Goal: Check status: Check status

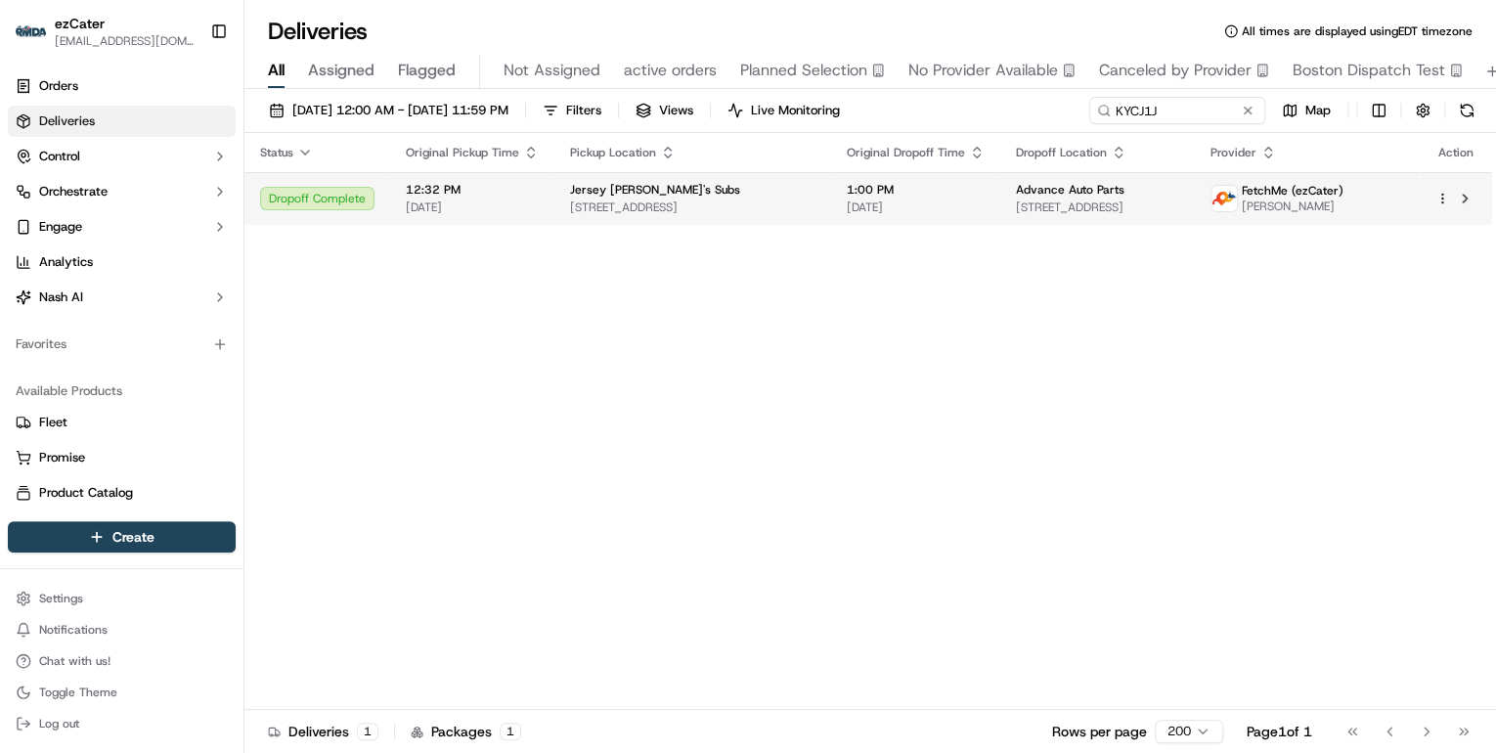
click at [778, 196] on div "Jersey [PERSON_NAME]'s Subs" at bounding box center [692, 190] width 245 height 16
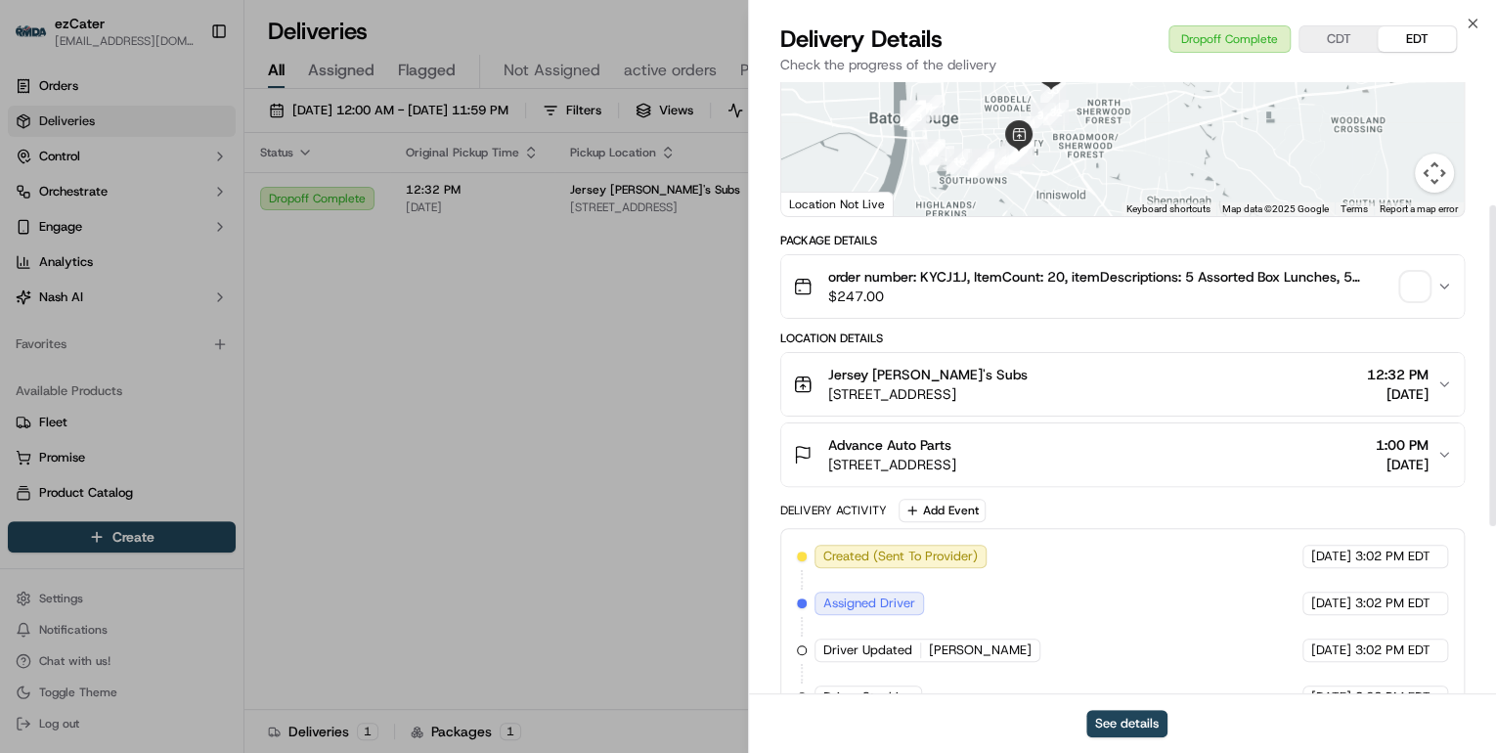
scroll to position [555, 0]
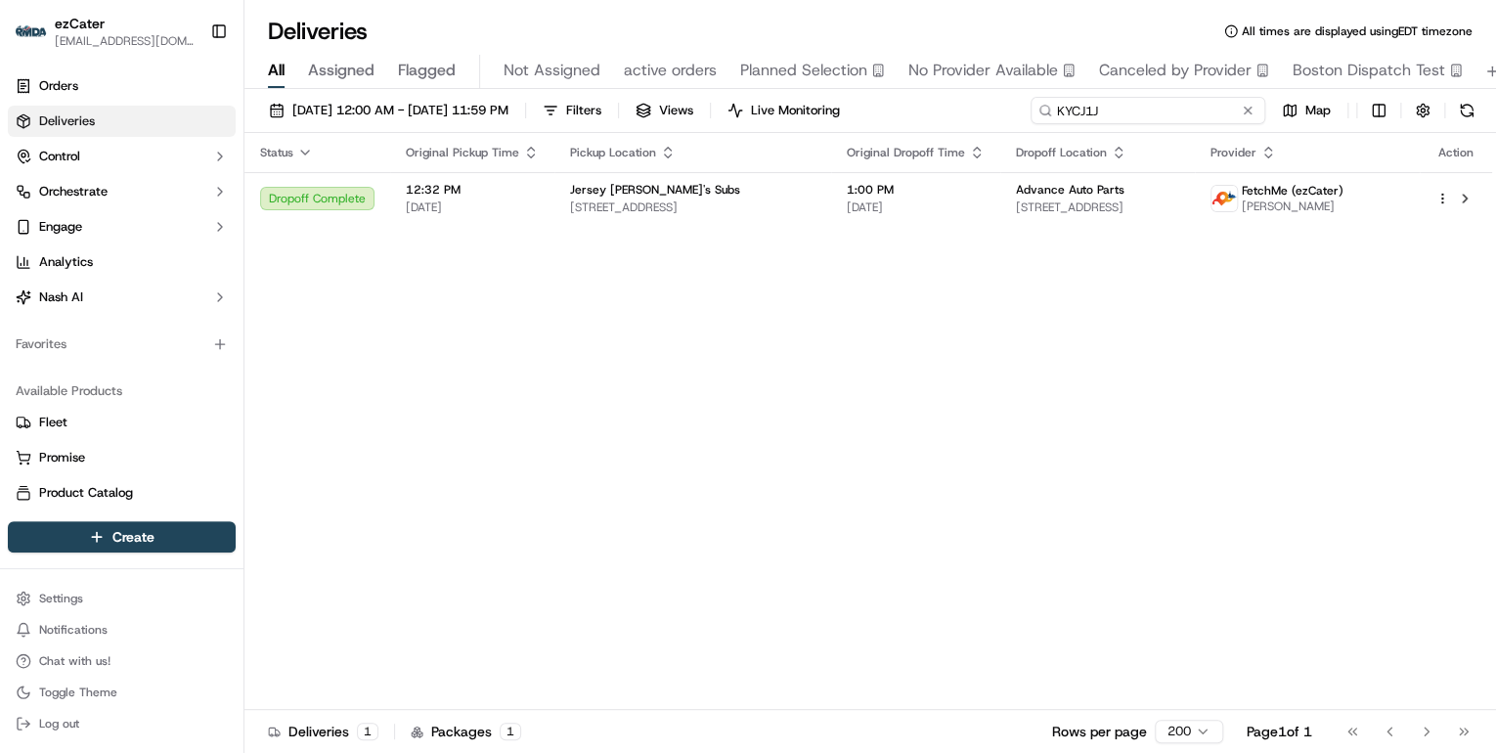
drag, startPoint x: 1202, startPoint y: 111, endPoint x: 541, endPoint y: 90, distance: 661.4
click at [548, 90] on div "[DATE] 12:00 AM - [DATE] 11:59 PM Filters Views Live Monitoring KYCJ1J Map Stat…" at bounding box center [870, 423] width 1252 height 668
paste input "25Y7R3"
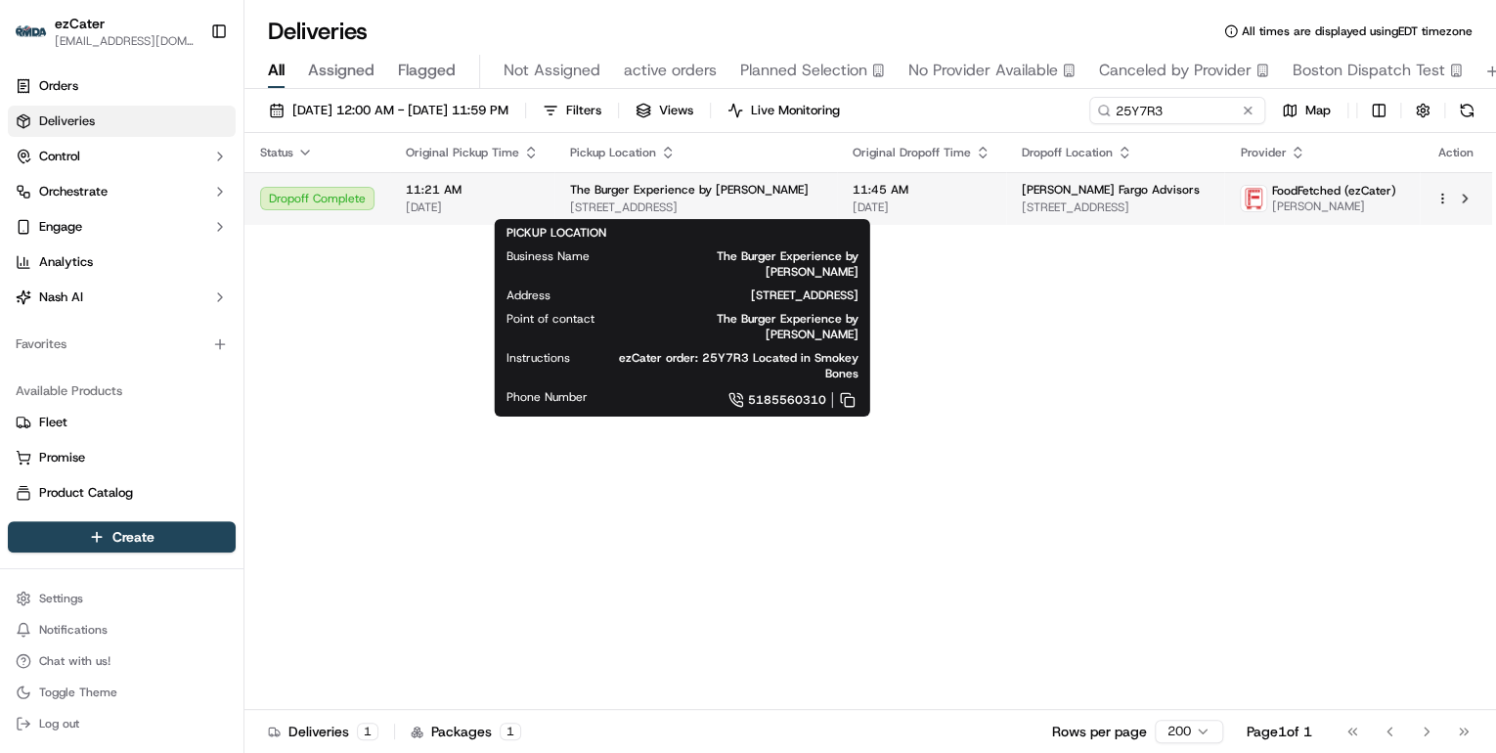
click at [648, 200] on span "[STREET_ADDRESS]" at bounding box center [695, 208] width 251 height 16
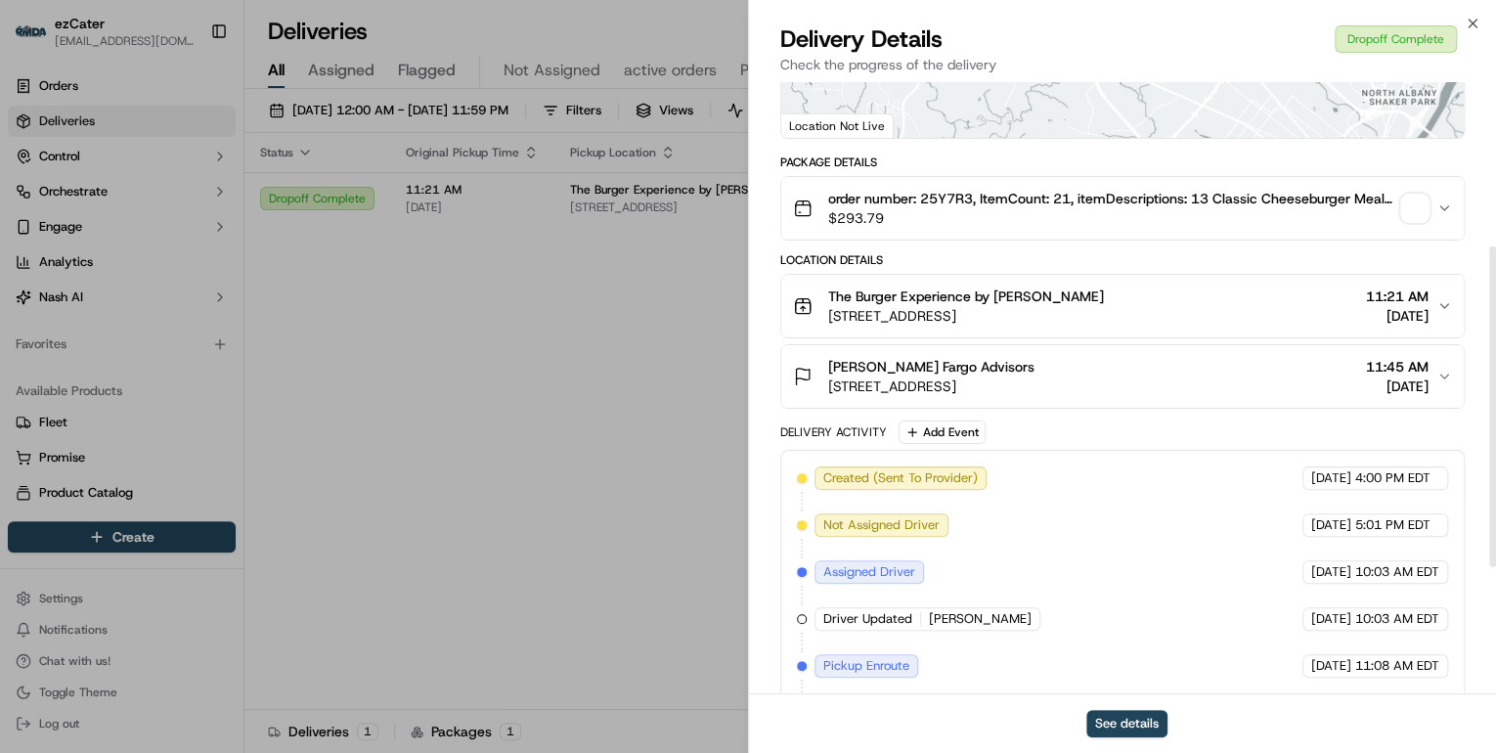
scroll to position [555, 0]
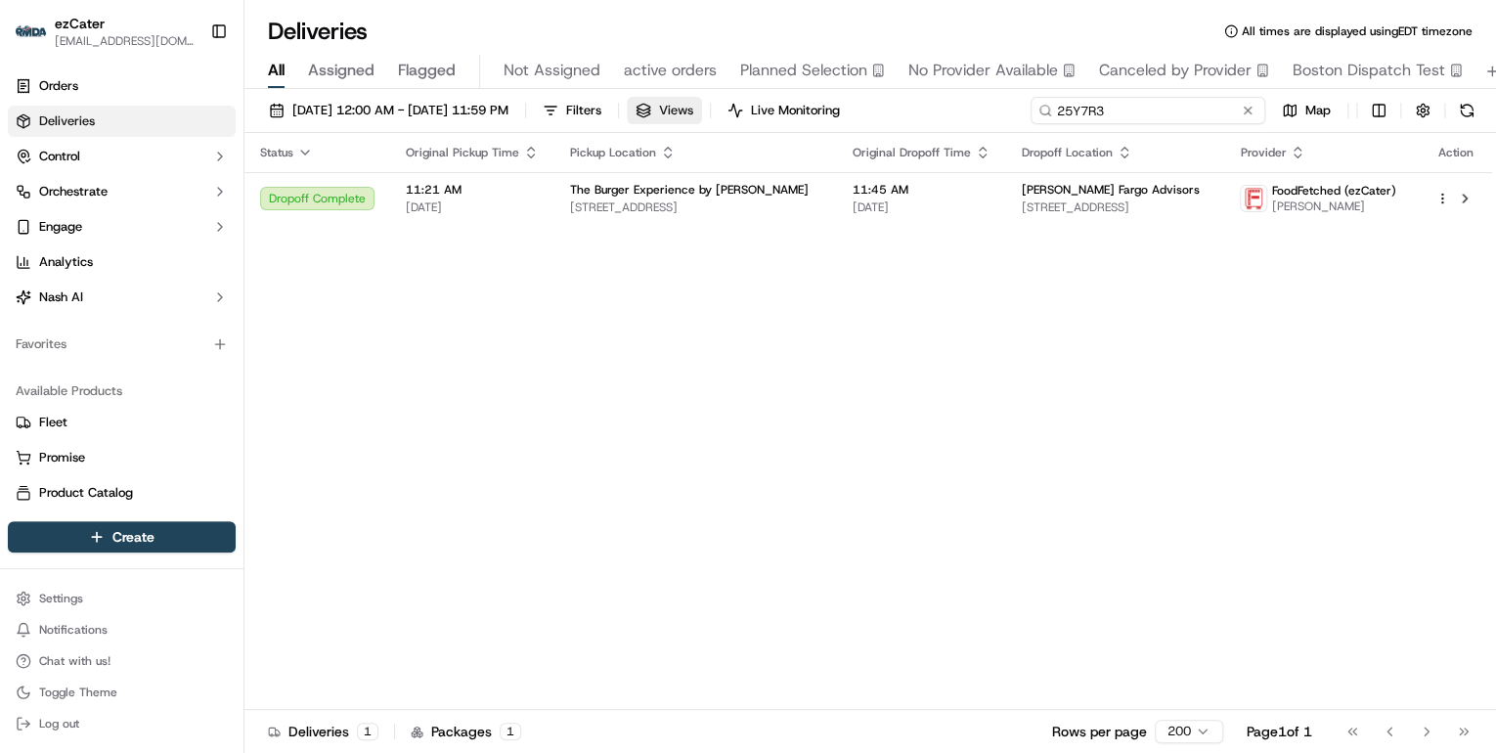
drag, startPoint x: 1176, startPoint y: 114, endPoint x: 714, endPoint y: 109, distance: 462.6
click at [726, 109] on div "[DATE] 12:00 AM - [DATE] 11:59 PM Filters Views Live Monitoring 25Y7R3 Map" at bounding box center [870, 115] width 1252 height 36
paste input "J3CXC6"
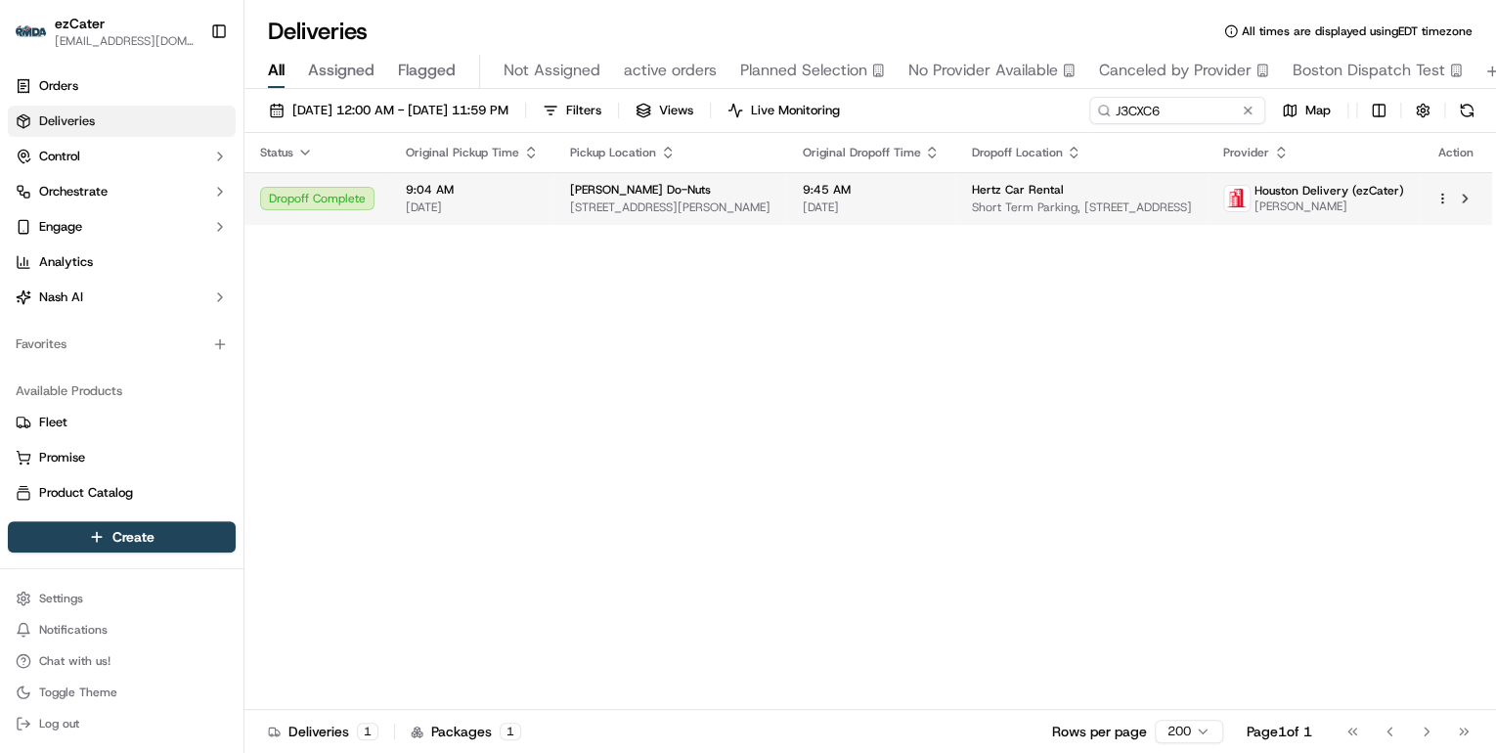
click at [664, 212] on span "[STREET_ADDRESS][PERSON_NAME]" at bounding box center [670, 208] width 200 height 16
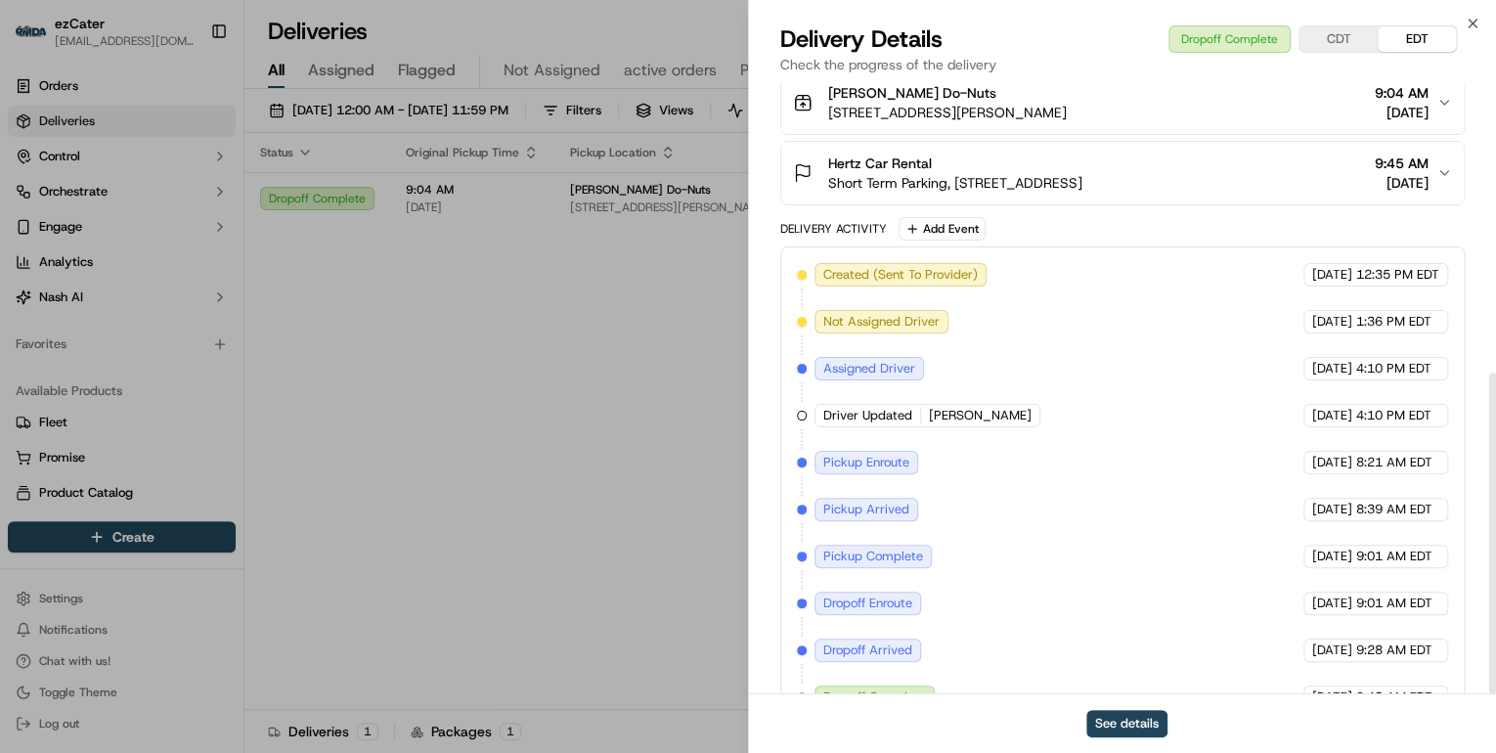
scroll to position [555, 0]
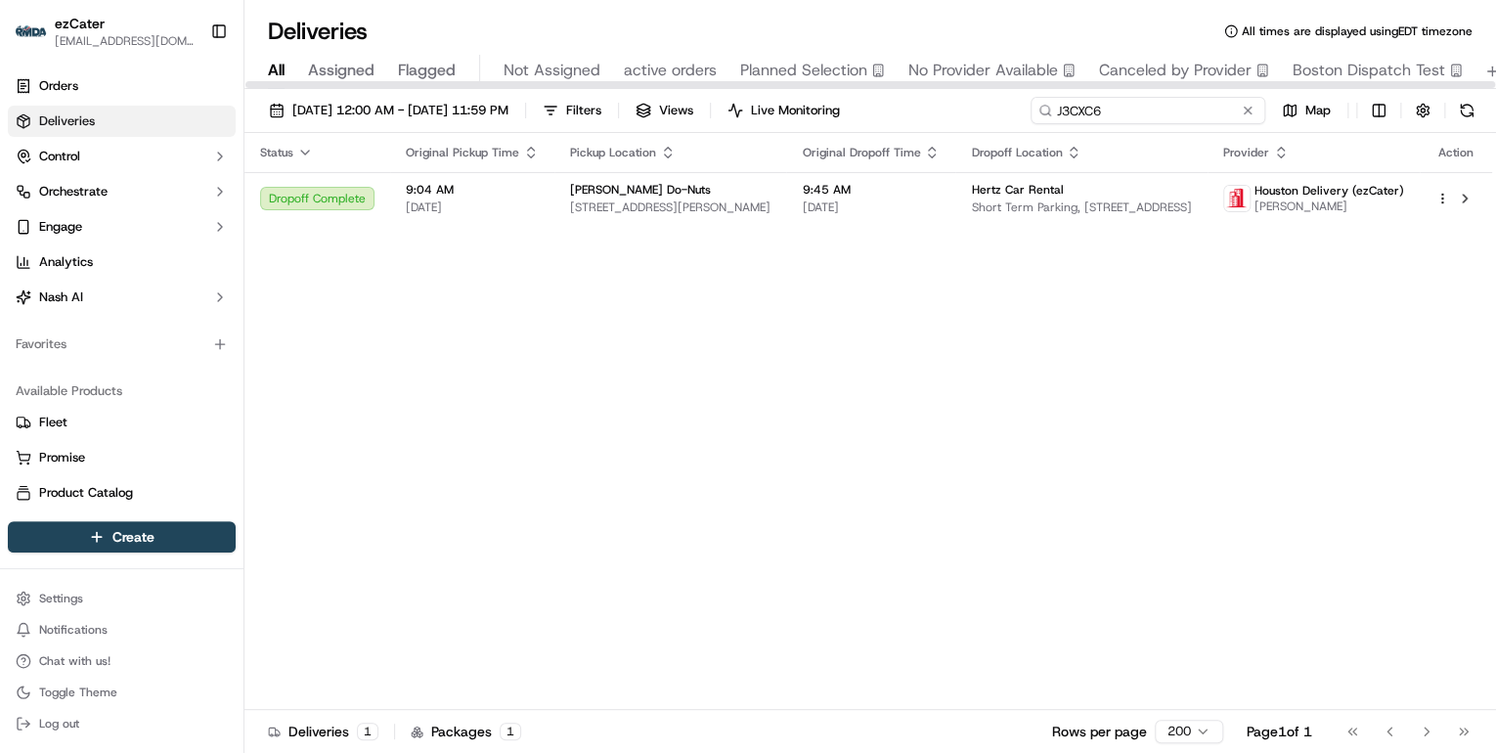
drag, startPoint x: 1159, startPoint y: 111, endPoint x: 578, endPoint y: 137, distance: 581.5
click at [578, 137] on div "[DATE] 12:00 AM - [DATE] 11:59 PM Filters Views Live Monitoring J3CXC6 Map Stat…" at bounding box center [870, 423] width 1252 height 668
paste input "5F4Q64"
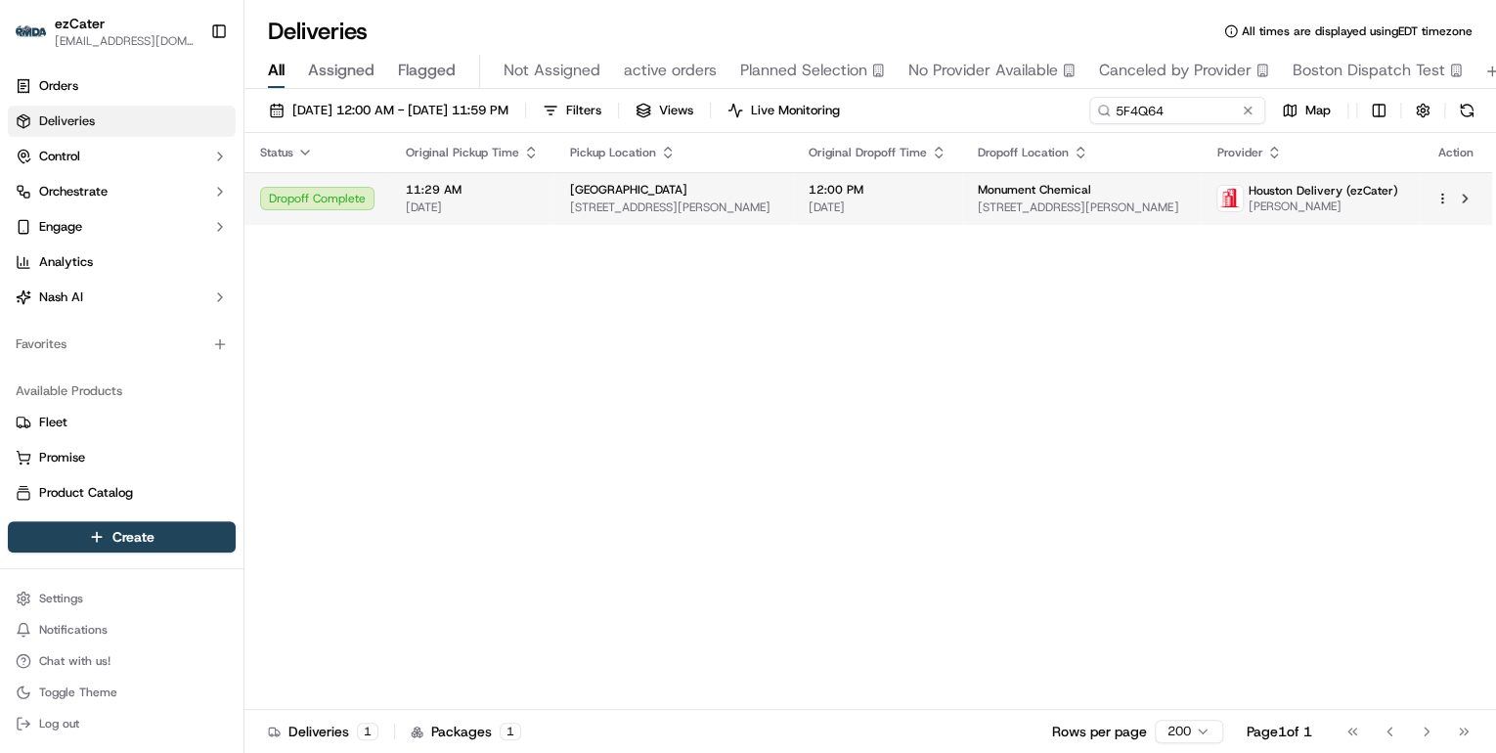
click at [575, 203] on span "[STREET_ADDRESS][PERSON_NAME]" at bounding box center [673, 208] width 207 height 16
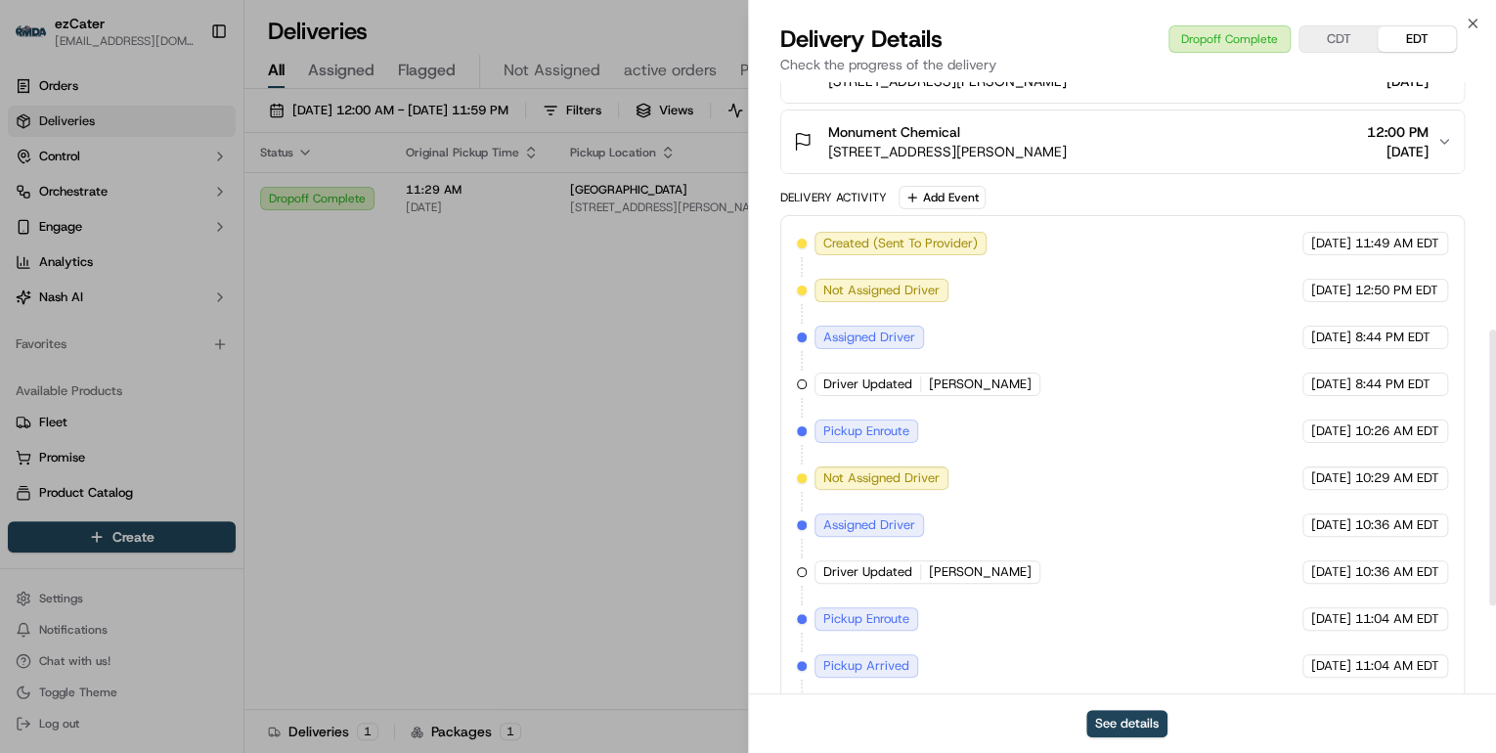
scroll to position [741, 0]
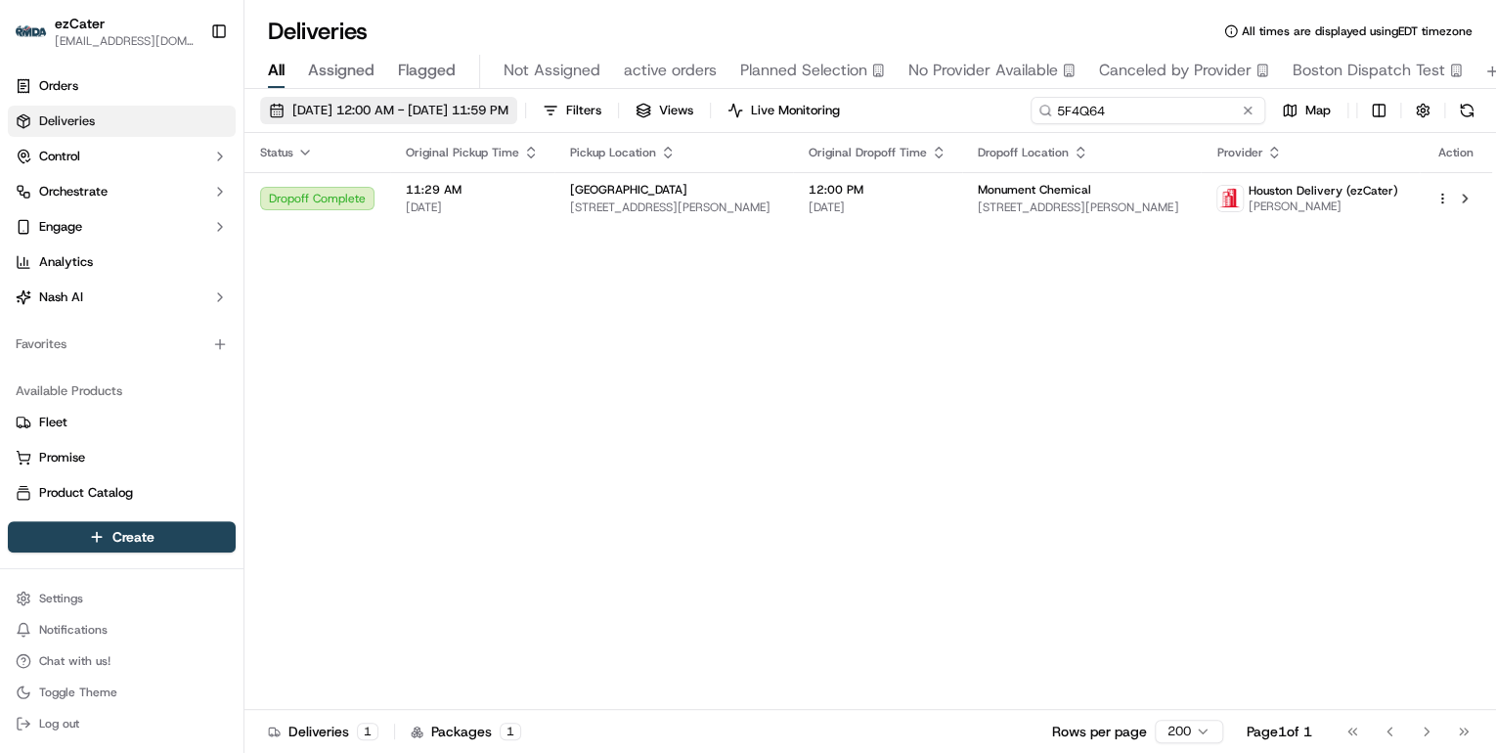
drag, startPoint x: 1177, startPoint y: 110, endPoint x: 579, endPoint y: 121, distance: 598.6
click at [583, 121] on div "[DATE] 12:00 AM - [DATE] 11:59 PM Filters Views Live Monitoring 5F4Q64 Map" at bounding box center [870, 115] width 1252 height 36
paste input "V0667W"
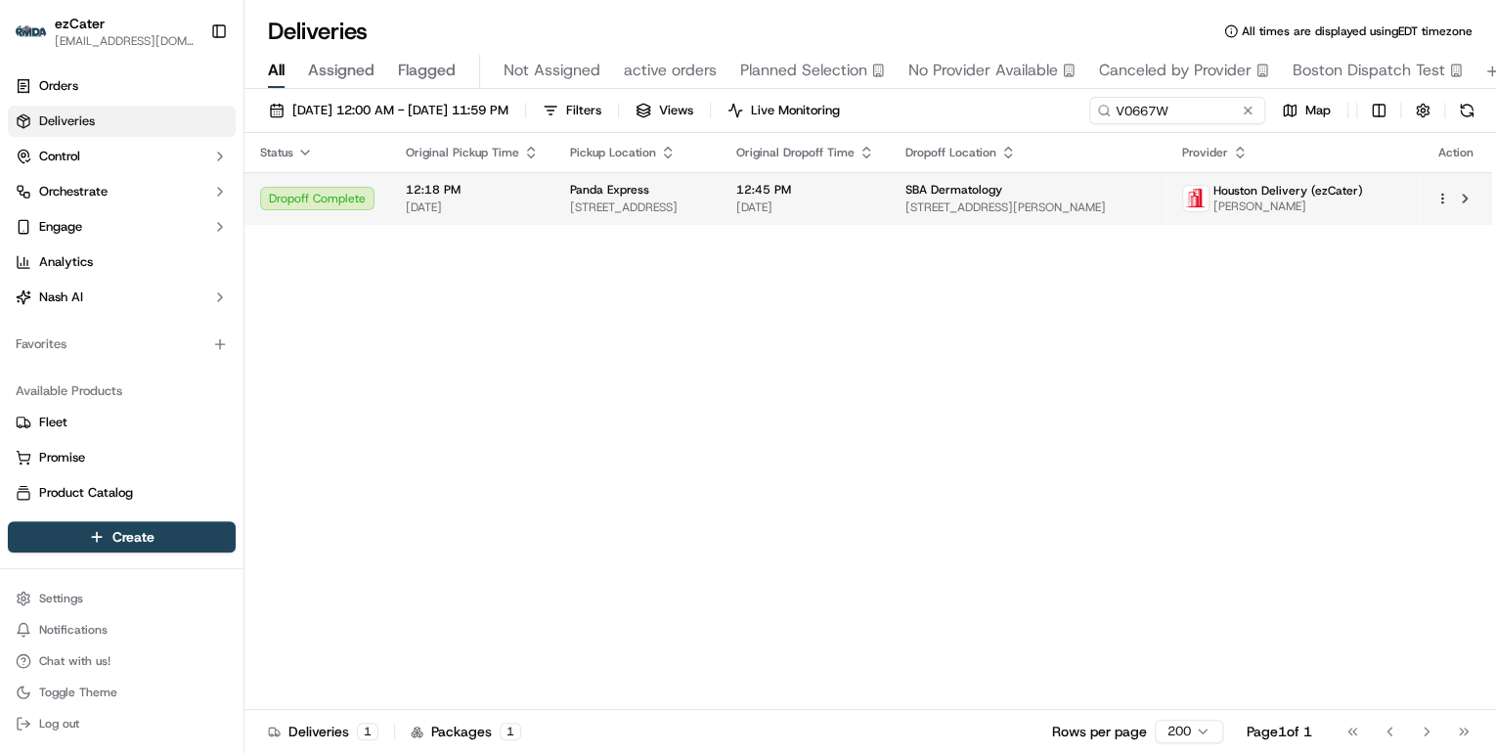
click at [653, 200] on span "[STREET_ADDRESS]" at bounding box center [637, 208] width 135 height 16
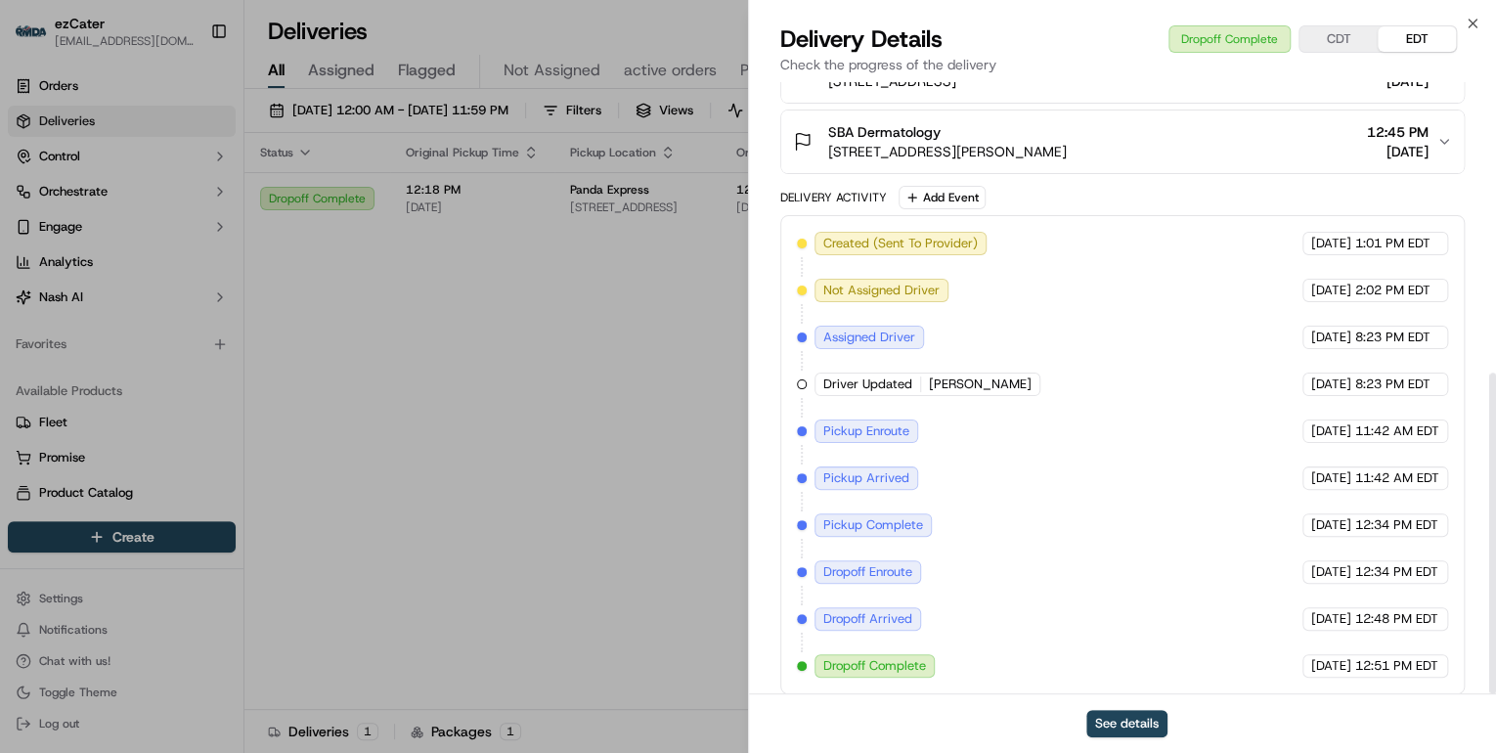
scroll to position [555, 0]
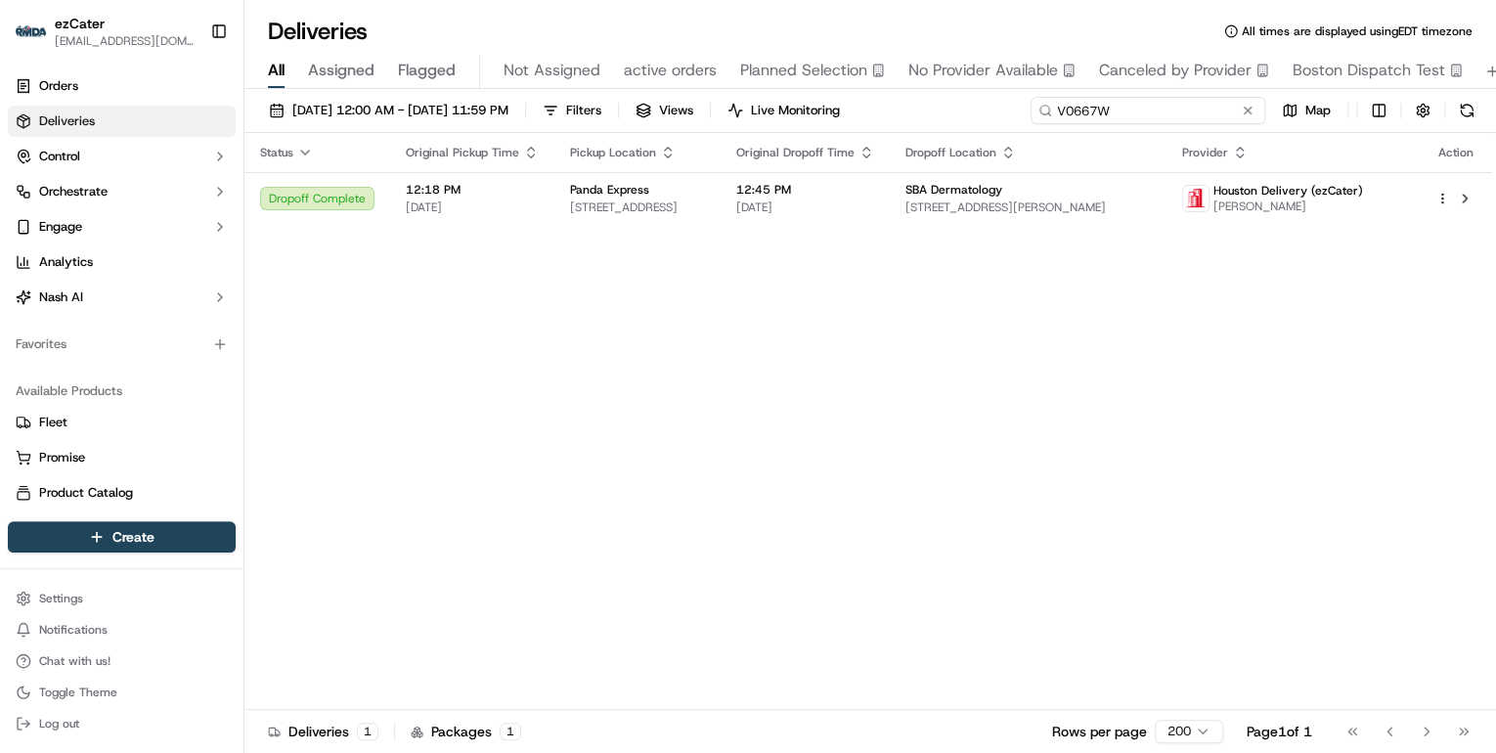
drag, startPoint x: 1175, startPoint y: 113, endPoint x: 611, endPoint y: 142, distance: 564.0
click at [614, 141] on div "[DATE] 12:00 AM - [DATE] 11:59 PM Filters Views Live Monitoring V0667W Map Stat…" at bounding box center [870, 423] width 1252 height 668
paste input "93E717"
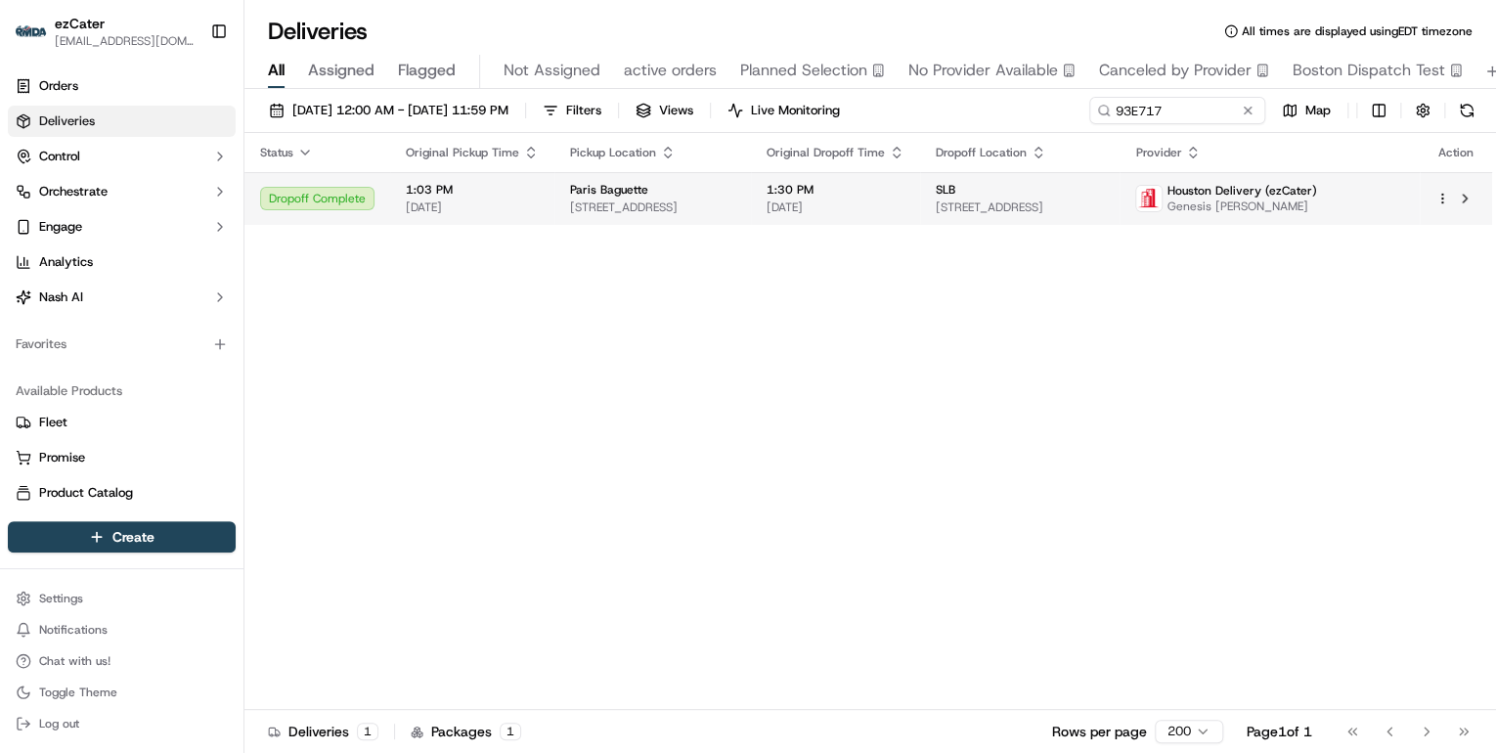
click at [657, 209] on span "[STREET_ADDRESS]" at bounding box center [652, 208] width 165 height 16
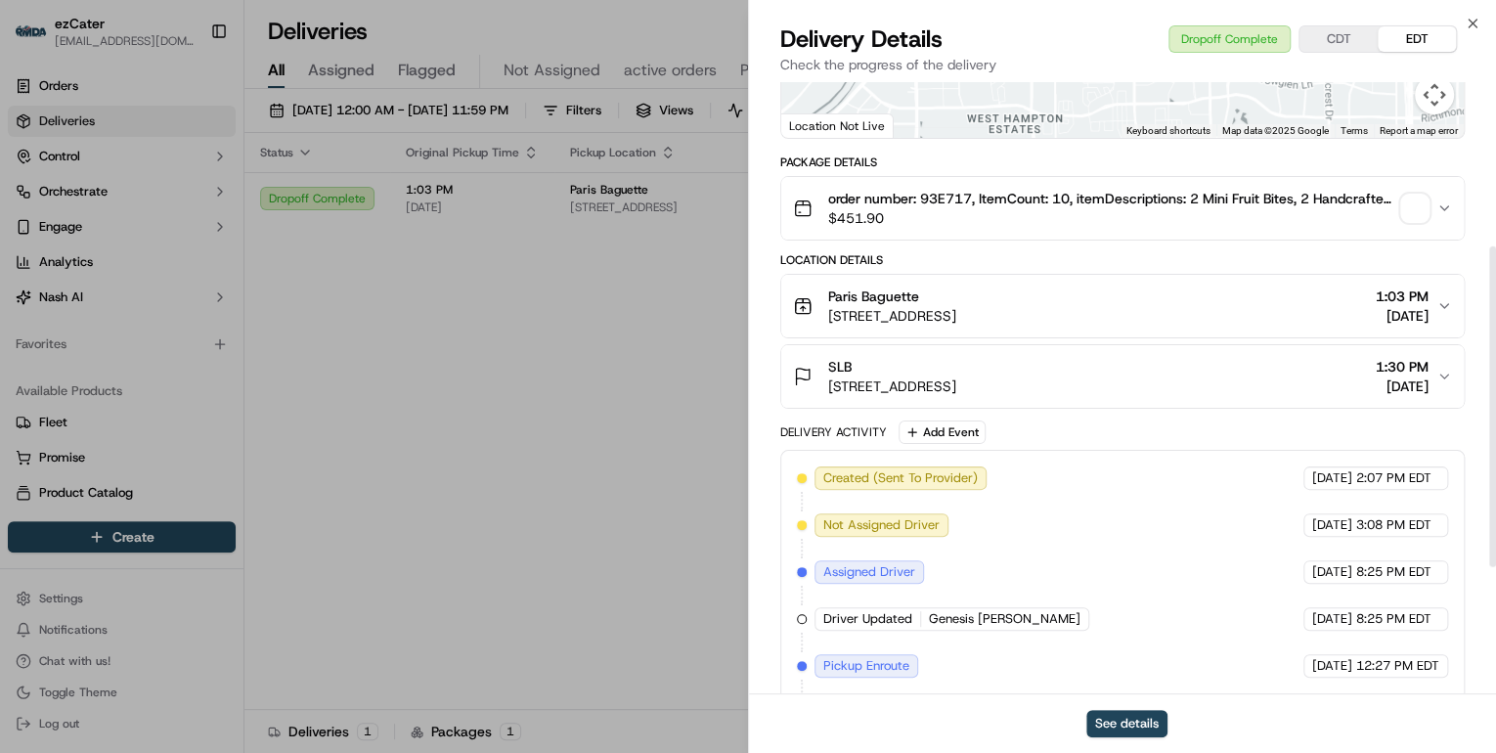
scroll to position [555, 0]
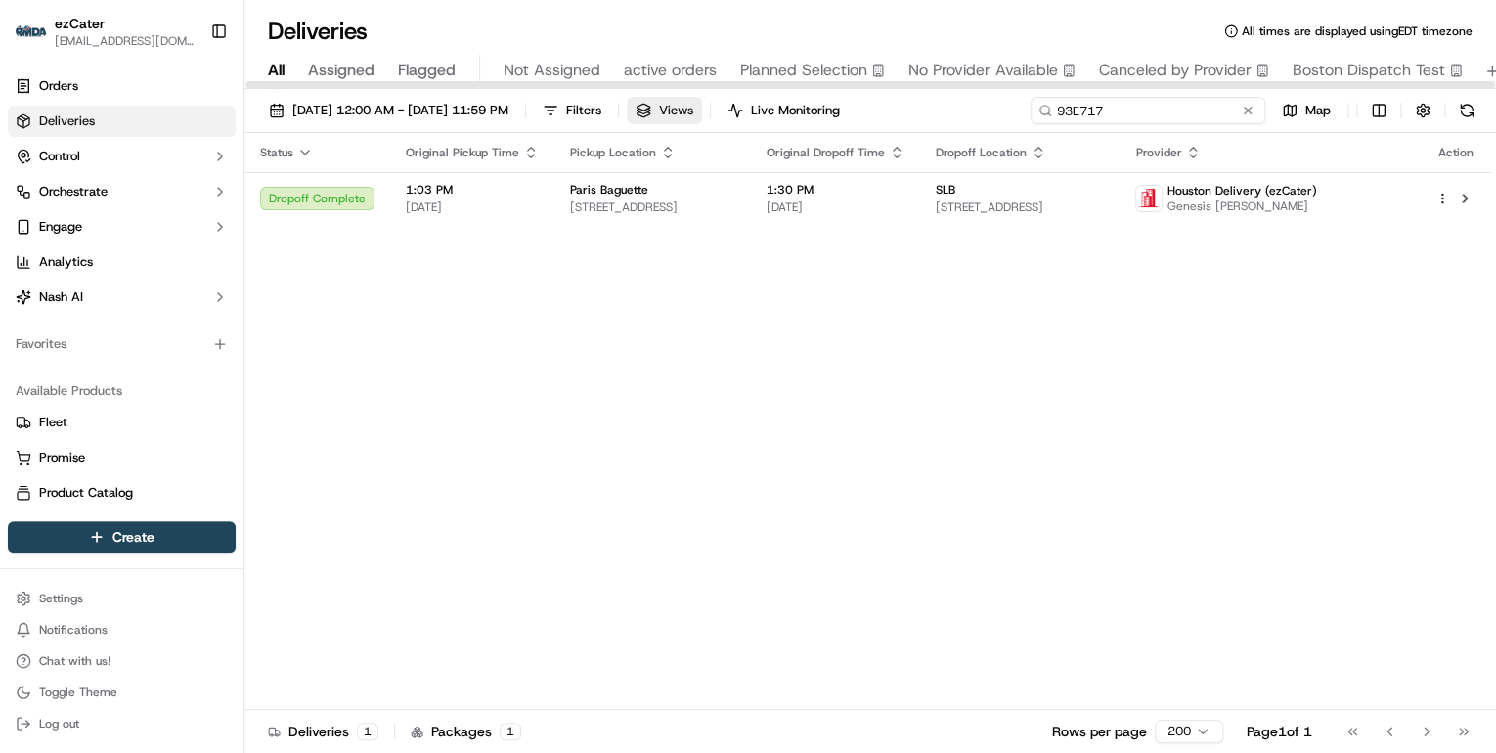
drag, startPoint x: 1175, startPoint y: 117, endPoint x: 700, endPoint y: 115, distance: 474.3
click at [701, 115] on div "[DATE] 12:00 AM - [DATE] 11:59 PM Filters Views Live Monitoring 93E717 Map" at bounding box center [870, 115] width 1252 height 36
paste input "MGK3QM"
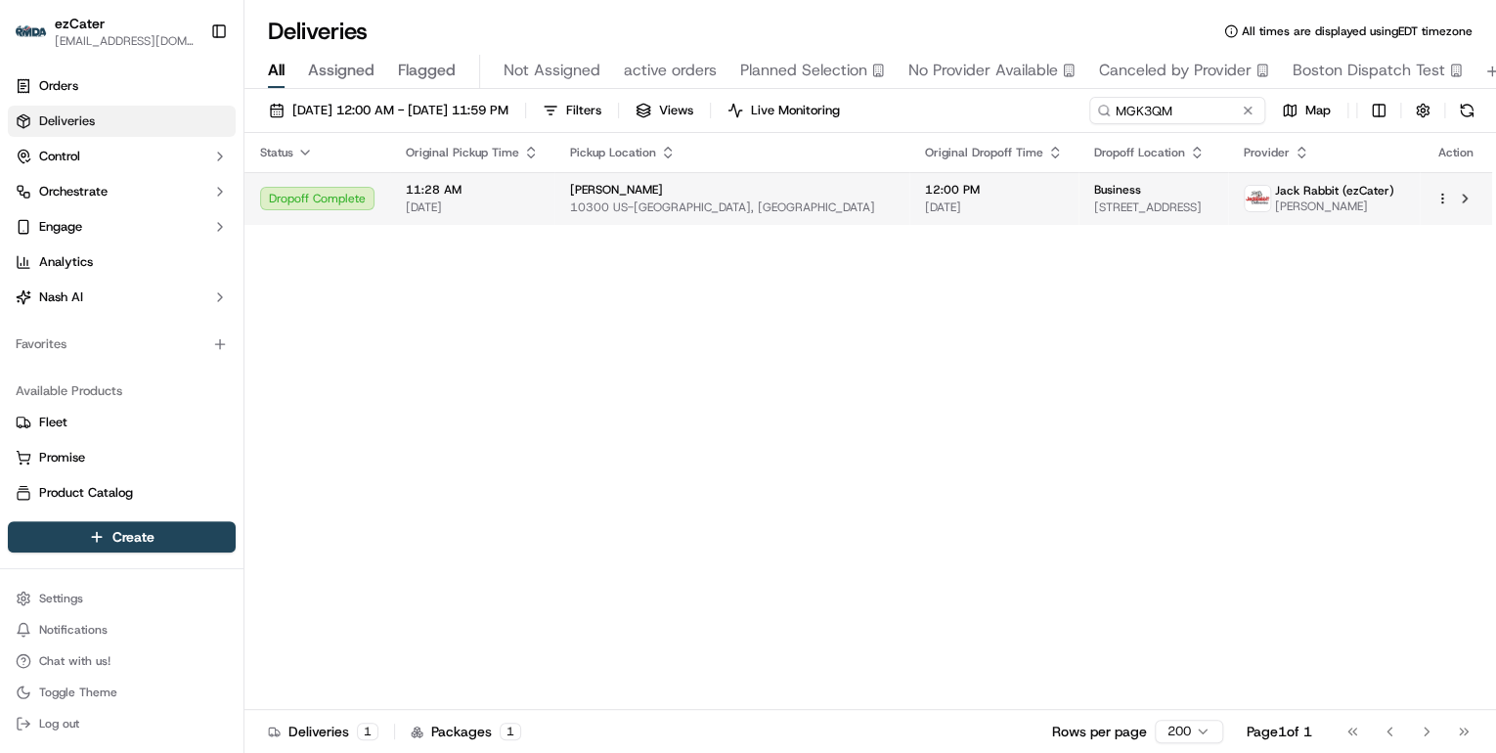
click at [670, 210] on span "10300 US-[GEOGRAPHIC_DATA], [GEOGRAPHIC_DATA]" at bounding box center [732, 208] width 324 height 16
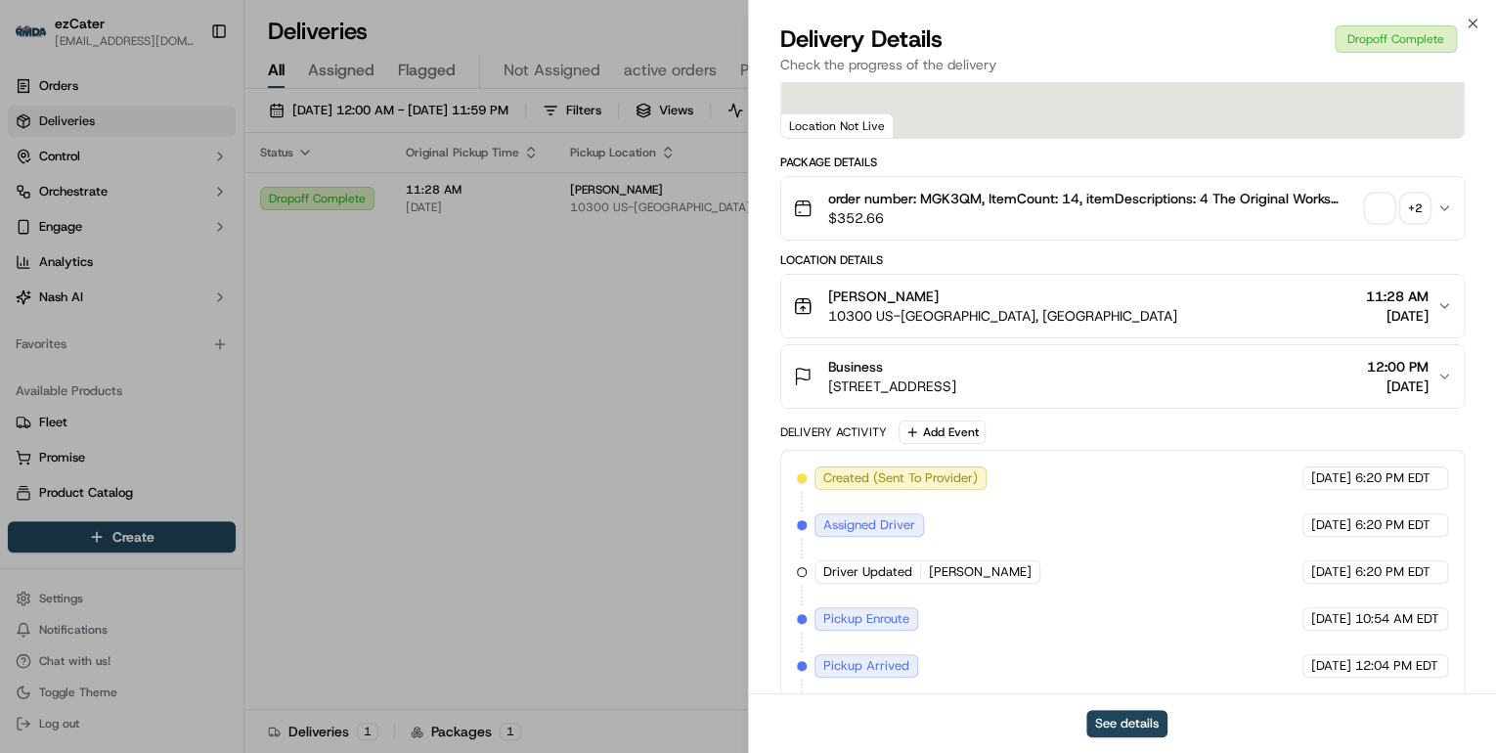
scroll to position [509, 0]
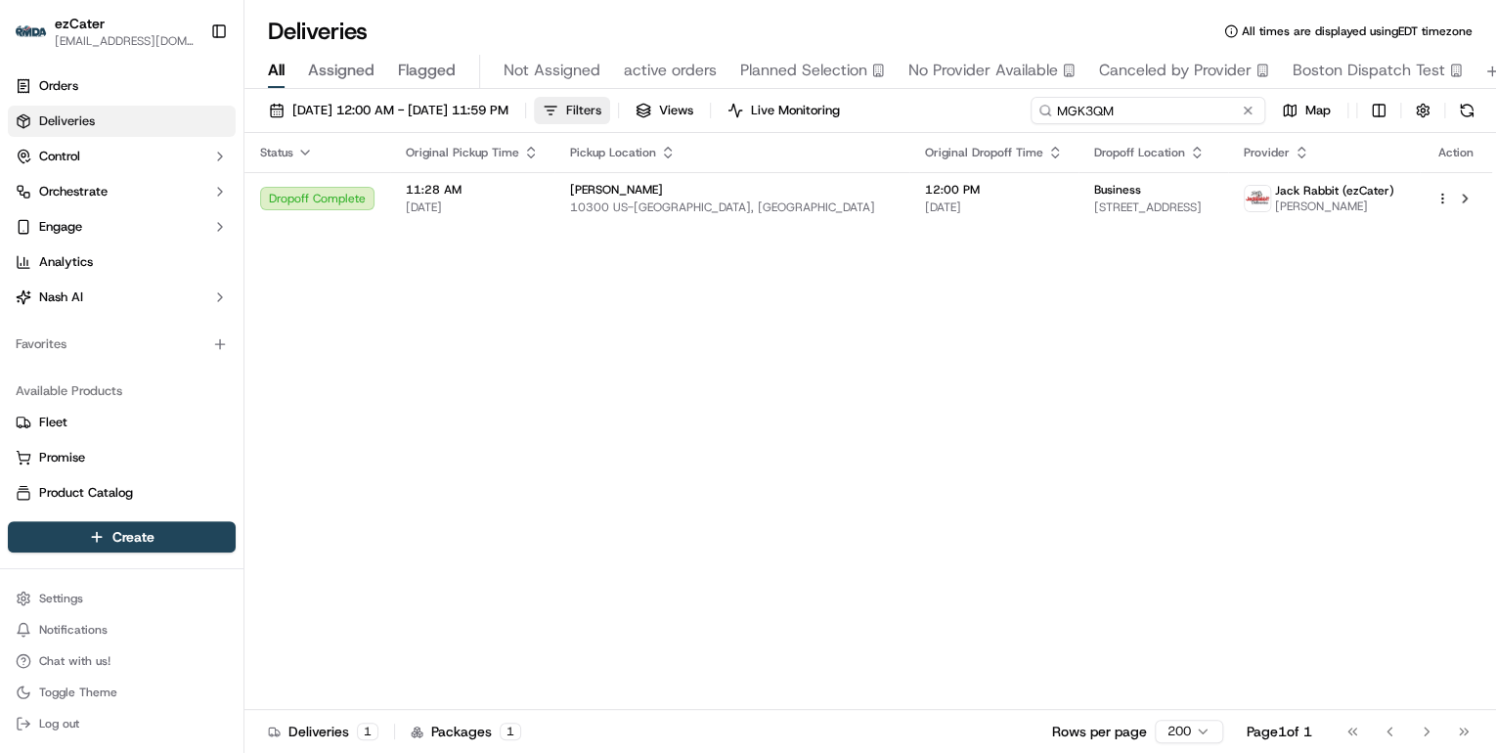
drag, startPoint x: 1181, startPoint y: 113, endPoint x: 614, endPoint y: 120, distance: 567.3
click at [622, 120] on div "[DATE] 12:00 AM - [DATE] 11:59 PM Filters Views Live Monitoring MGK3QM Map" at bounding box center [870, 115] width 1252 height 36
click at [1138, 111] on input "MGK3QM" at bounding box center [1148, 110] width 235 height 27
drag, startPoint x: 1138, startPoint y: 111, endPoint x: 763, endPoint y: 94, distance: 375.9
click at [763, 94] on div "[DATE] 12:00 AM - [DATE] 11:59 PM Filters Views Live Monitoring MGK3QM Map Stat…" at bounding box center [870, 423] width 1252 height 668
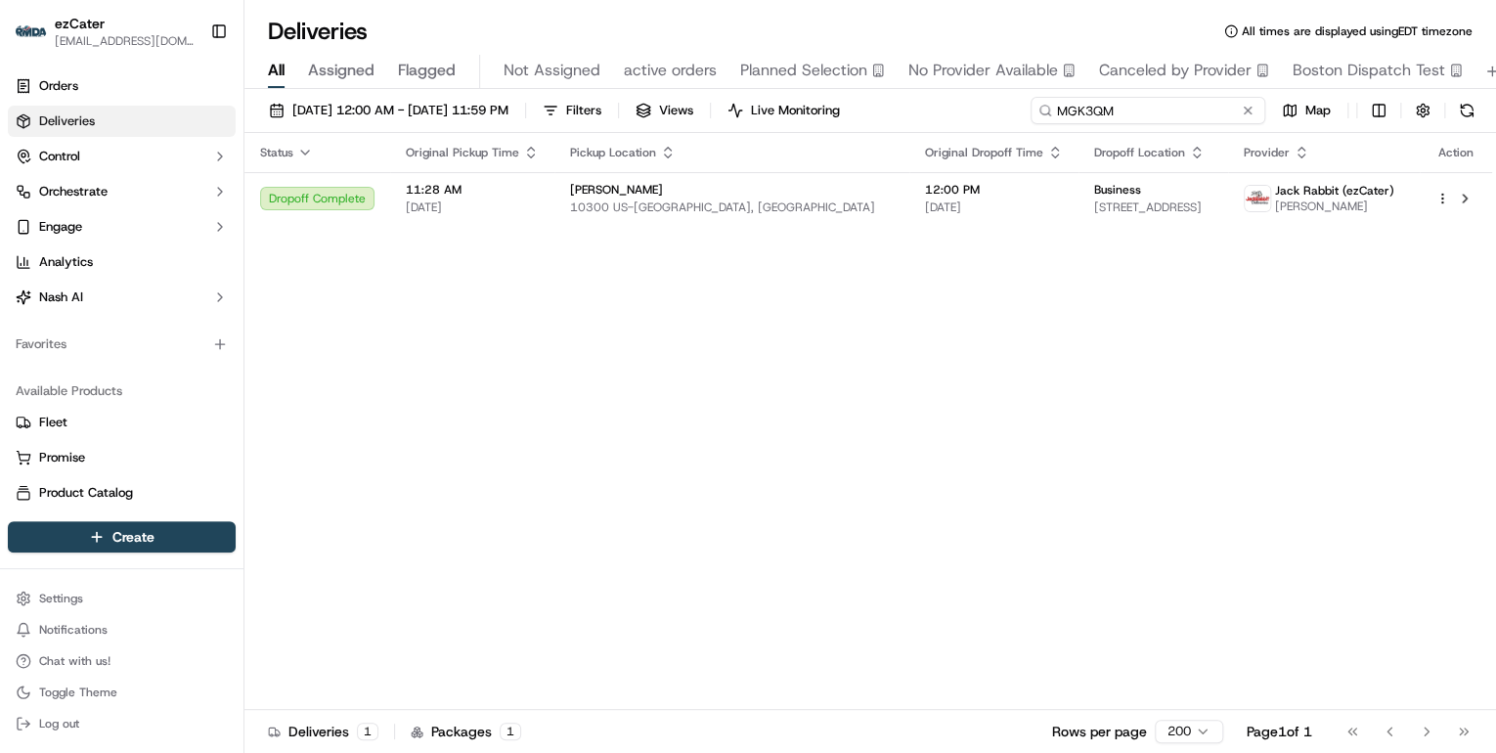
paste input "VZ38KC"
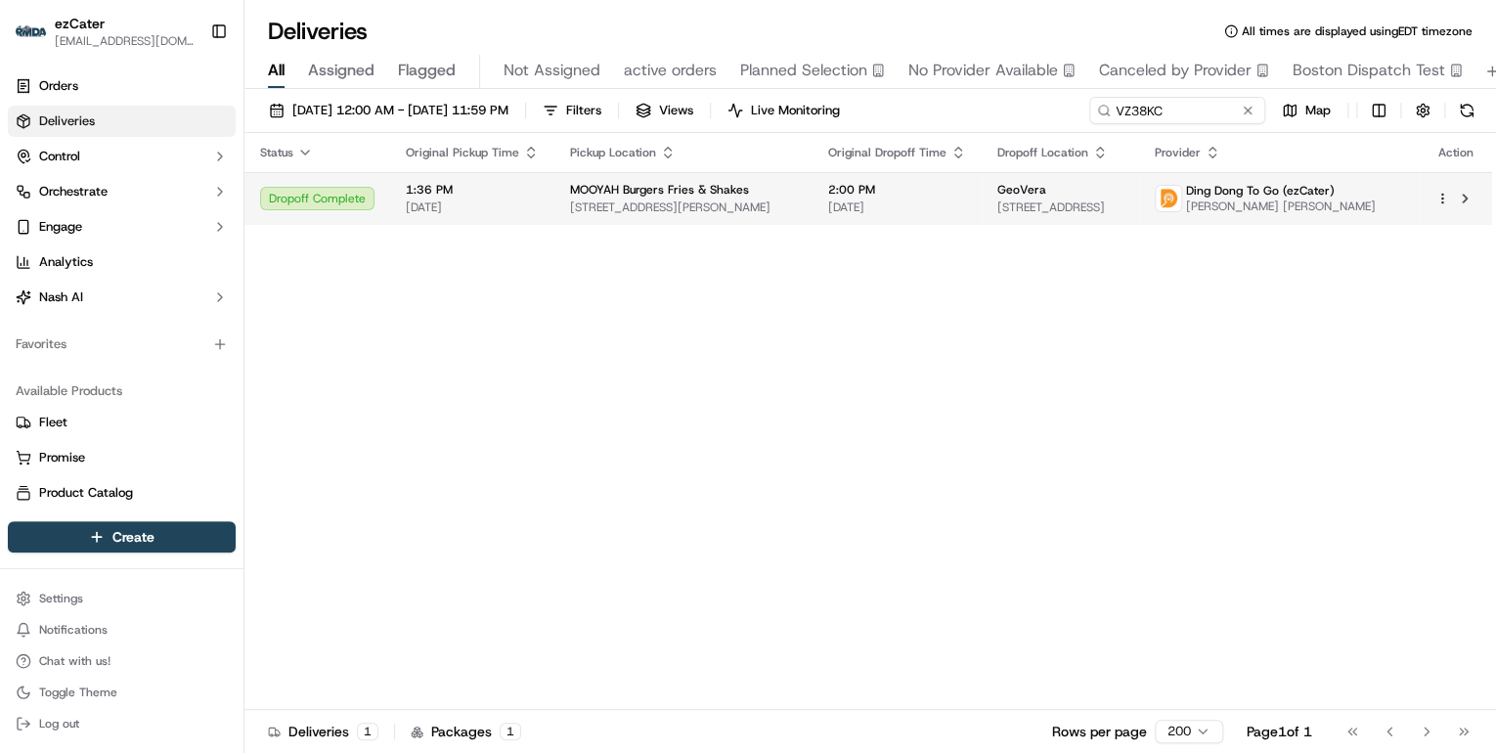
click at [610, 184] on span "MOOYAH Burgers Fries & Shakes" at bounding box center [659, 190] width 179 height 16
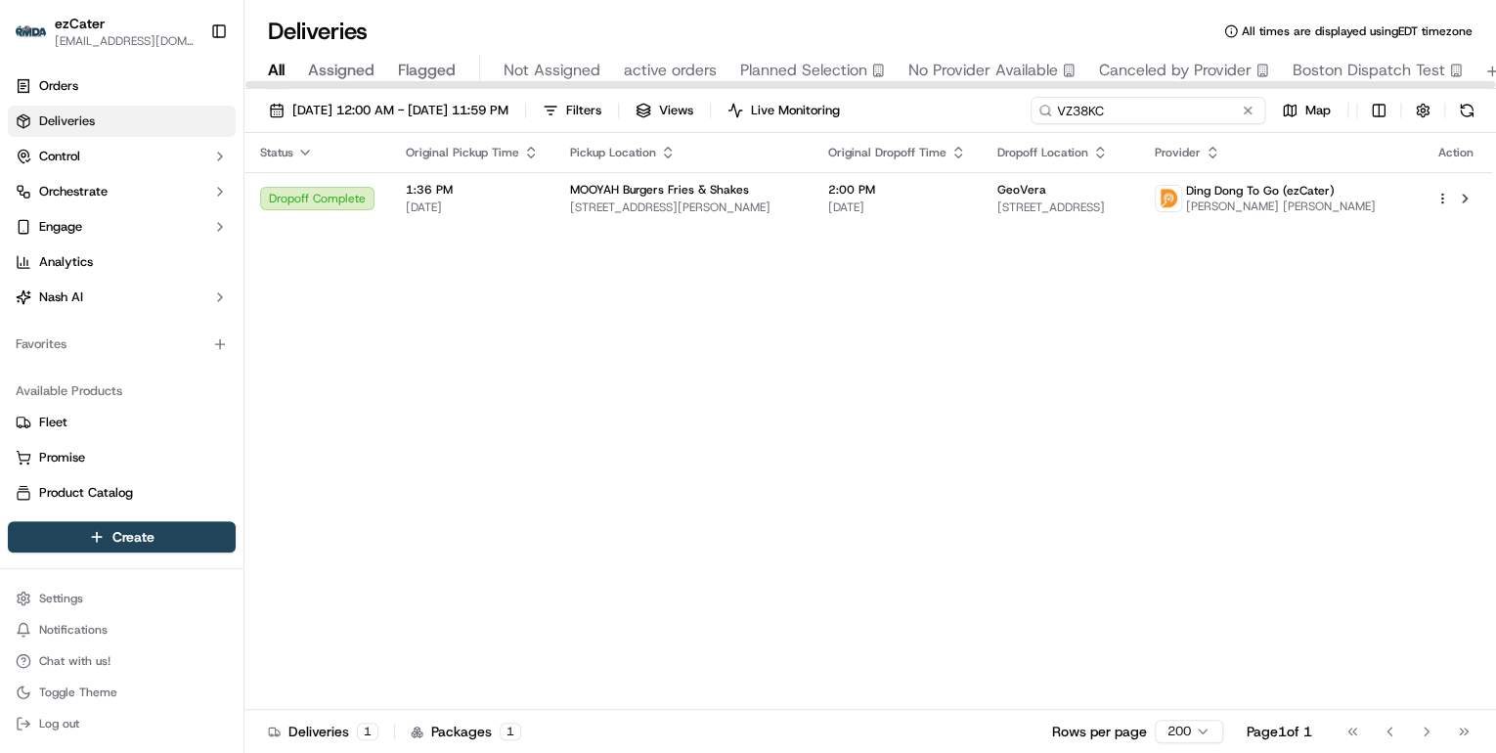
drag, startPoint x: 1173, startPoint y: 112, endPoint x: 770, endPoint y: 112, distance: 402.9
click at [770, 112] on div "[DATE] 12:00 AM - [DATE] 11:59 PM Filters Views Live Monitoring VZ38KC Map" at bounding box center [870, 115] width 1252 height 36
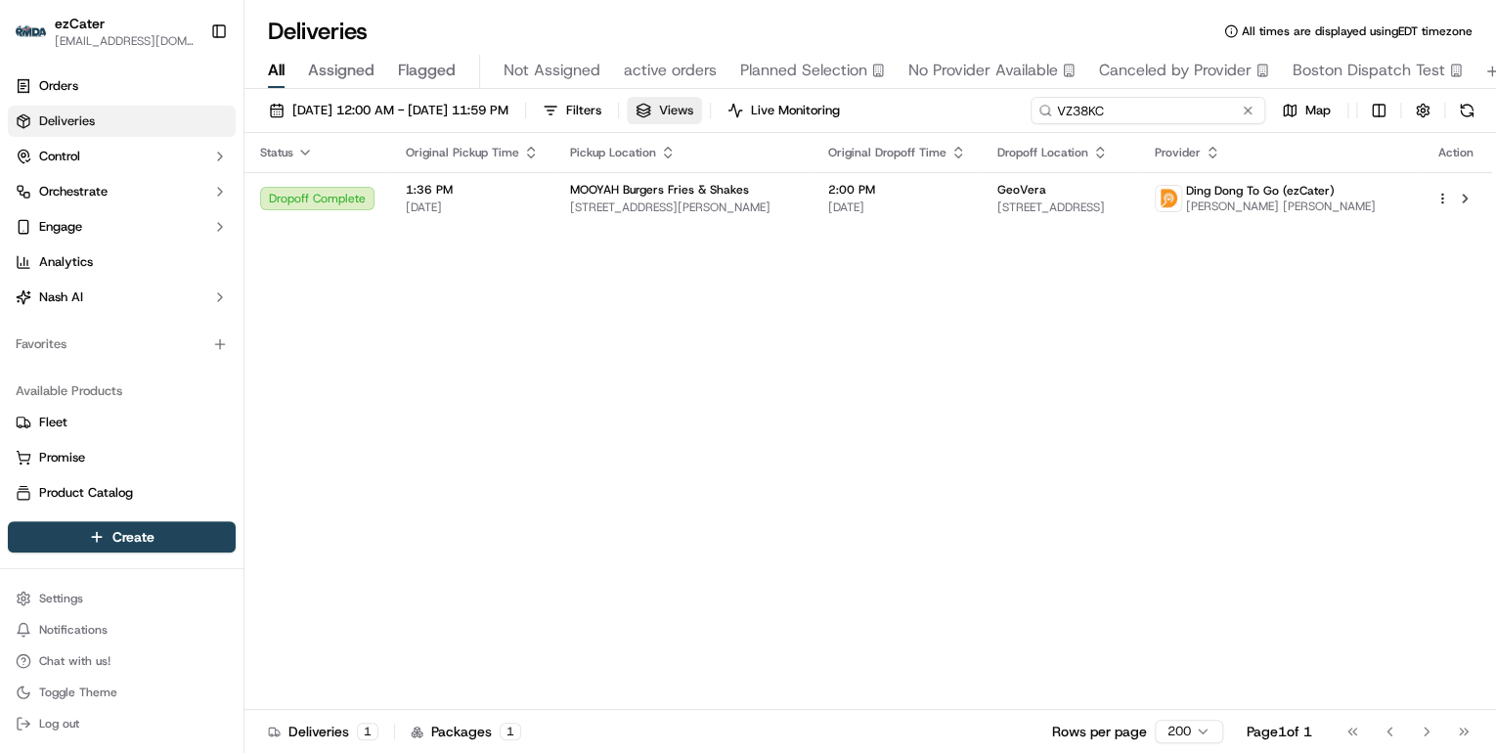
paste input "REL-E39QF2"
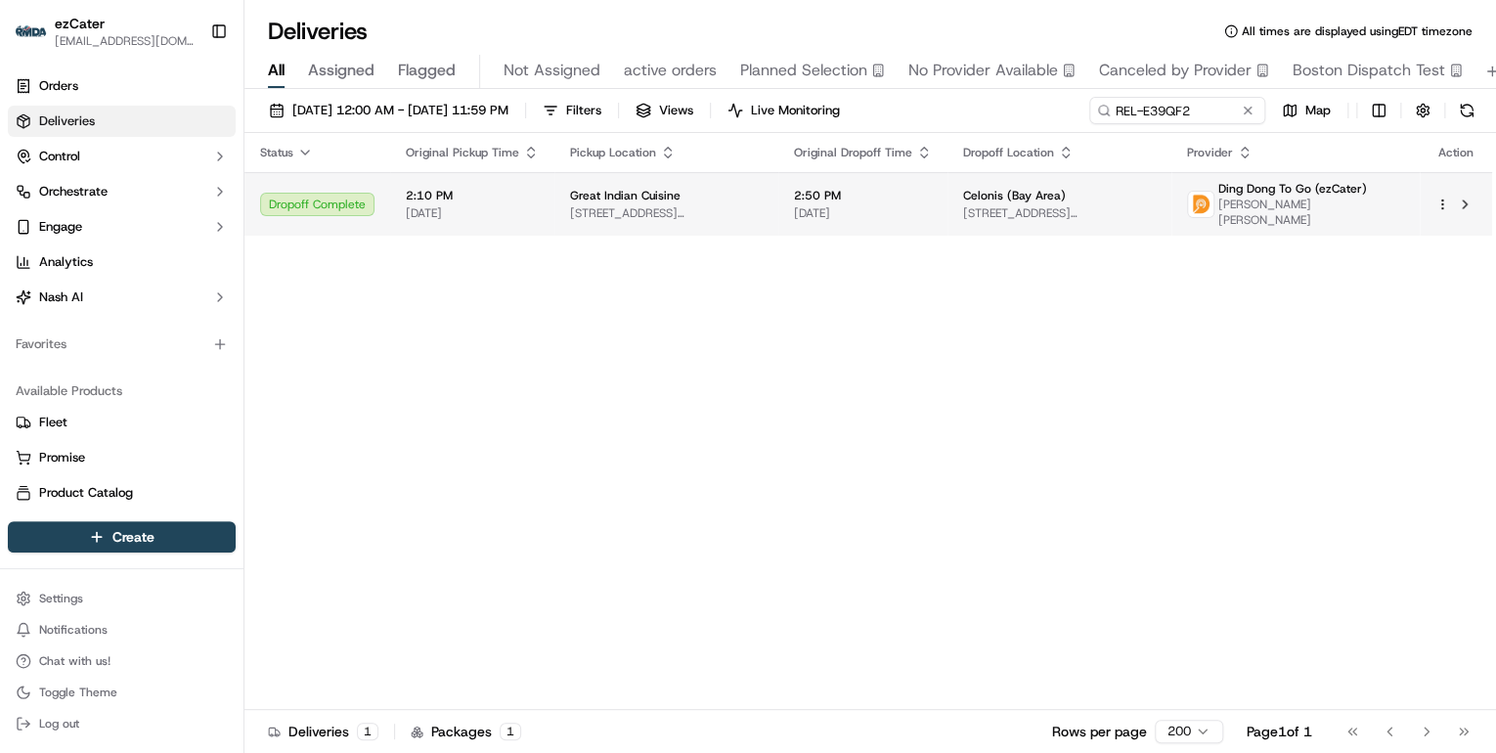
click at [699, 196] on div "Great Indian Cuisine" at bounding box center [666, 196] width 193 height 16
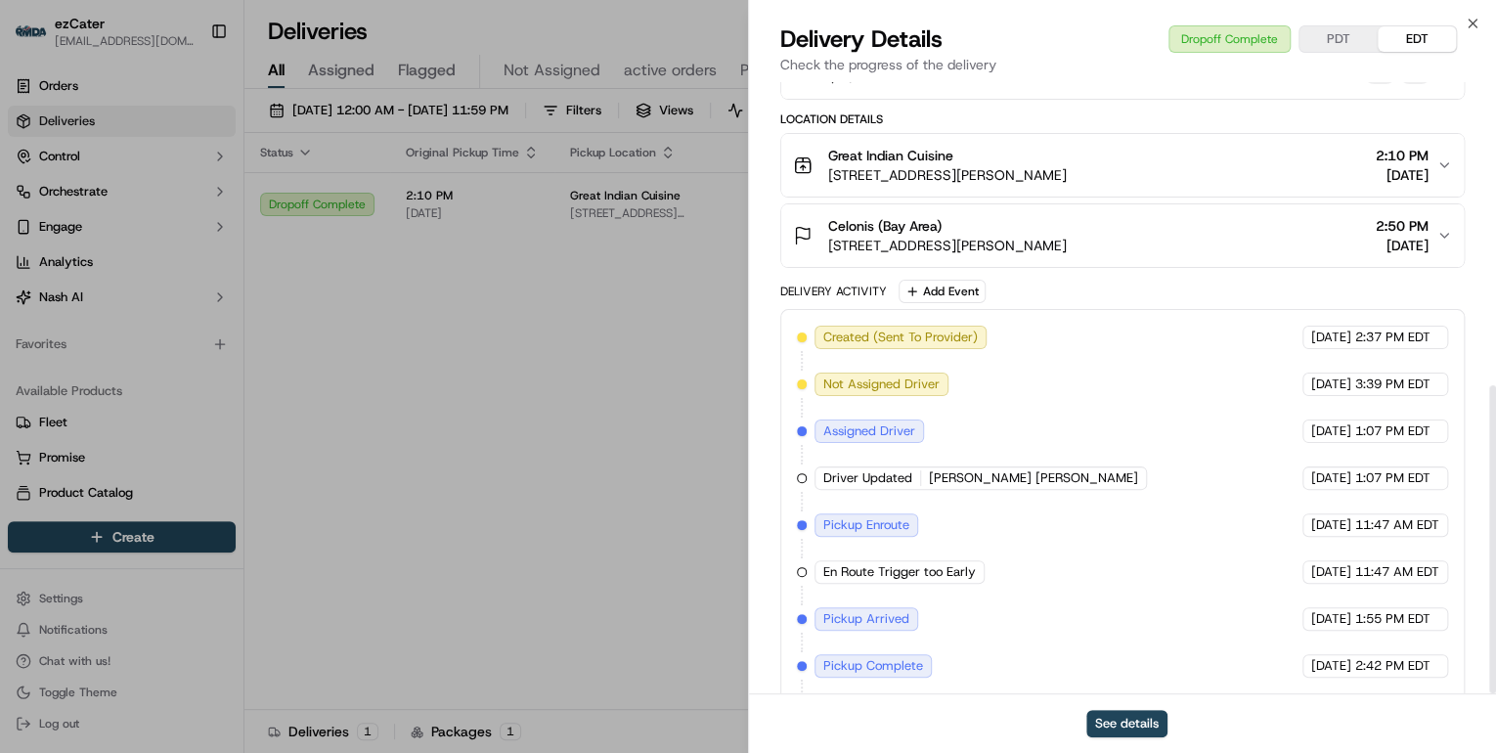
scroll to position [601, 0]
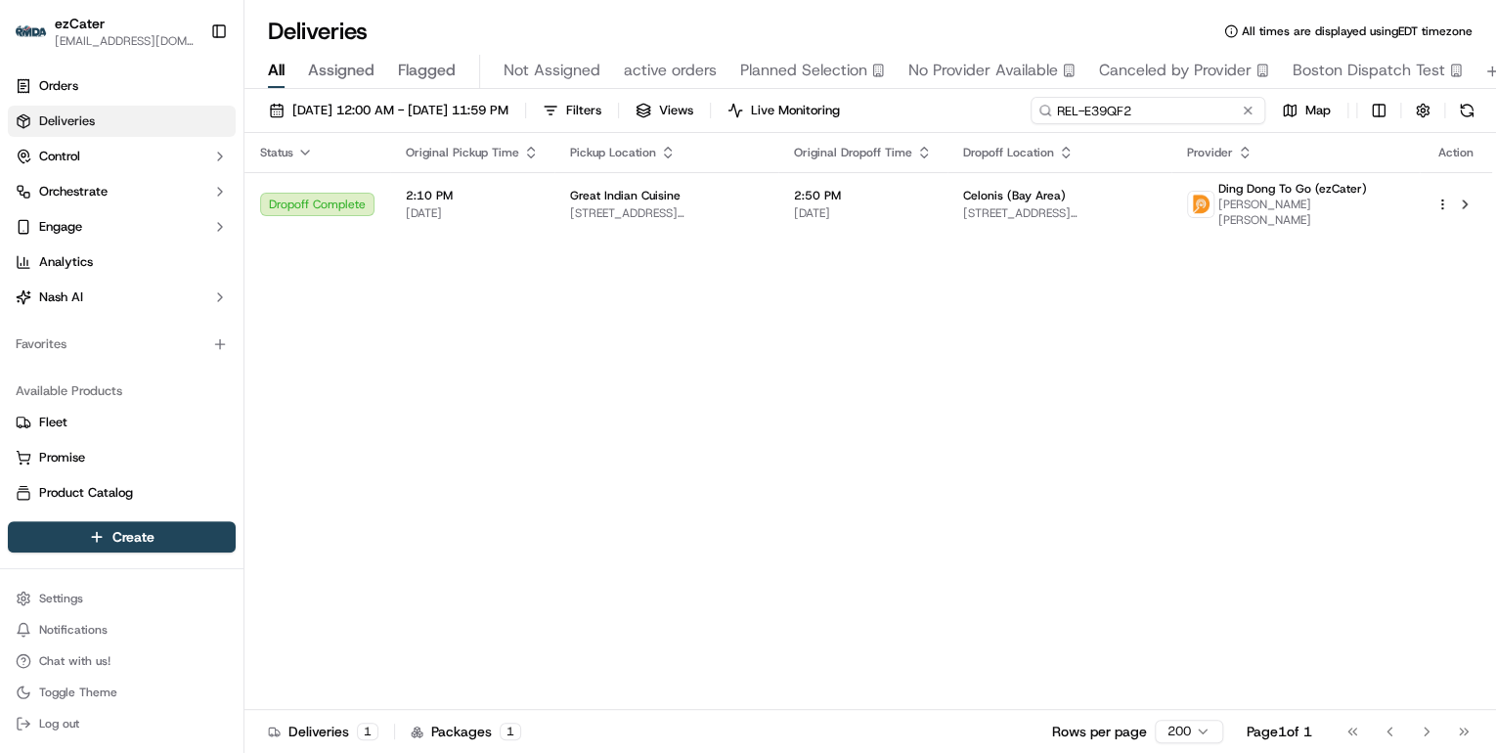
drag, startPoint x: 1191, startPoint y: 106, endPoint x: 767, endPoint y: 111, distance: 424.5
click at [769, 111] on div "[DATE] 12:00 AM - [DATE] 11:59 PM Filters Views Live Monitoring REL-E39QF2 Map" at bounding box center [870, 115] width 1252 height 36
paste input "JEZ31H"
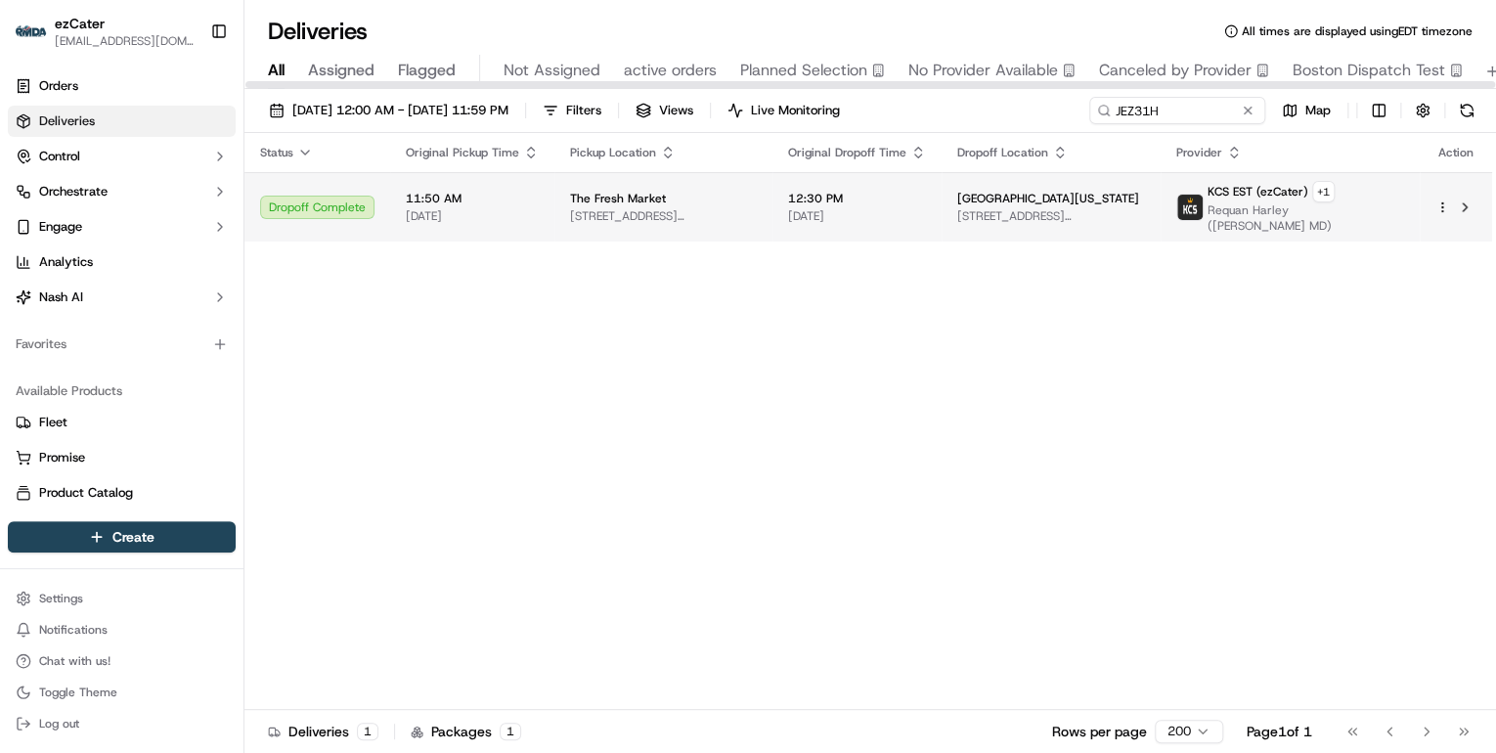
click at [477, 219] on span "[DATE]" at bounding box center [472, 216] width 133 height 16
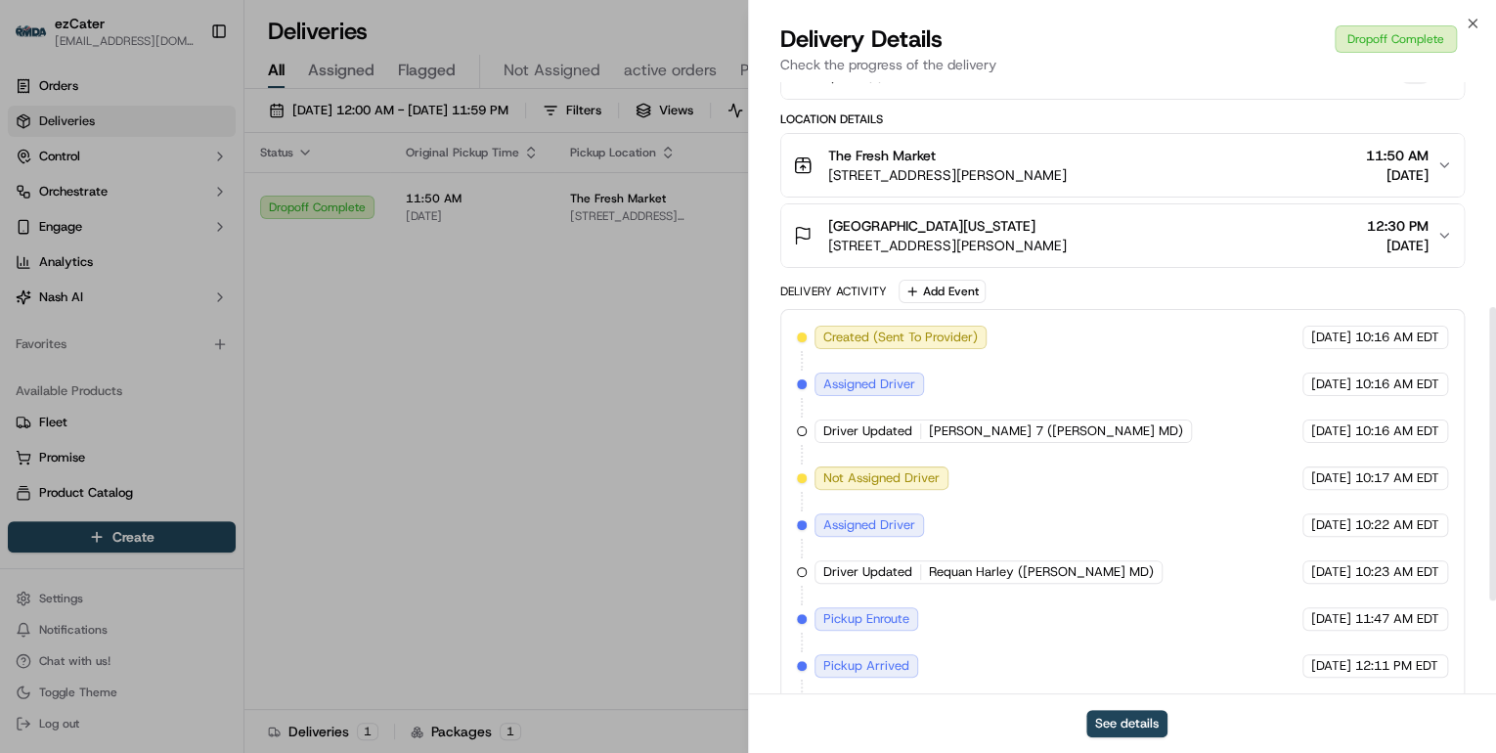
scroll to position [664, 0]
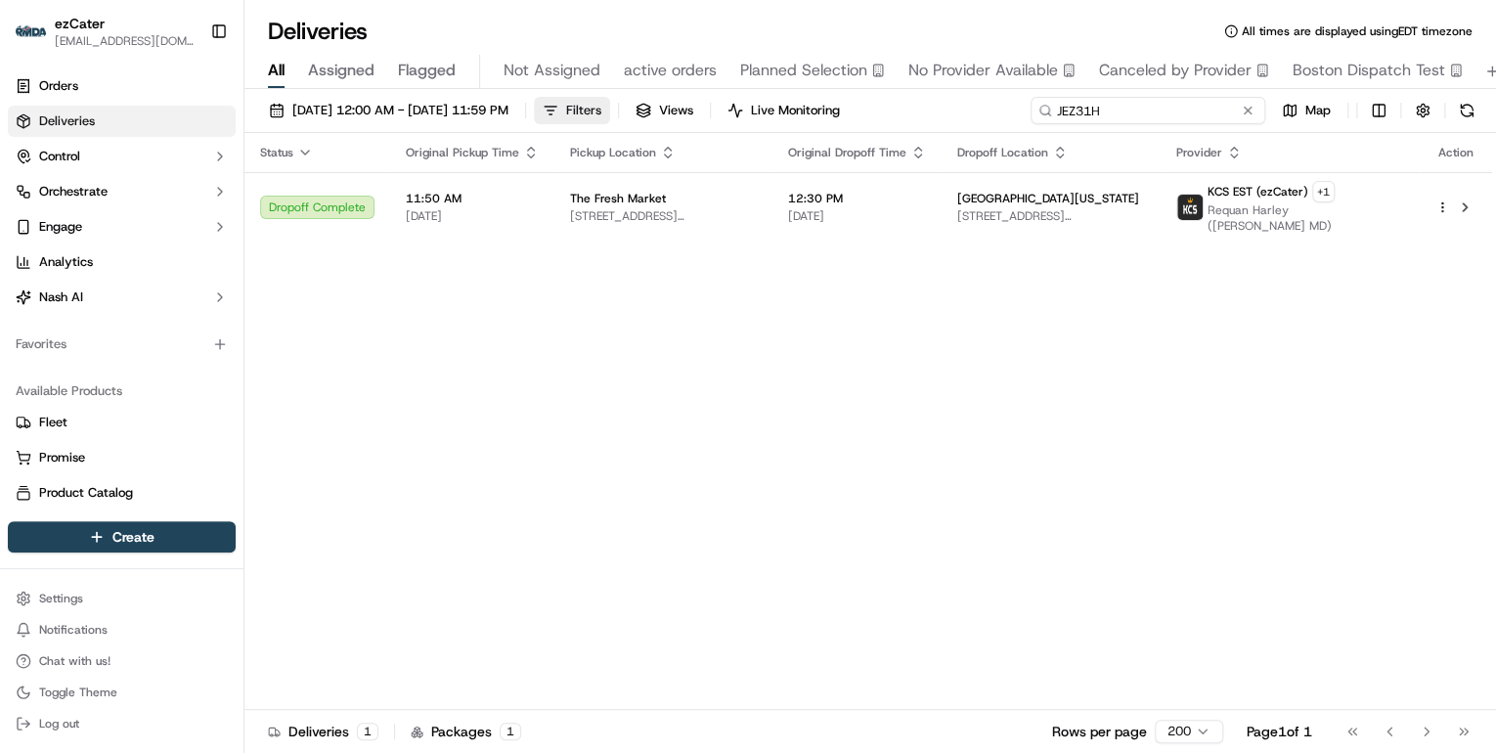
drag, startPoint x: 1169, startPoint y: 113, endPoint x: 638, endPoint y: 102, distance: 531.2
click at [659, 100] on div "[DATE] 12:00 AM - [DATE] 11:59 PM Filters Views Live Monitoring JEZ31H Map" at bounding box center [870, 115] width 1252 height 36
paste input "X0Z5PZ"
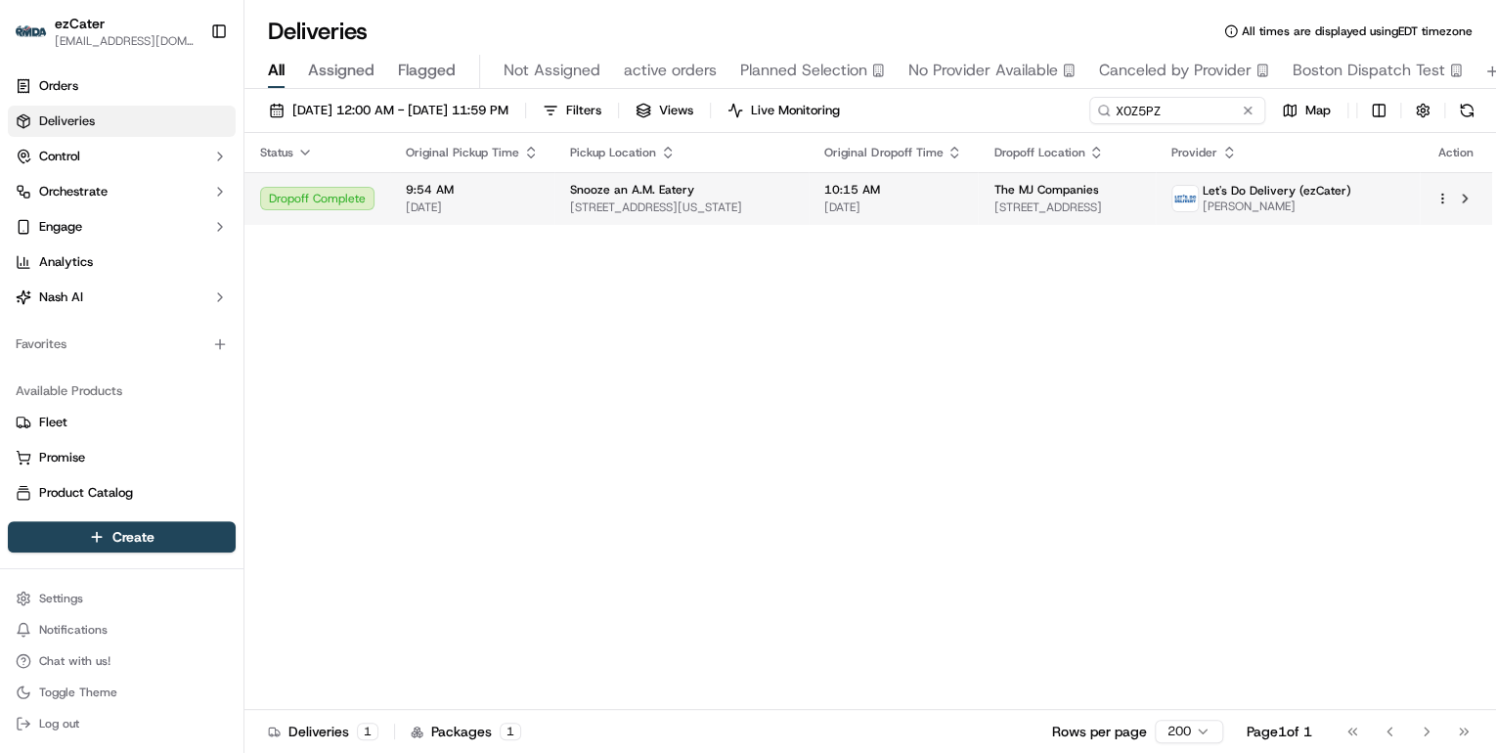
click at [643, 210] on span "[STREET_ADDRESS][US_STATE]" at bounding box center [681, 208] width 223 height 16
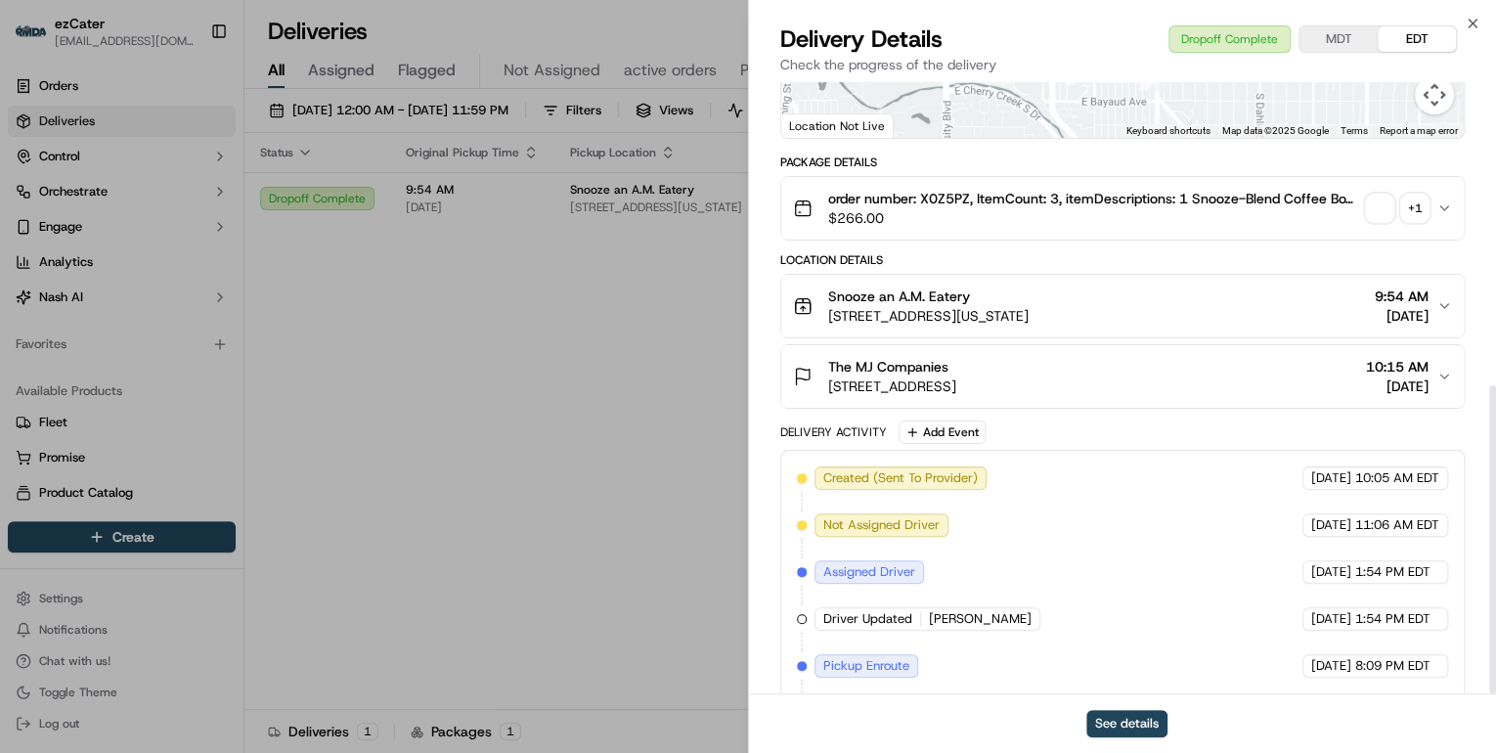
scroll to position [601, 0]
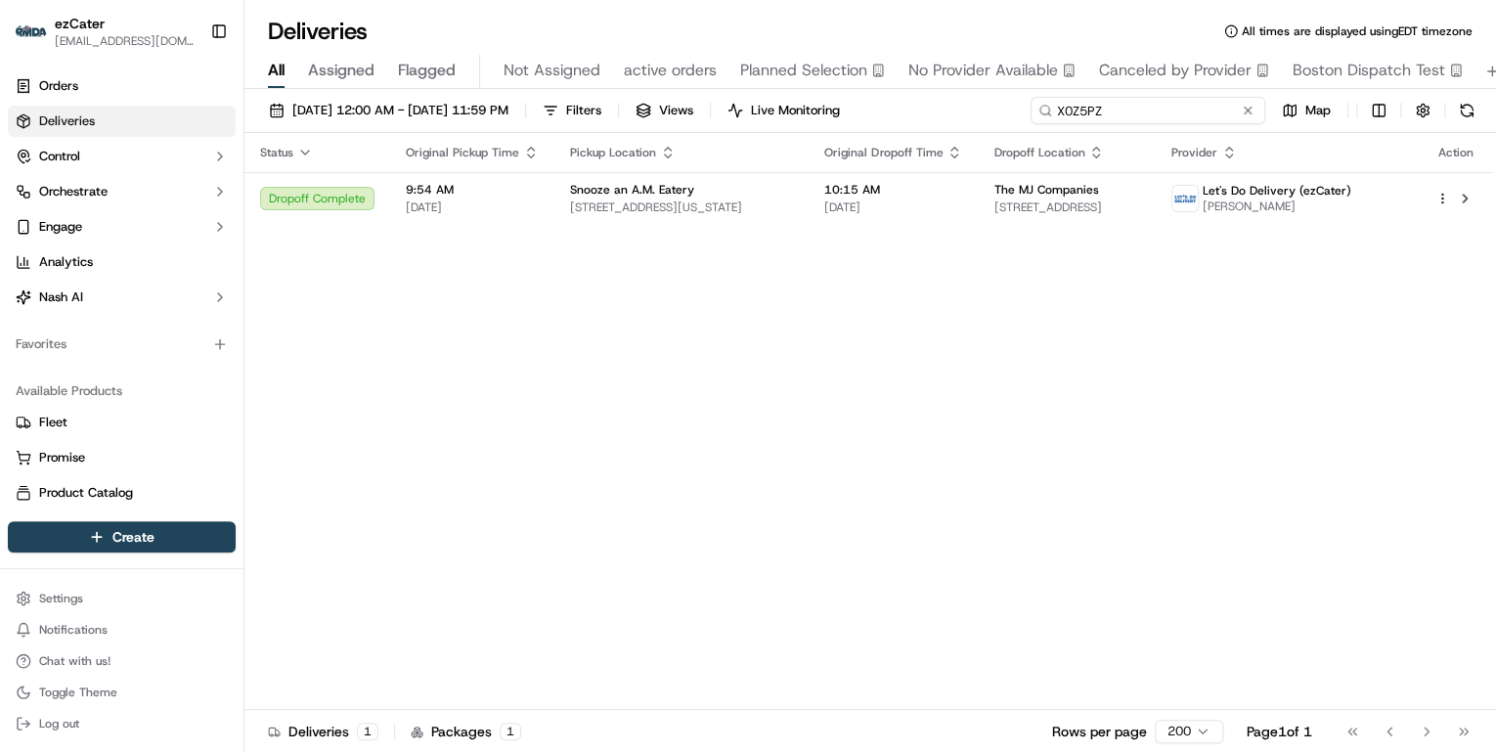
drag, startPoint x: 1198, startPoint y: 107, endPoint x: 426, endPoint y: 88, distance: 771.8
click at [428, 88] on div "Deliveries All times are displayed using EDT timezone All Assigned Flagged Not …" at bounding box center [870, 376] width 1252 height 753
paste input "18P8C2"
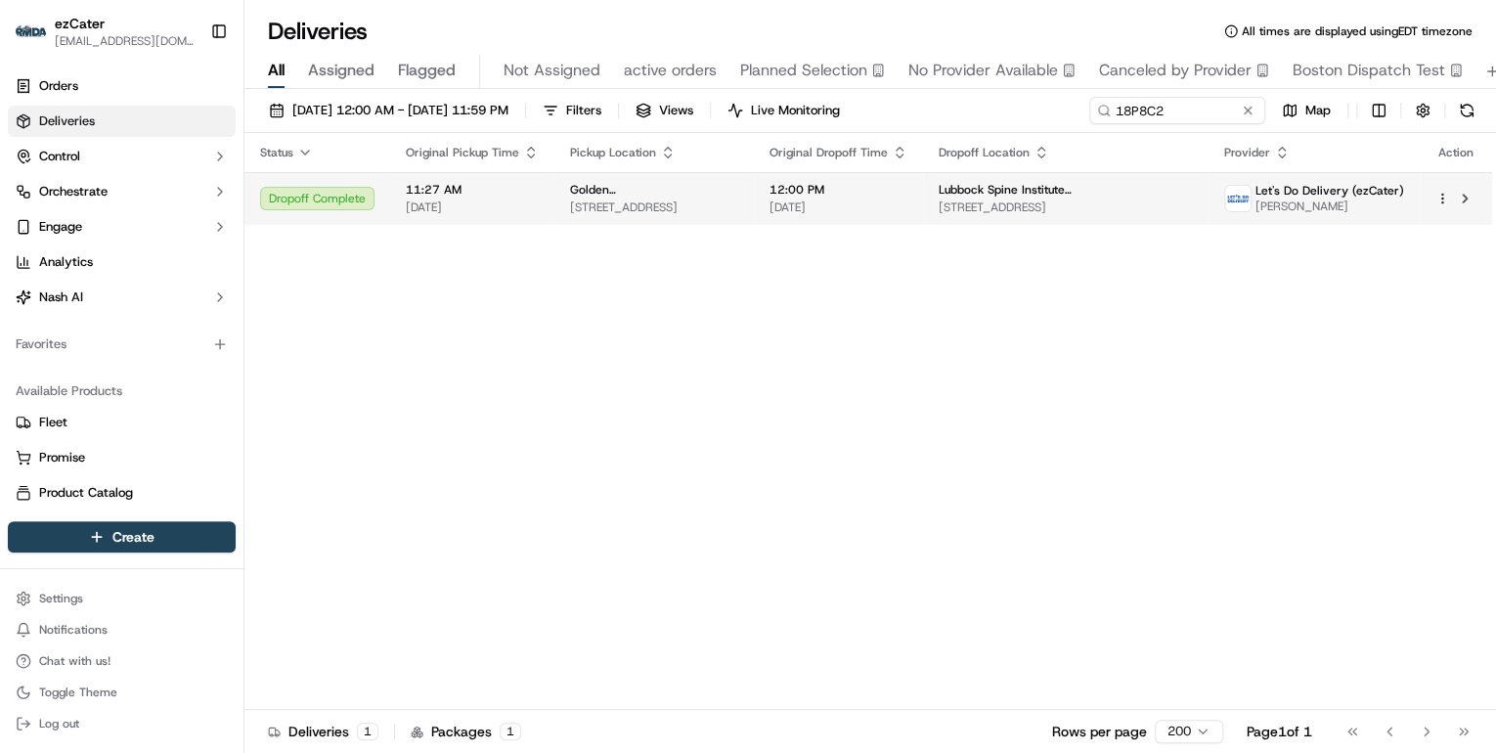
click at [614, 207] on span "[STREET_ADDRESS]" at bounding box center [654, 208] width 168 height 16
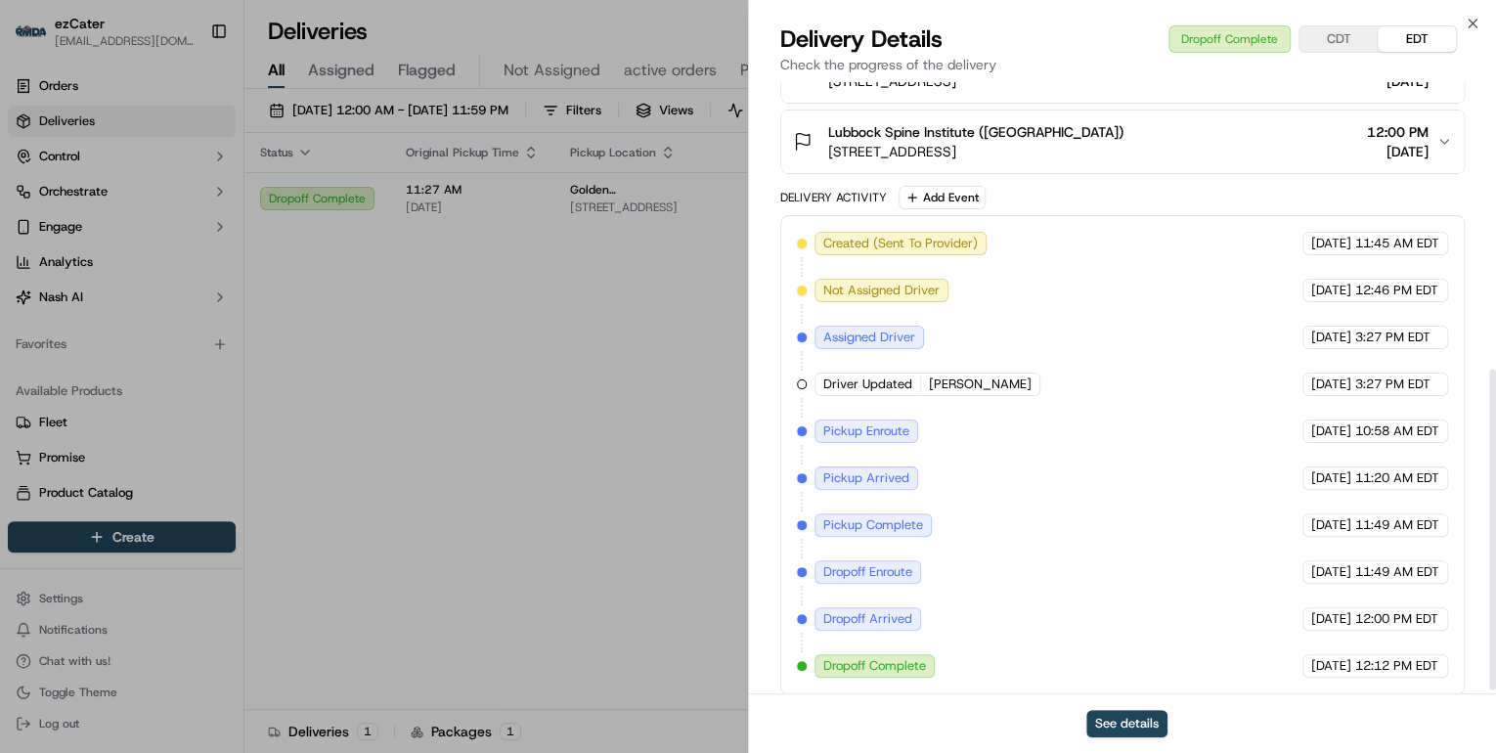
scroll to position [555, 0]
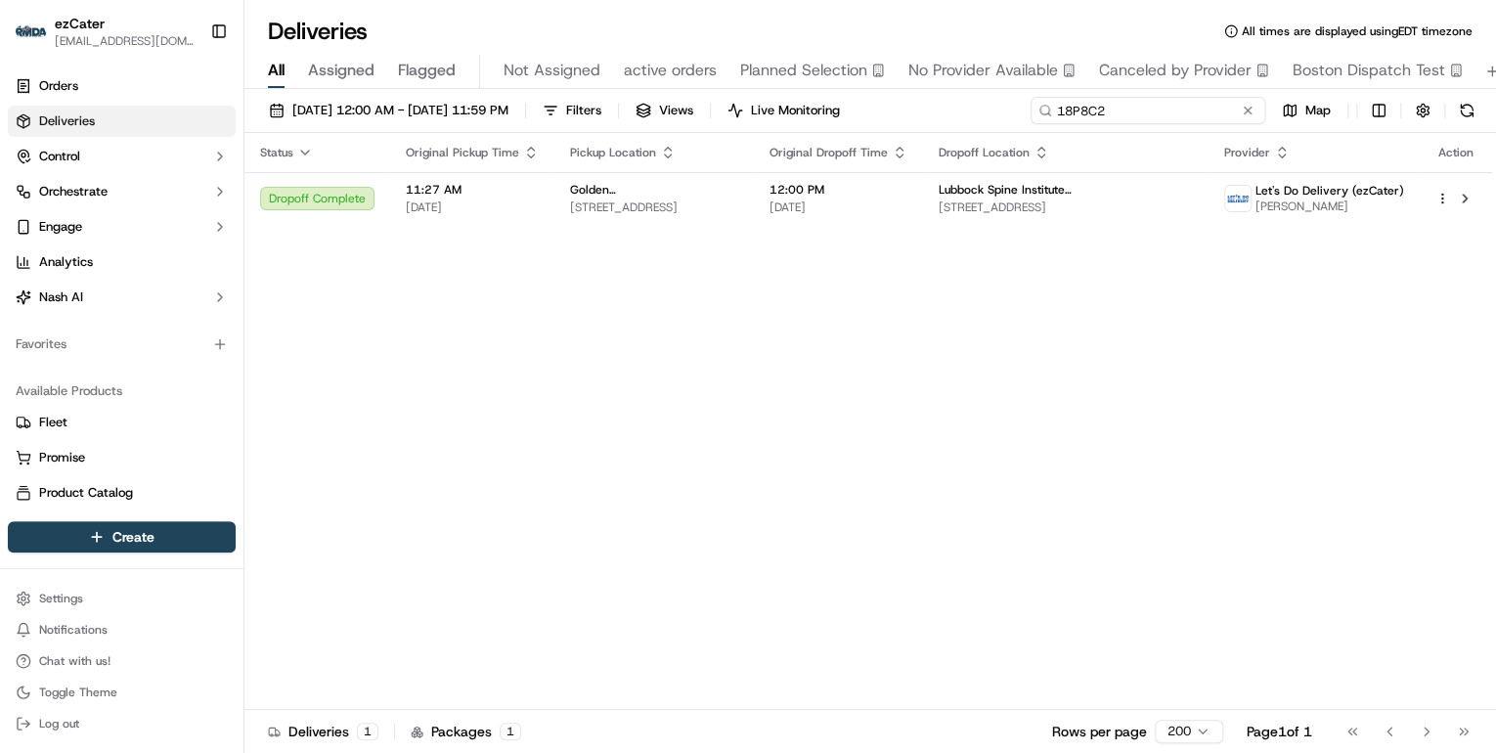
drag, startPoint x: 1192, startPoint y: 110, endPoint x: 449, endPoint y: 73, distance: 744.1
click at [462, 73] on div "Deliveries All times are displayed using EDT timezone All Assigned Flagged Not …" at bounding box center [870, 376] width 1252 height 753
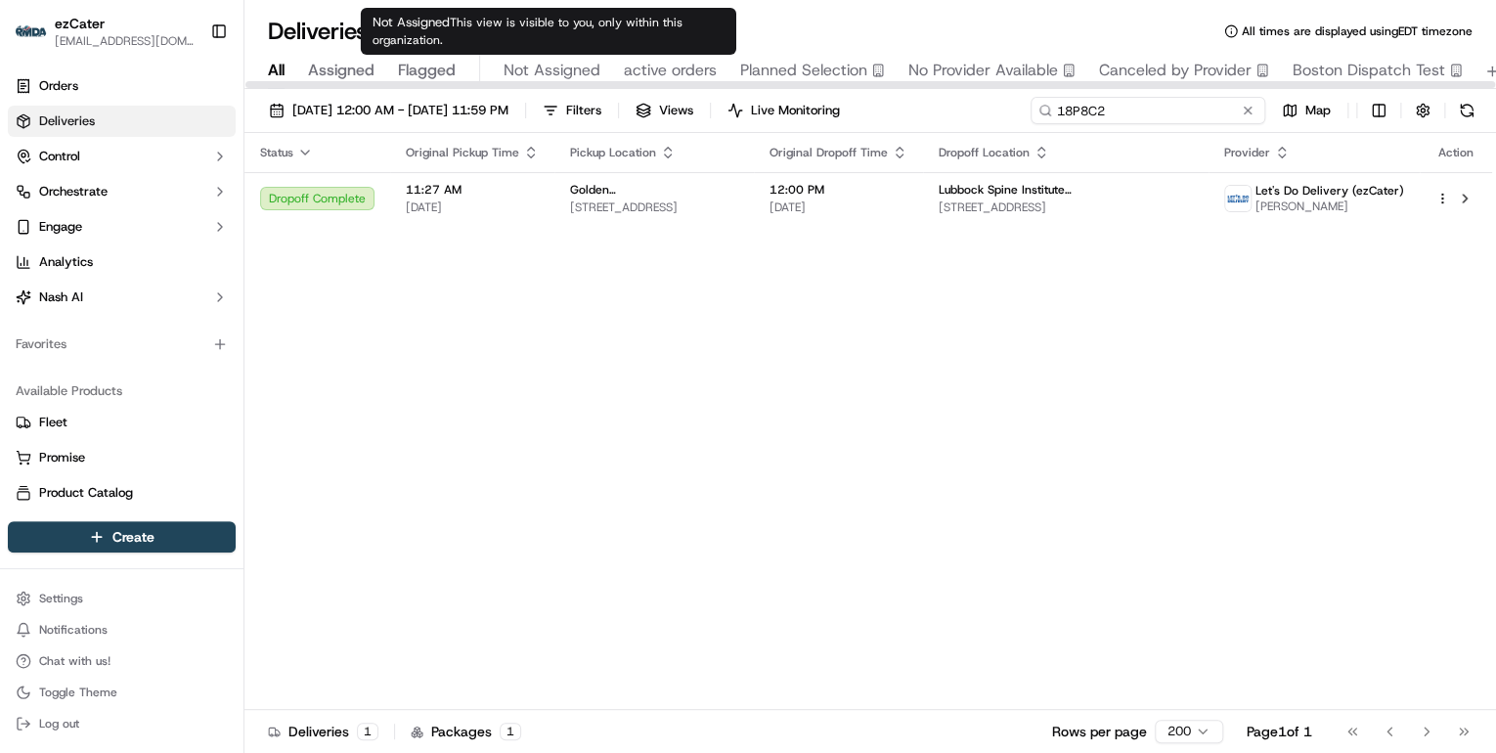
paste input "3KPH2X"
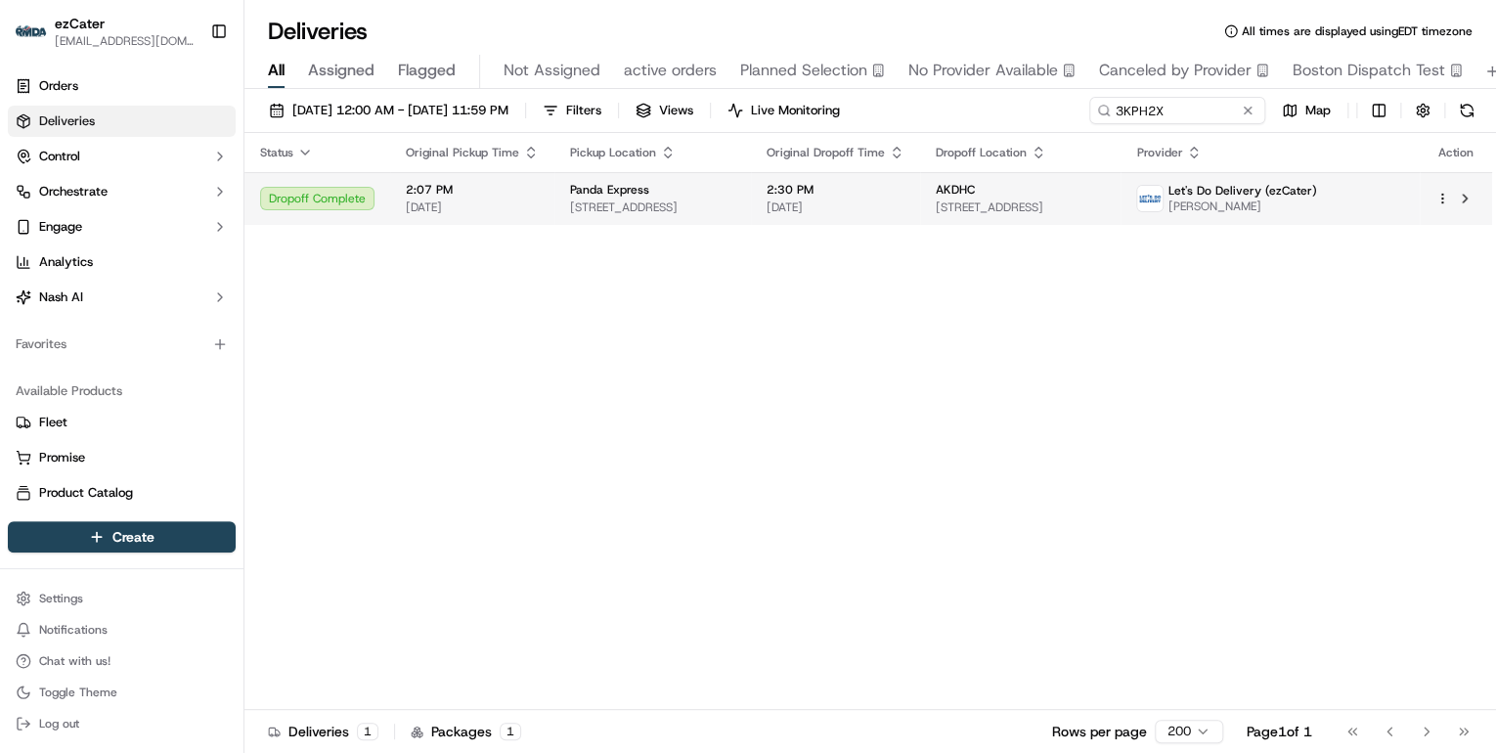
click at [591, 193] on span "Panda Express" at bounding box center [609, 190] width 79 height 16
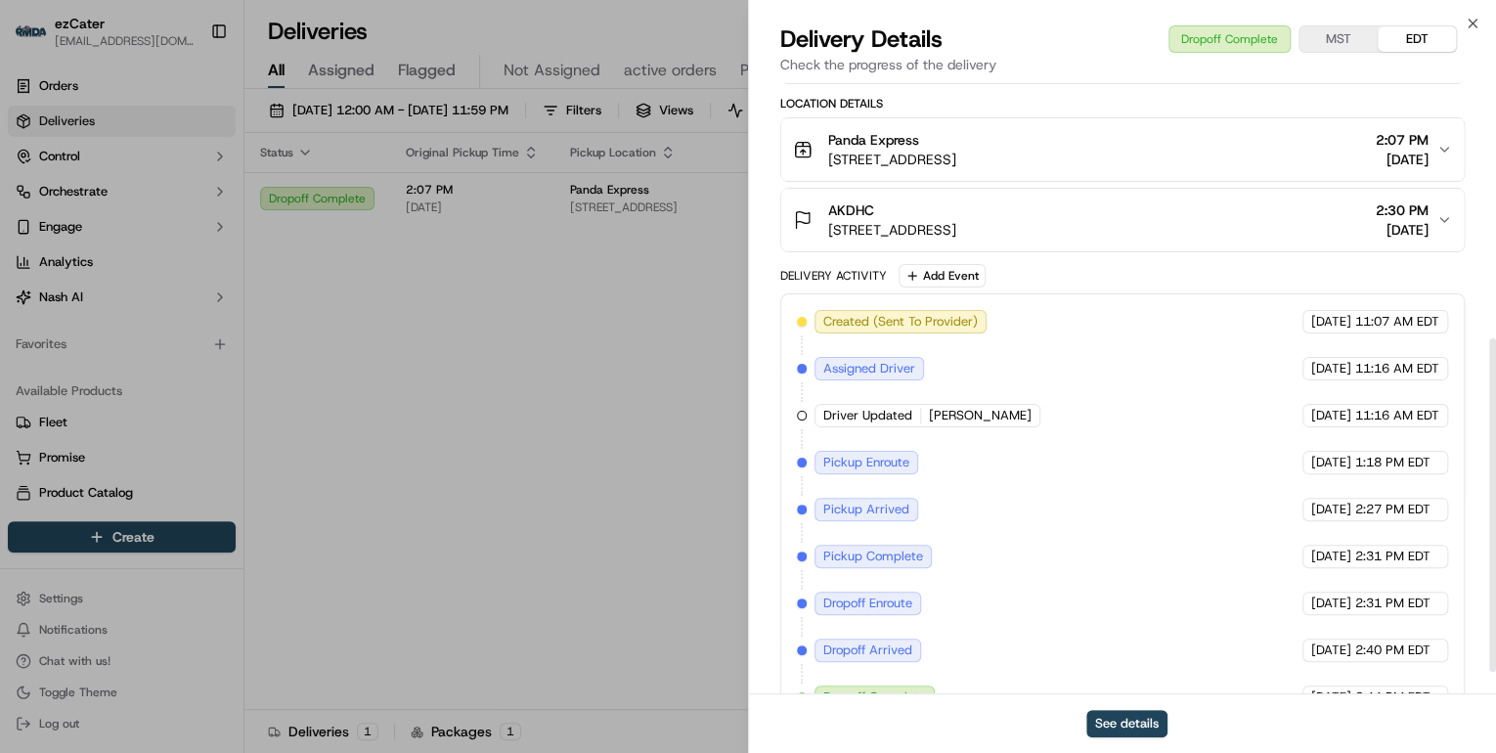
scroll to position [509, 0]
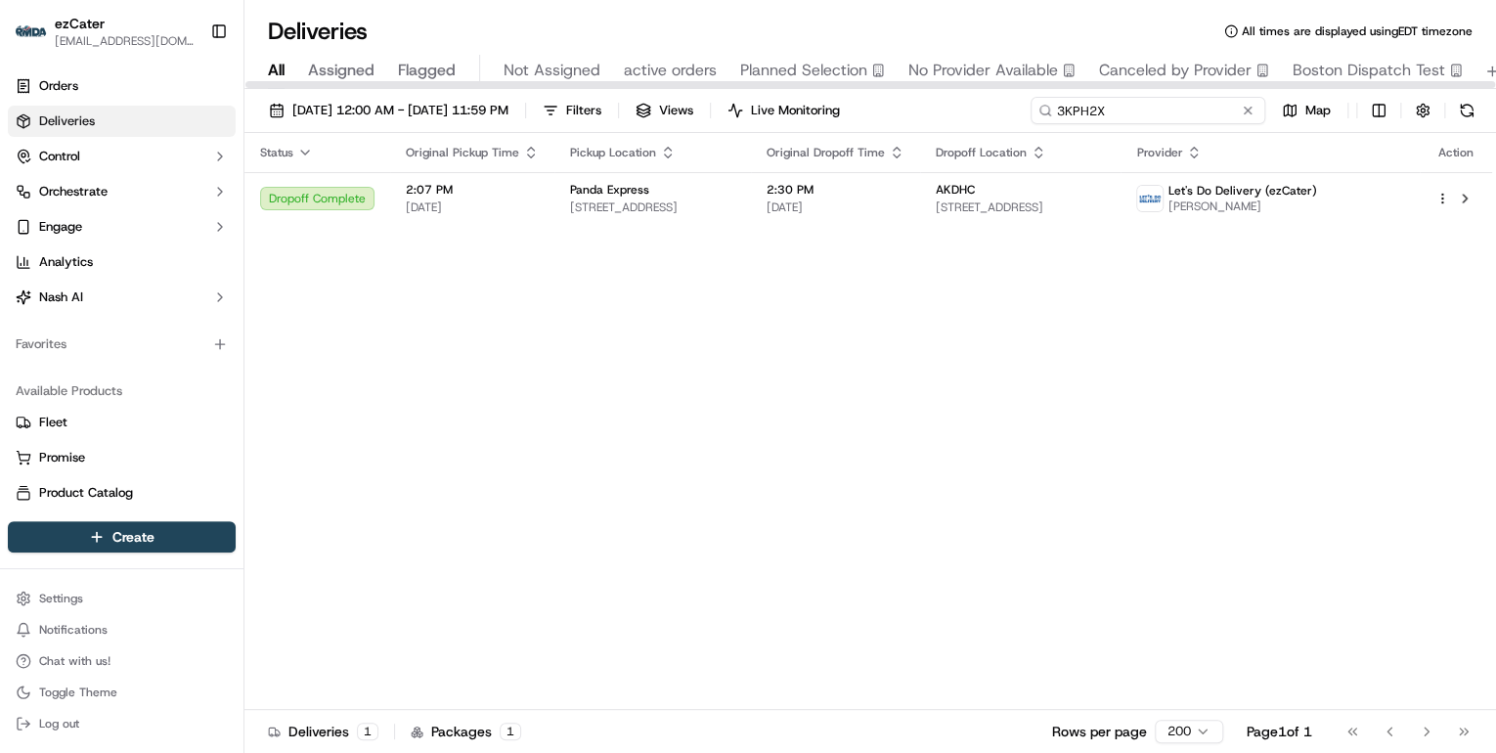
drag, startPoint x: 1176, startPoint y: 111, endPoint x: 484, endPoint y: 128, distance: 692.6
click at [506, 124] on div "[DATE] 12:00 AM - [DATE] 11:59 PM Filters Views Live Monitoring 3KPH2X Map" at bounding box center [870, 115] width 1252 height 36
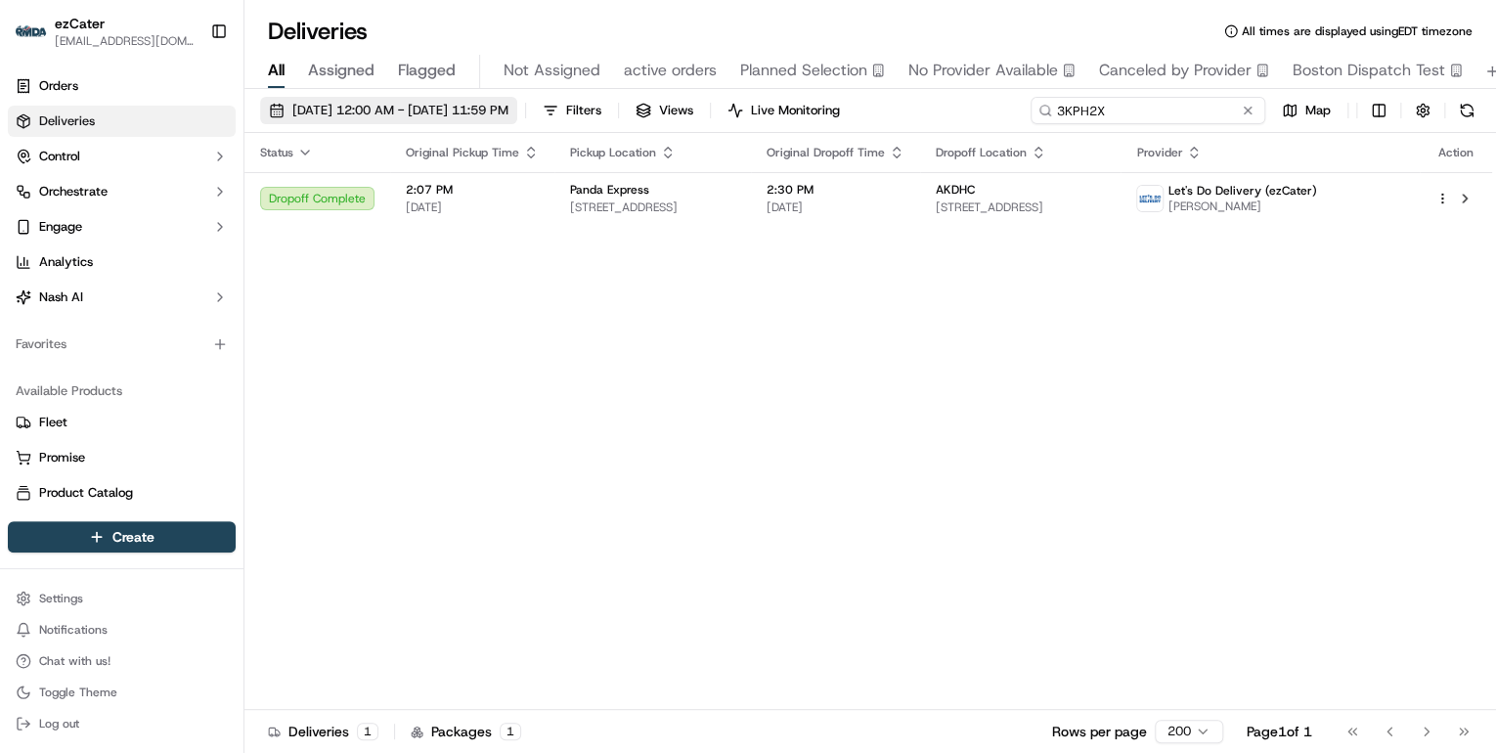
paste input "WY312G"
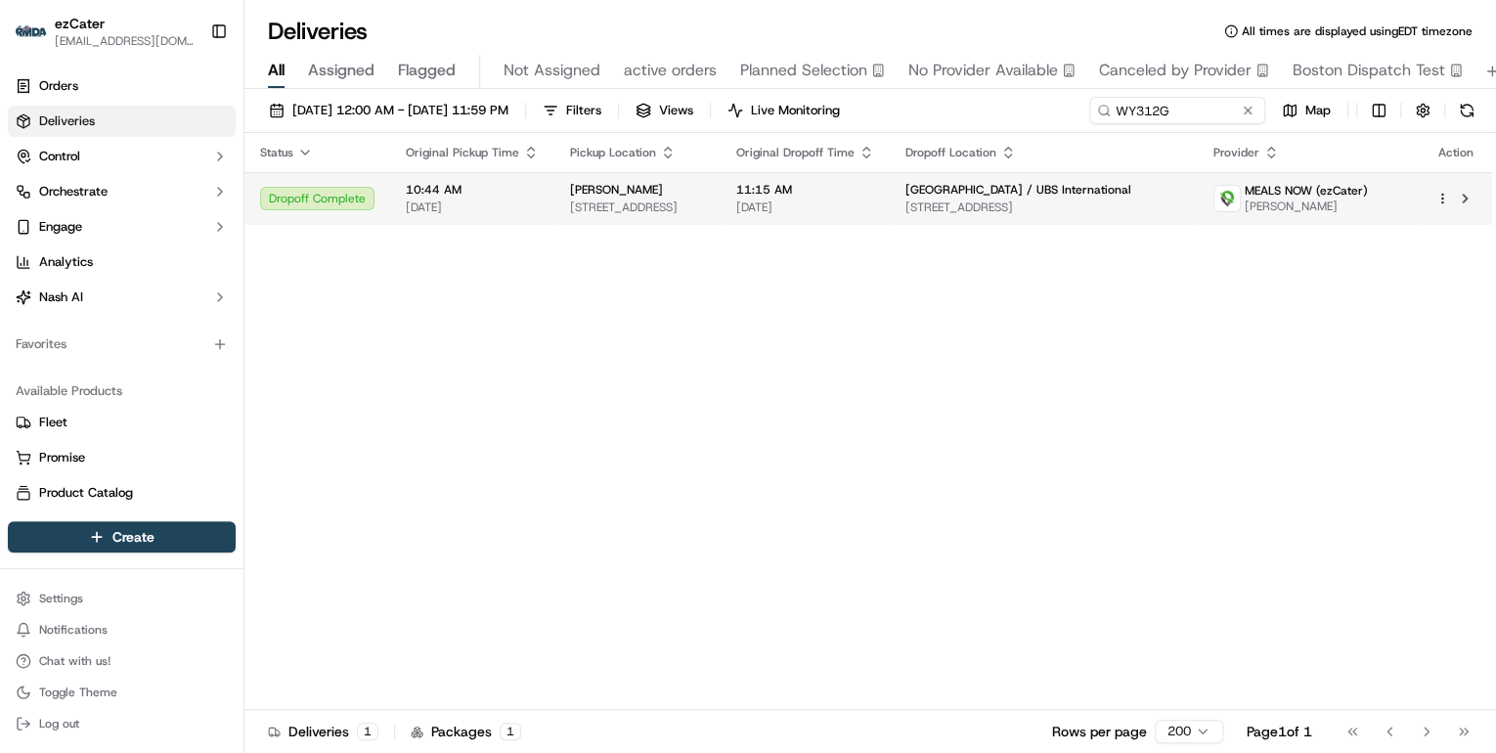
click at [656, 206] on span "[STREET_ADDRESS]" at bounding box center [637, 208] width 135 height 16
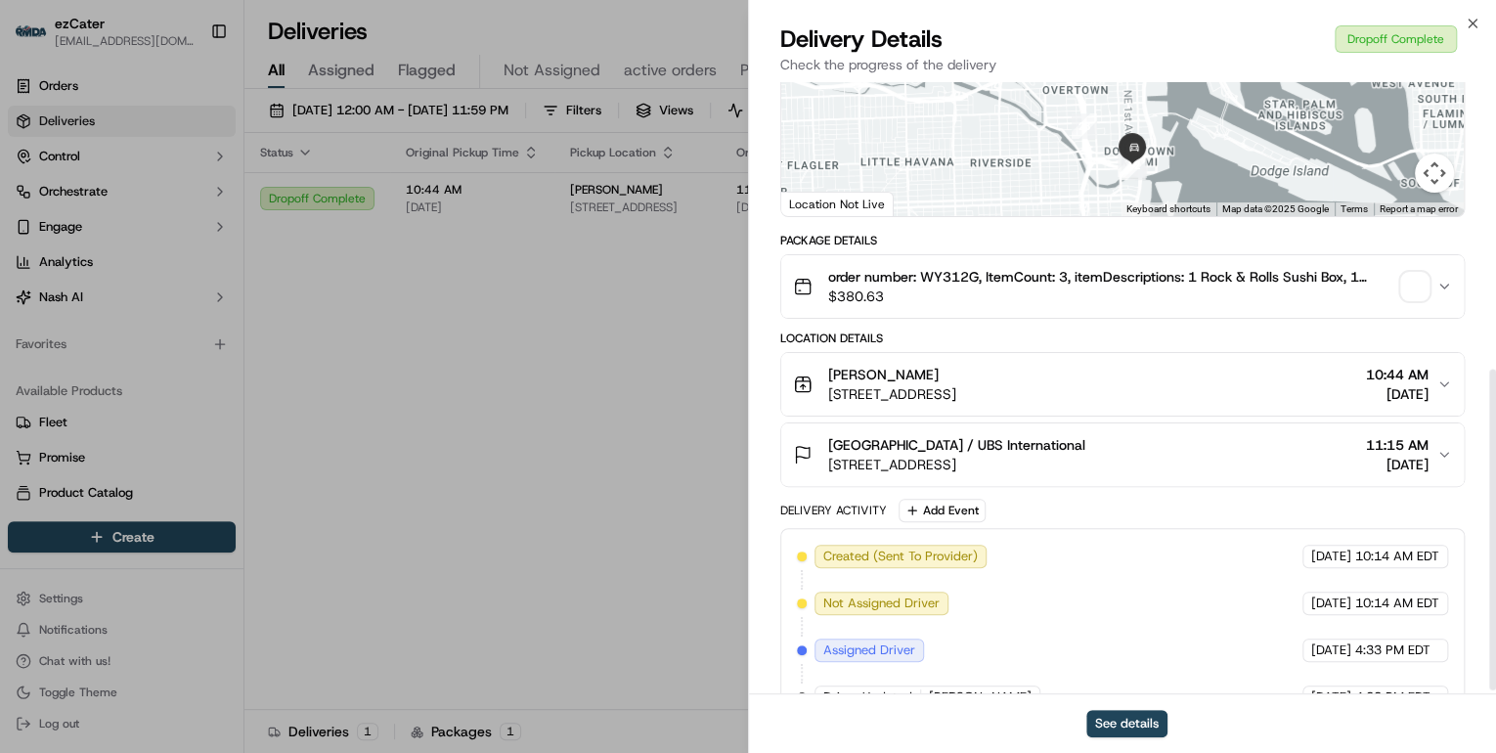
scroll to position [555, 0]
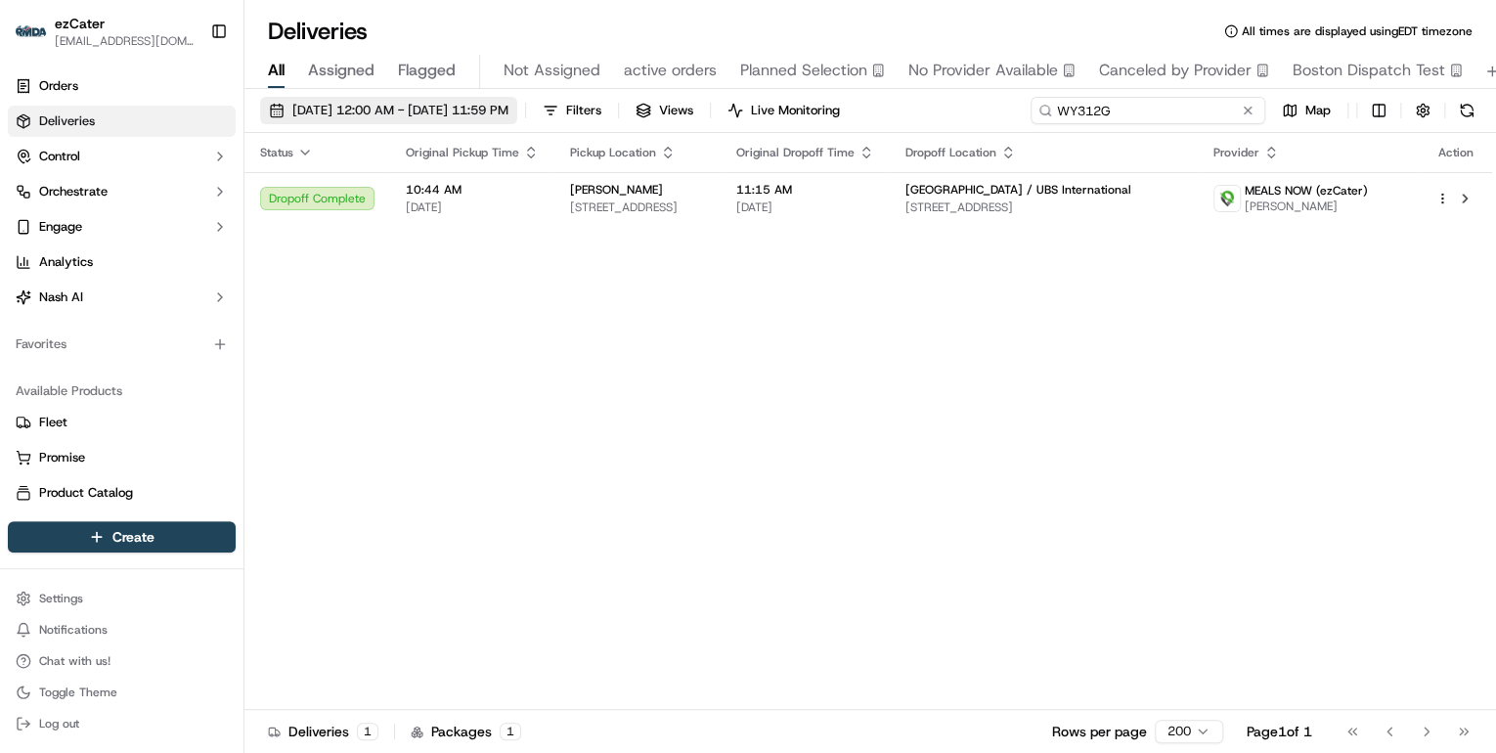
drag, startPoint x: 1177, startPoint y: 111, endPoint x: 503, endPoint y: 107, distance: 674.8
click at [505, 107] on div "[DATE] 12:00 AM - [DATE] 11:59 PM Filters Views Live Monitoring WY312G Map" at bounding box center [870, 115] width 1252 height 36
paste input "R489K7"
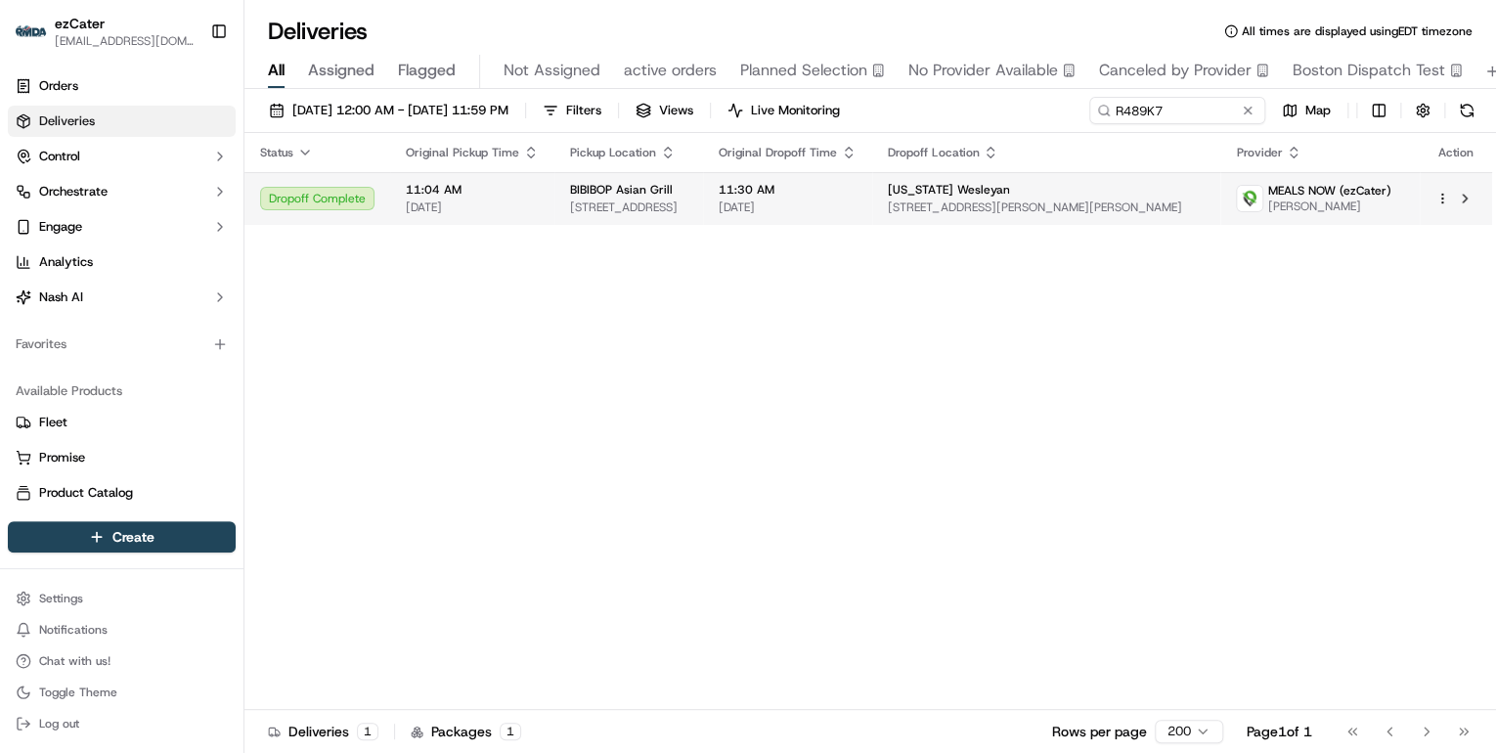
click at [646, 203] on span "[STREET_ADDRESS]" at bounding box center [628, 208] width 117 height 16
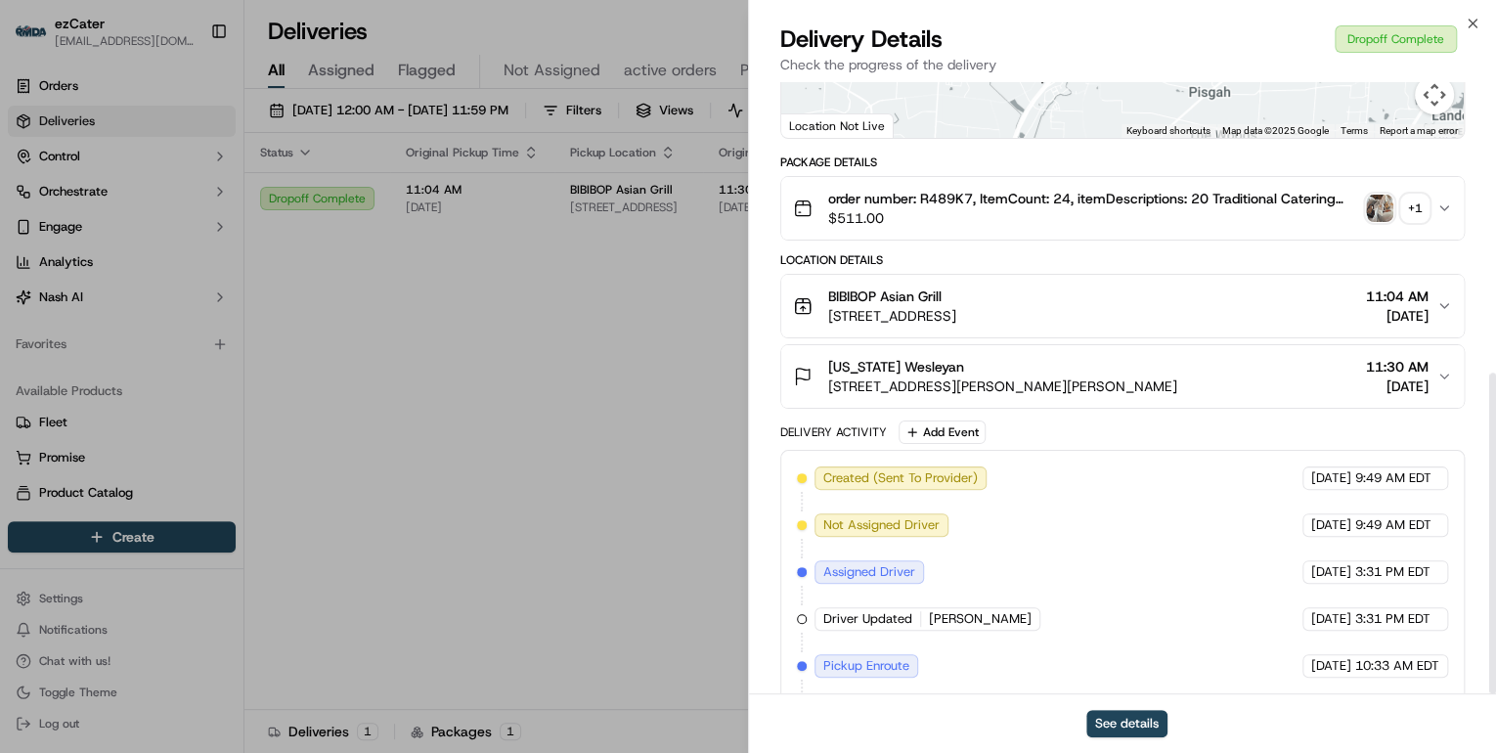
scroll to position [555, 0]
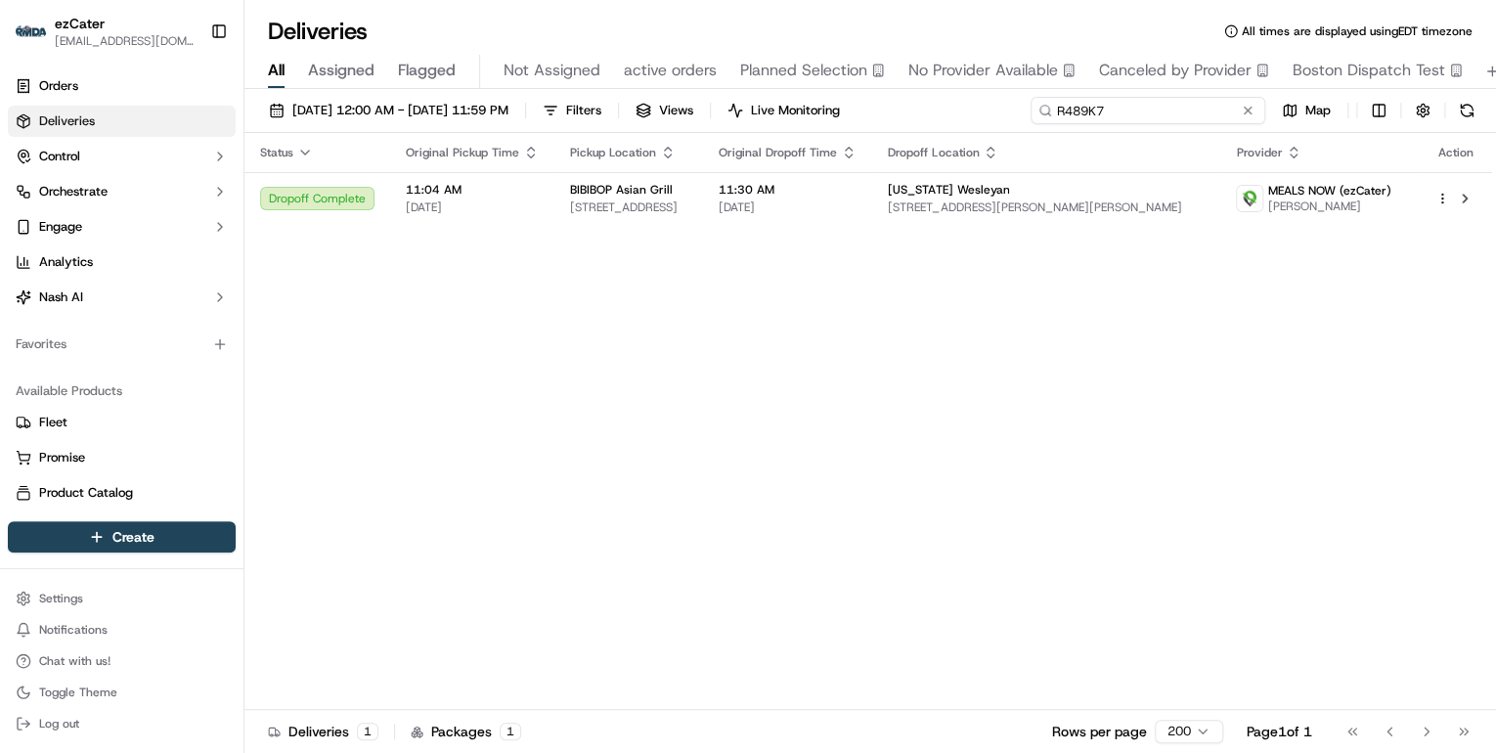
click at [606, 85] on div "Deliveries All times are displayed using EDT timezone All Assigned Flagged Not …" at bounding box center [870, 376] width 1252 height 753
paste input "FWZ00E"
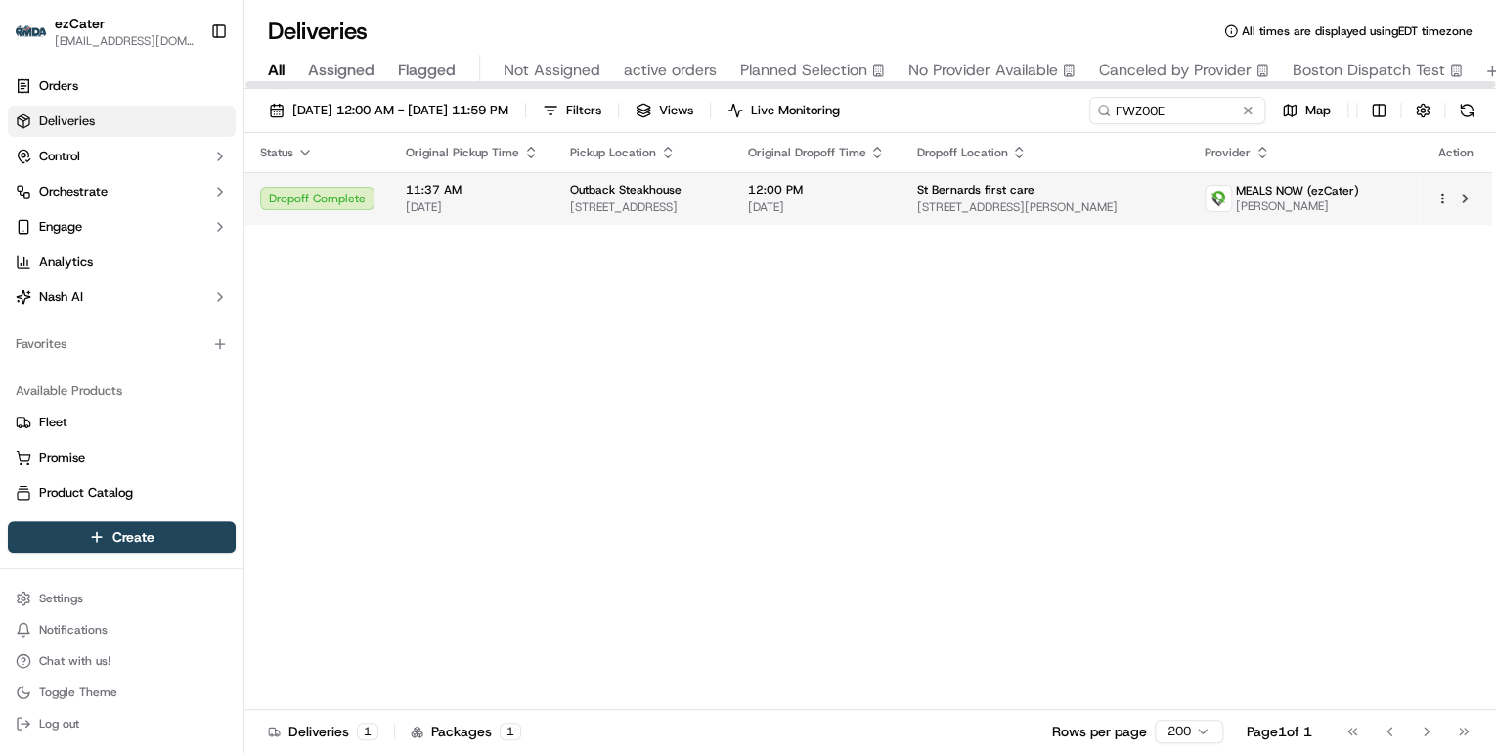
click at [617, 212] on span "[STREET_ADDRESS]" at bounding box center [643, 208] width 146 height 16
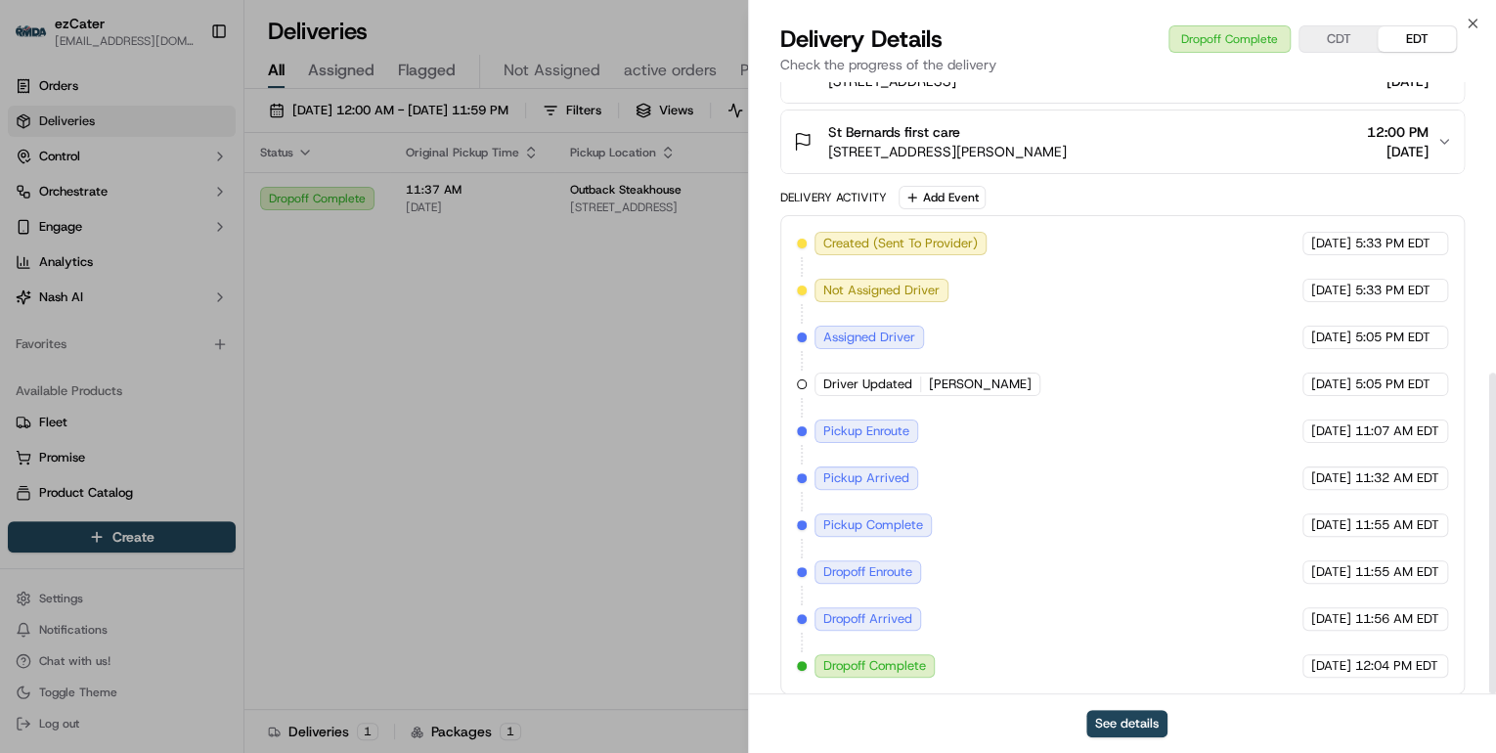
scroll to position [555, 0]
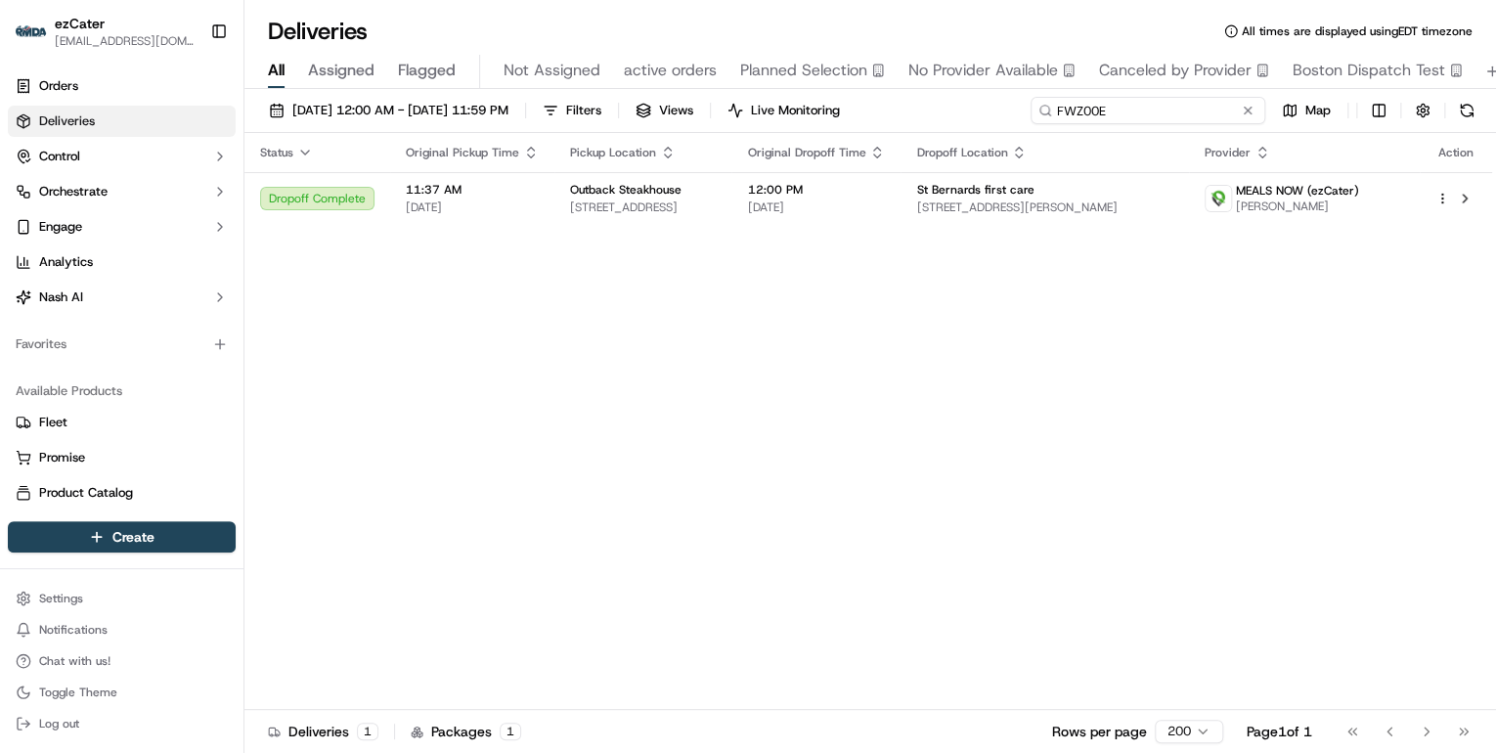
drag, startPoint x: 1170, startPoint y: 114, endPoint x: 517, endPoint y: 129, distance: 652.5
click at [520, 128] on div "[DATE] 12:00 AM - [DATE] 11:59 PM Filters Views Live Monitoring FWZ00E Map" at bounding box center [870, 115] width 1252 height 36
paste input "27A14F"
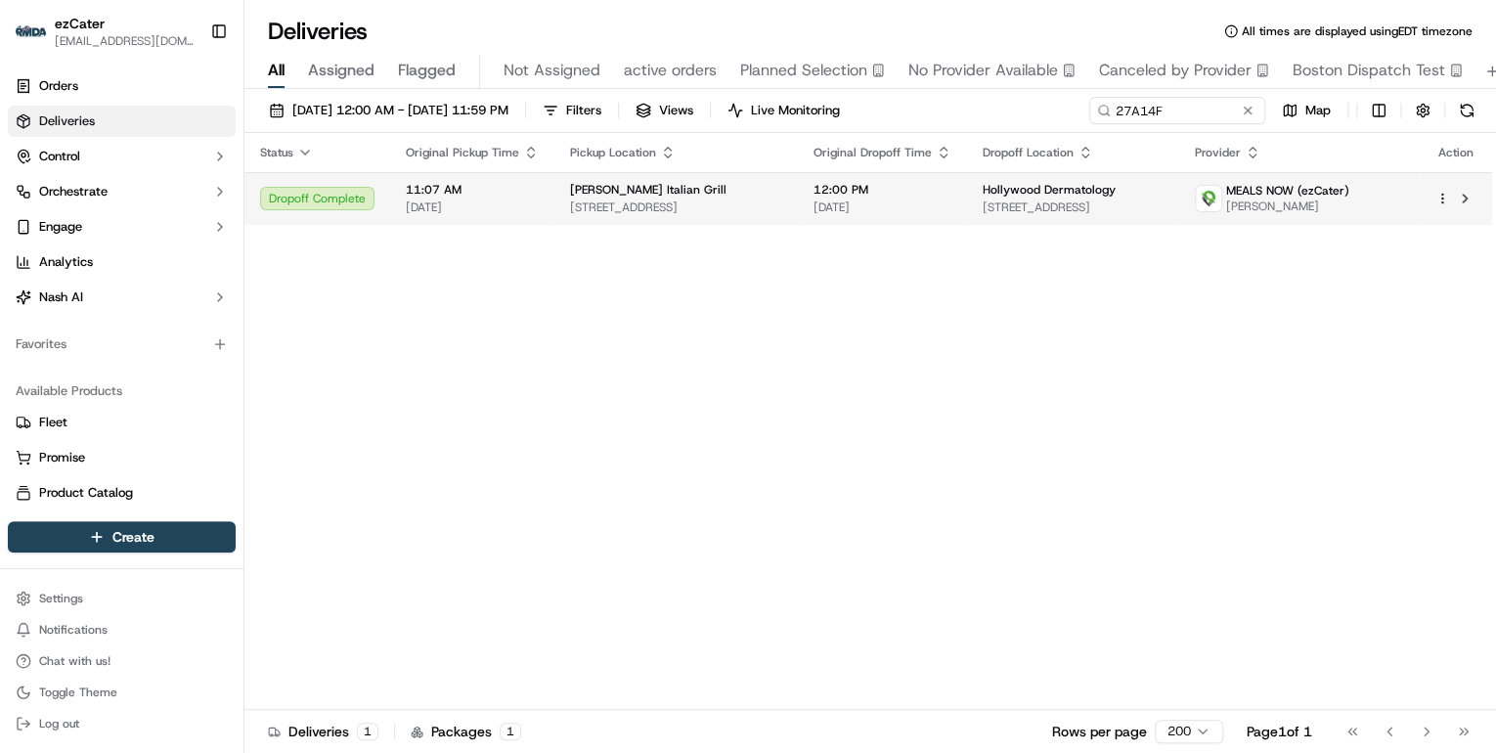
click at [663, 208] on span "[STREET_ADDRESS]" at bounding box center [676, 208] width 212 height 16
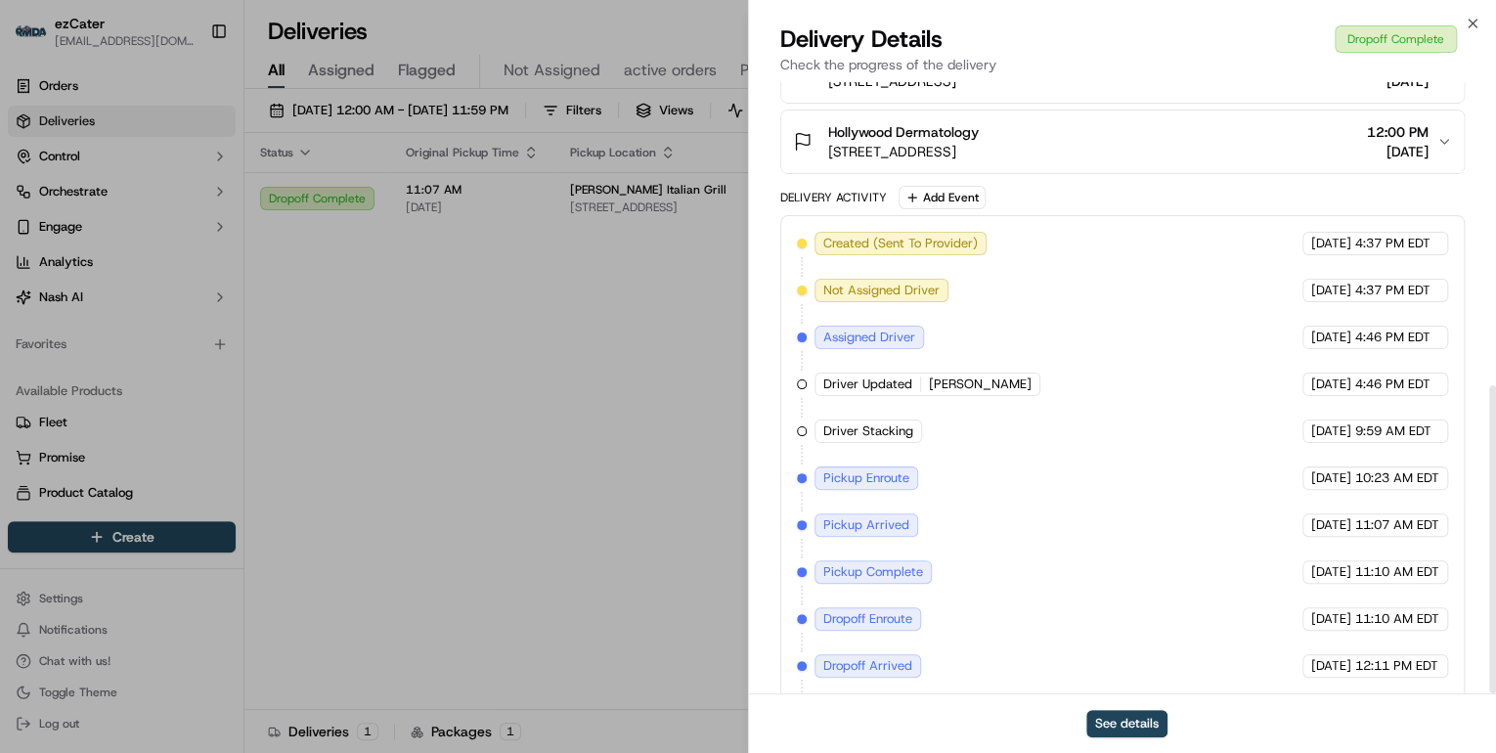
scroll to position [601, 0]
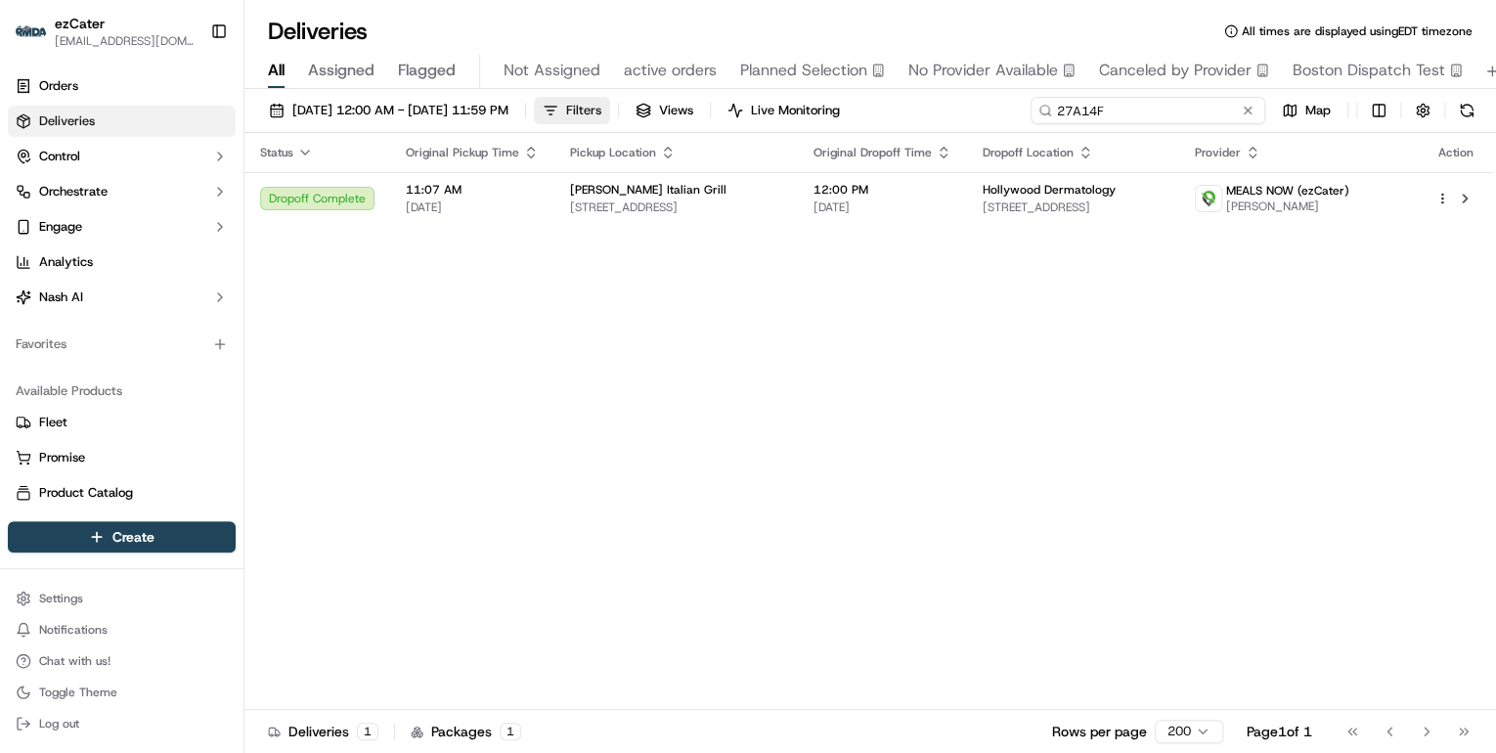
drag, startPoint x: 1169, startPoint y: 115, endPoint x: 643, endPoint y: 101, distance: 526.3
click at [643, 101] on div "[DATE] 12:00 AM - [DATE] 11:59 PM Filters Views Live Monitoring 27A14F Map" at bounding box center [870, 115] width 1252 height 36
paste input "EXXUQF"
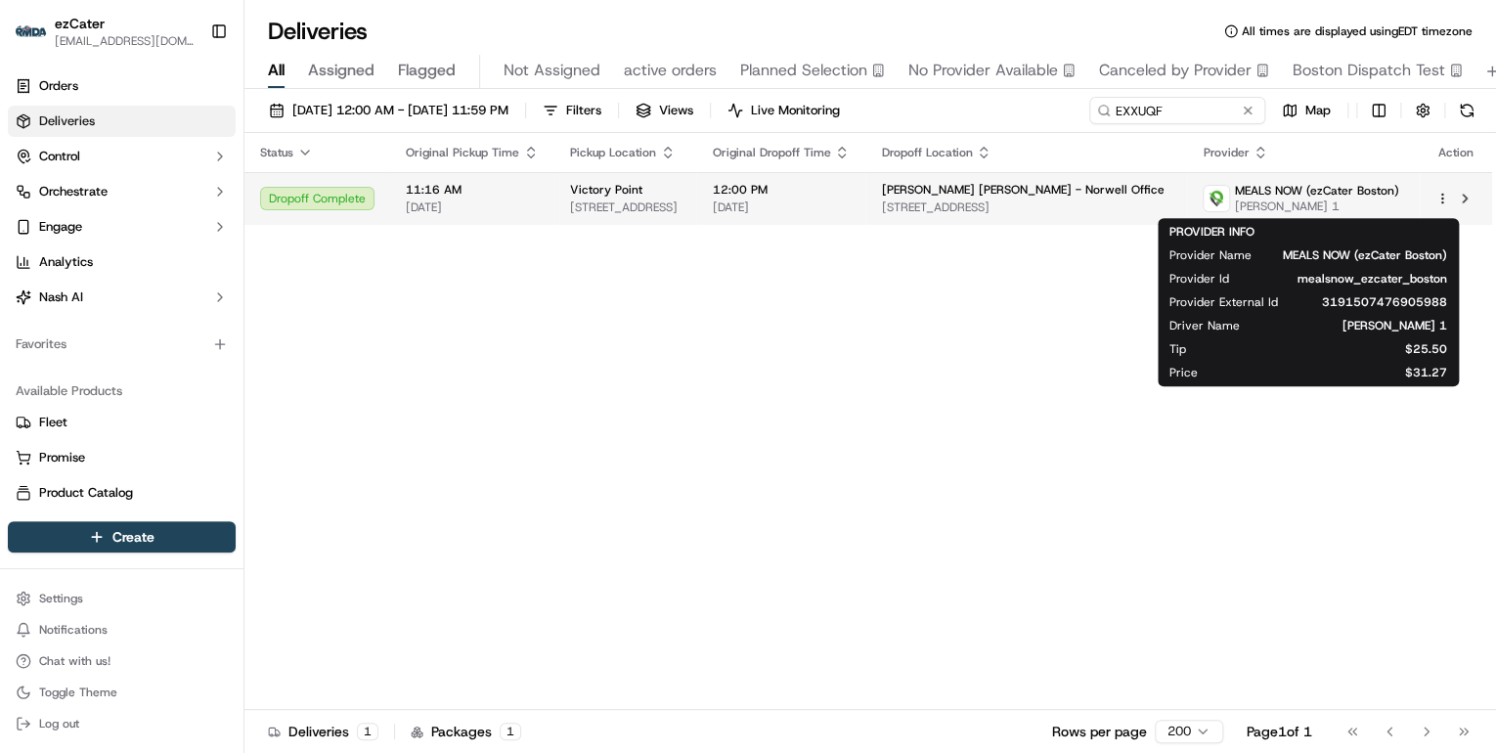
drag, startPoint x: 1340, startPoint y: 207, endPoint x: 1238, endPoint y: 209, distance: 101.7
click at [1238, 209] on div "MEALS NOW (ezCater Boston) [PERSON_NAME] 1" at bounding box center [1301, 198] width 196 height 31
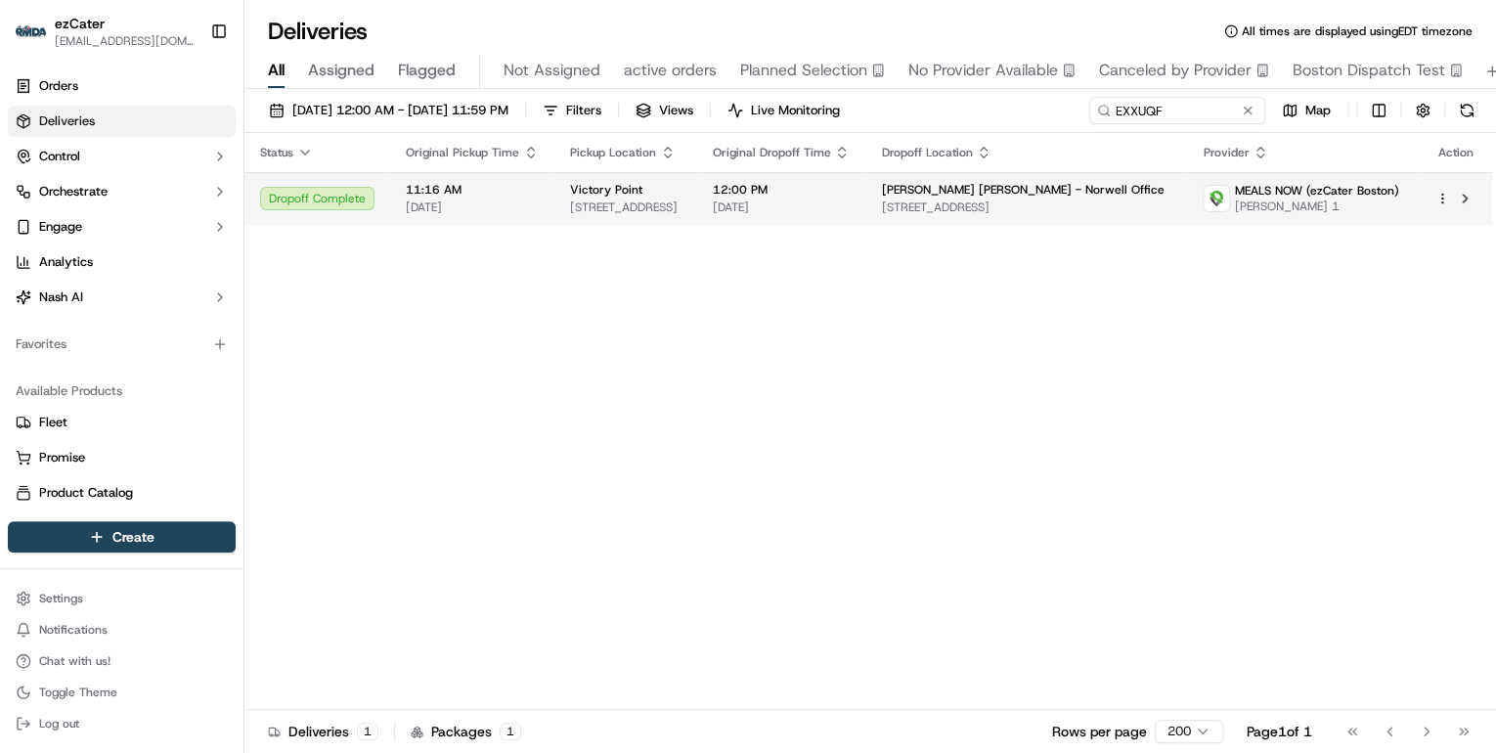
copy span "[PERSON_NAME] 1"
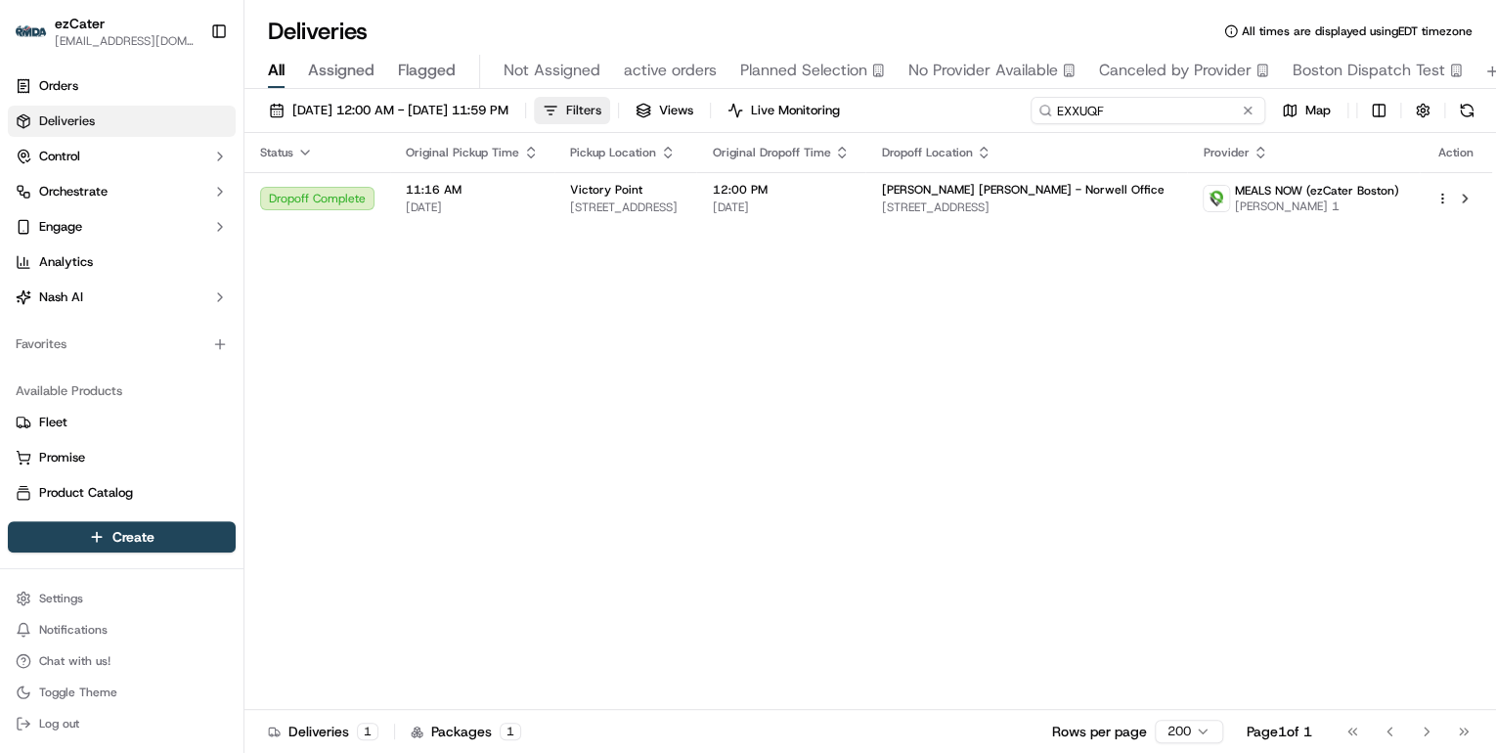
drag, startPoint x: 1189, startPoint y: 114, endPoint x: 662, endPoint y: 109, distance: 527.2
click at [662, 109] on div "[DATE] 12:00 AM - [DATE] 11:59 PM Filters Views Live Monitoring EXXUQF Map" at bounding box center [870, 115] width 1252 height 36
paste input "Y71228"
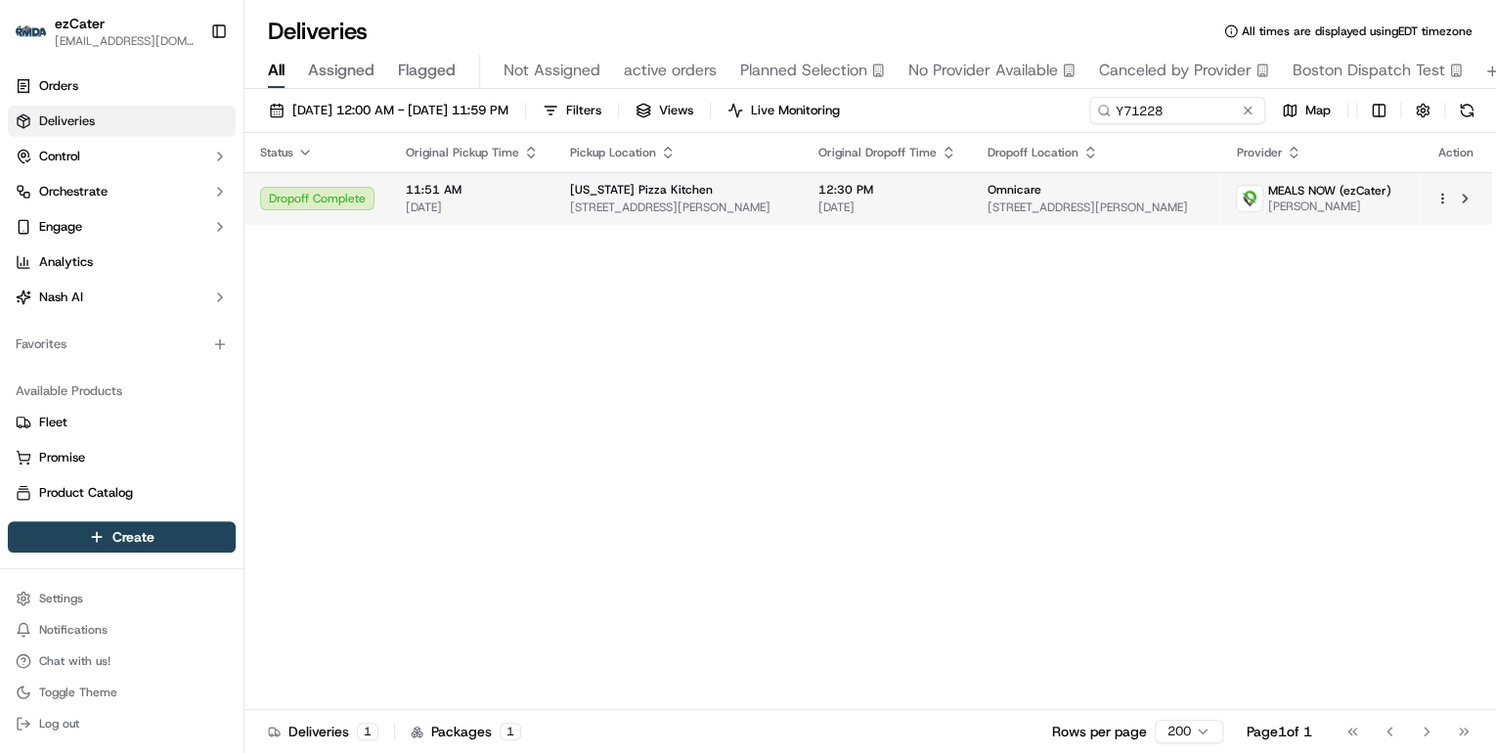
click at [561, 210] on td "[US_STATE] Pizza Kitchen [STREET_ADDRESS][PERSON_NAME]" at bounding box center [679, 198] width 248 height 53
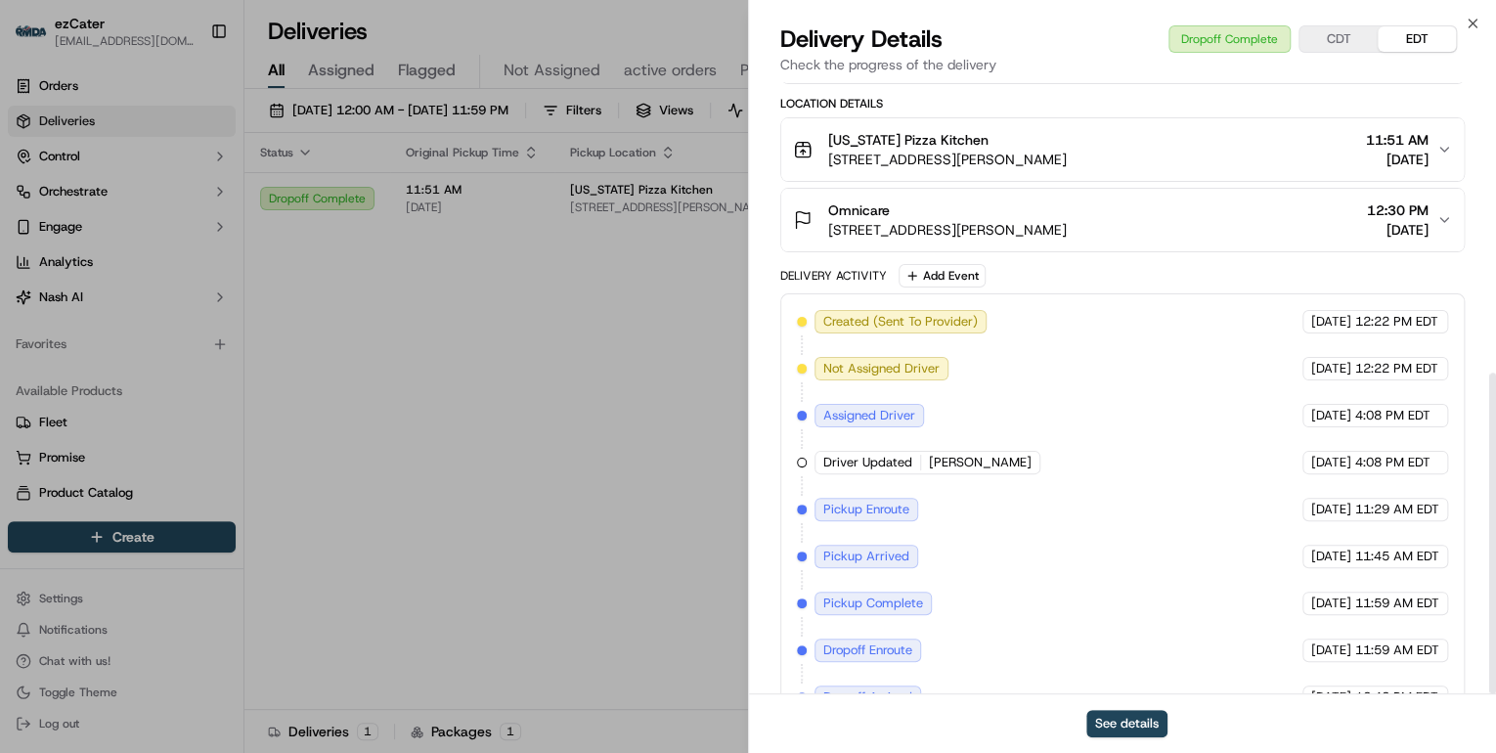
scroll to position [555, 0]
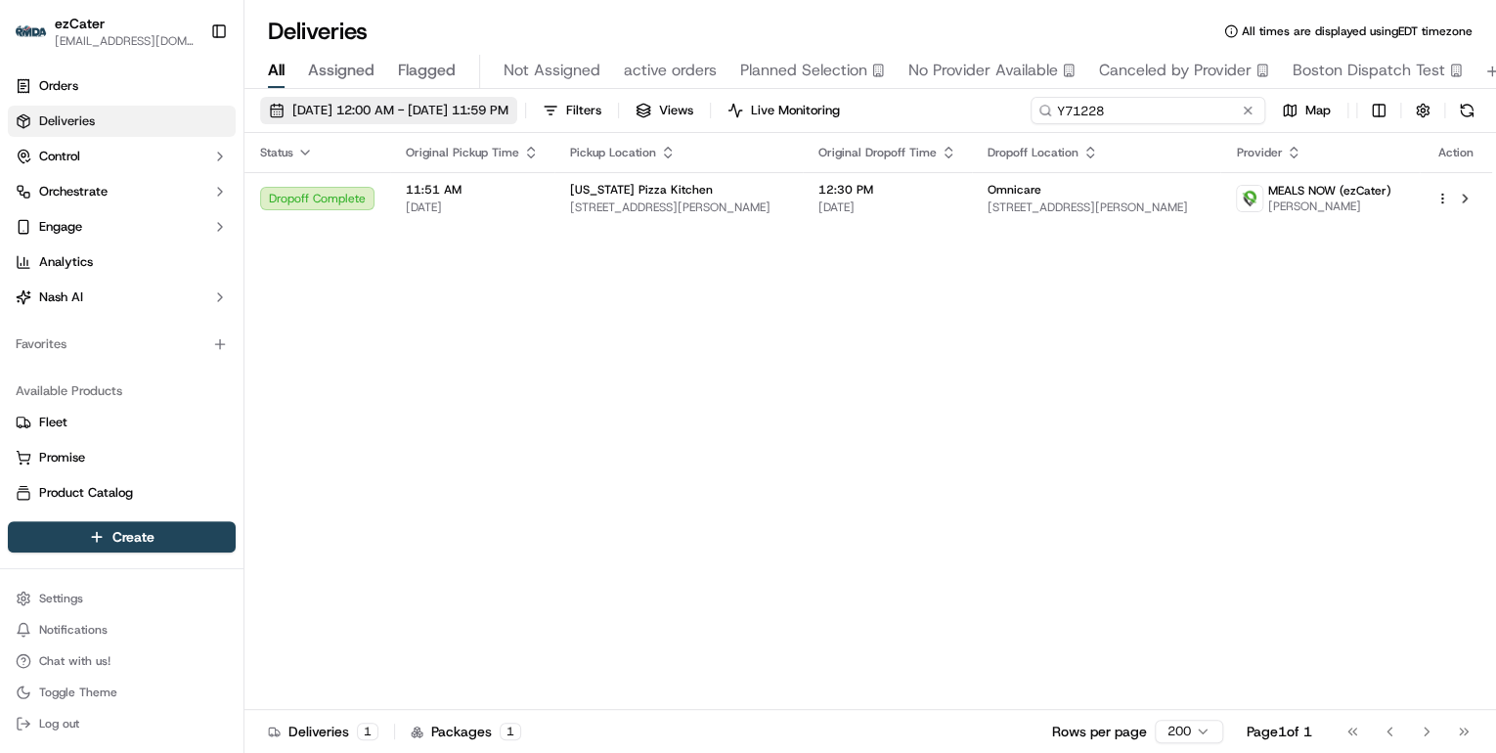
drag, startPoint x: 1196, startPoint y: 105, endPoint x: 570, endPoint y: 124, distance: 626.2
click at [571, 124] on div "[DATE] 12:00 AM - [DATE] 11:59 PM Filters Views Live Monitoring Y71228 Map" at bounding box center [870, 115] width 1252 height 36
paste input
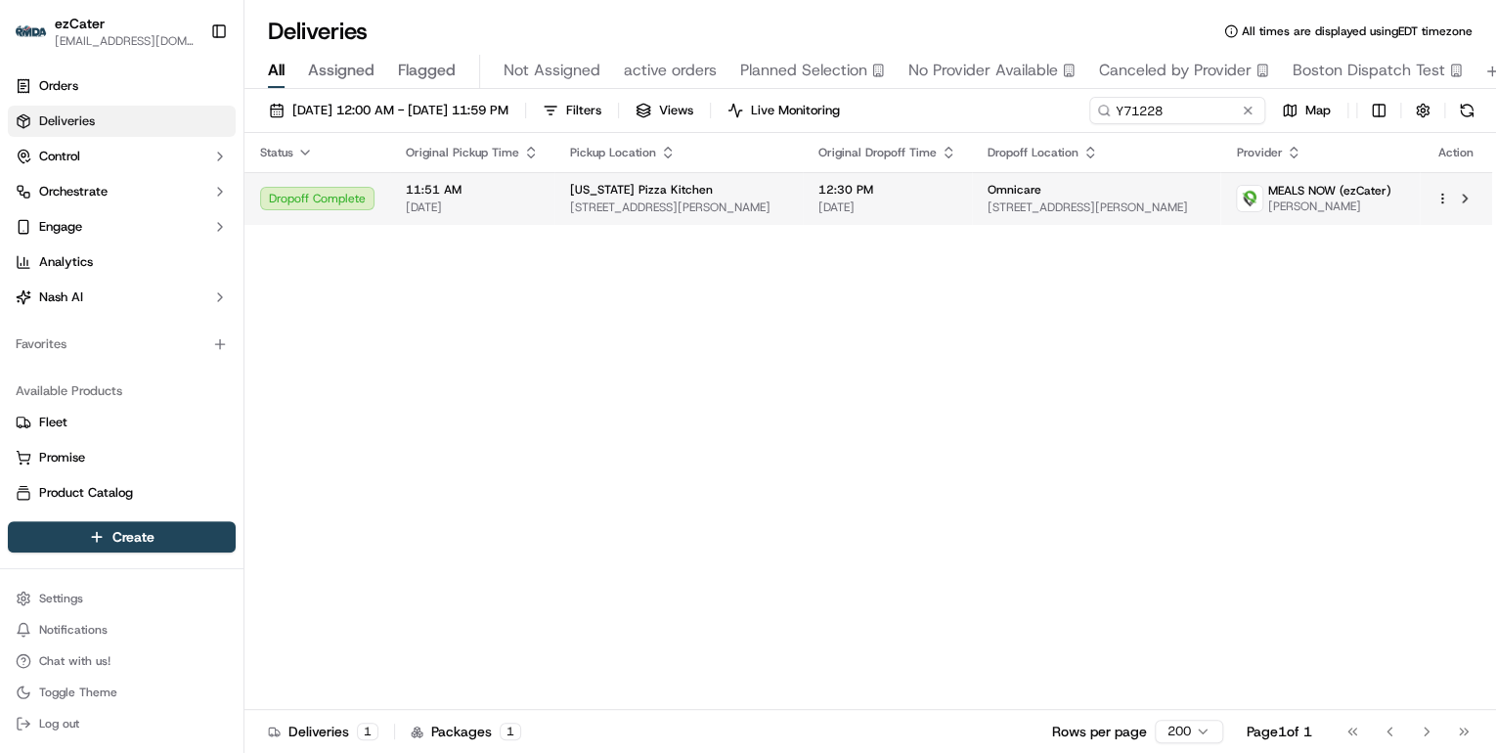
click at [573, 195] on span "[US_STATE] Pizza Kitchen" at bounding box center [641, 190] width 143 height 16
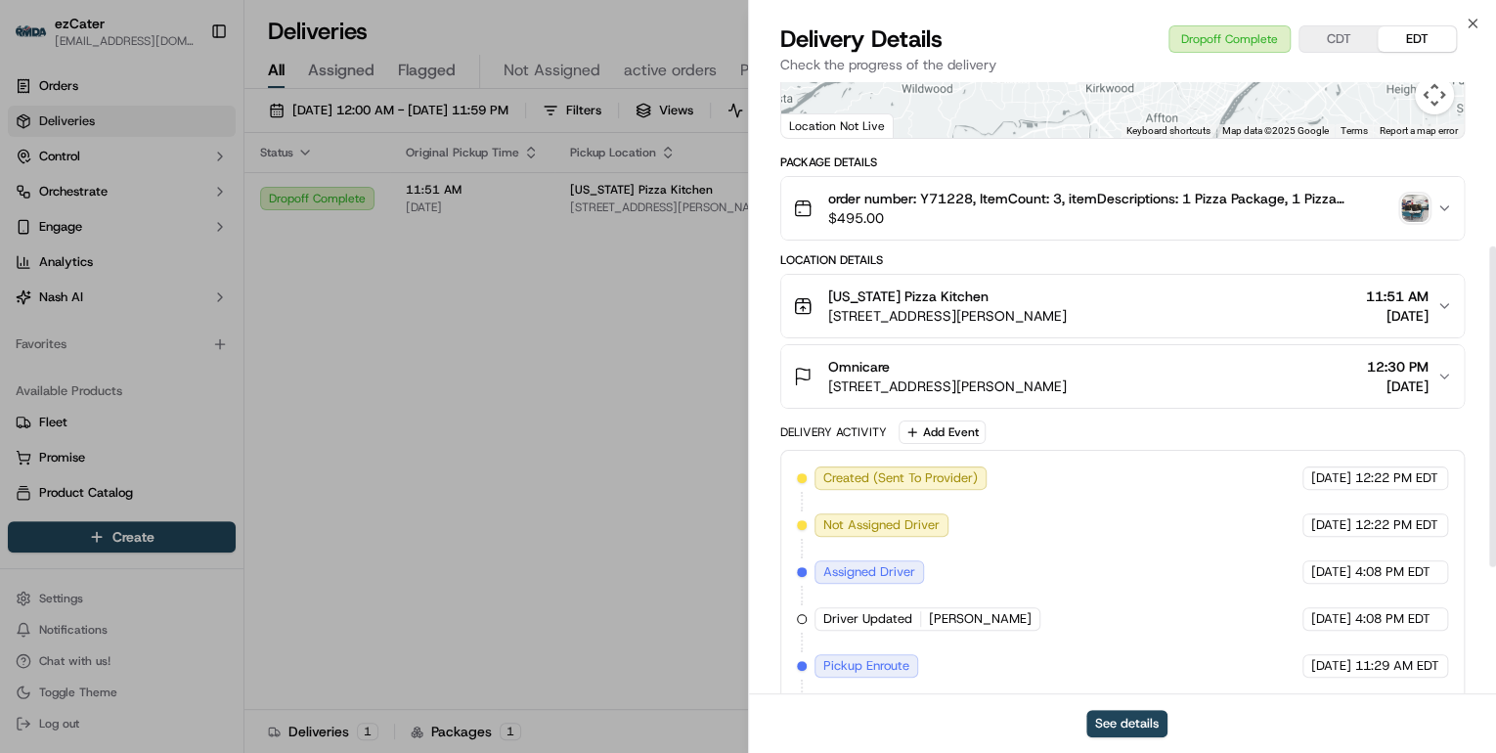
scroll to position [555, 0]
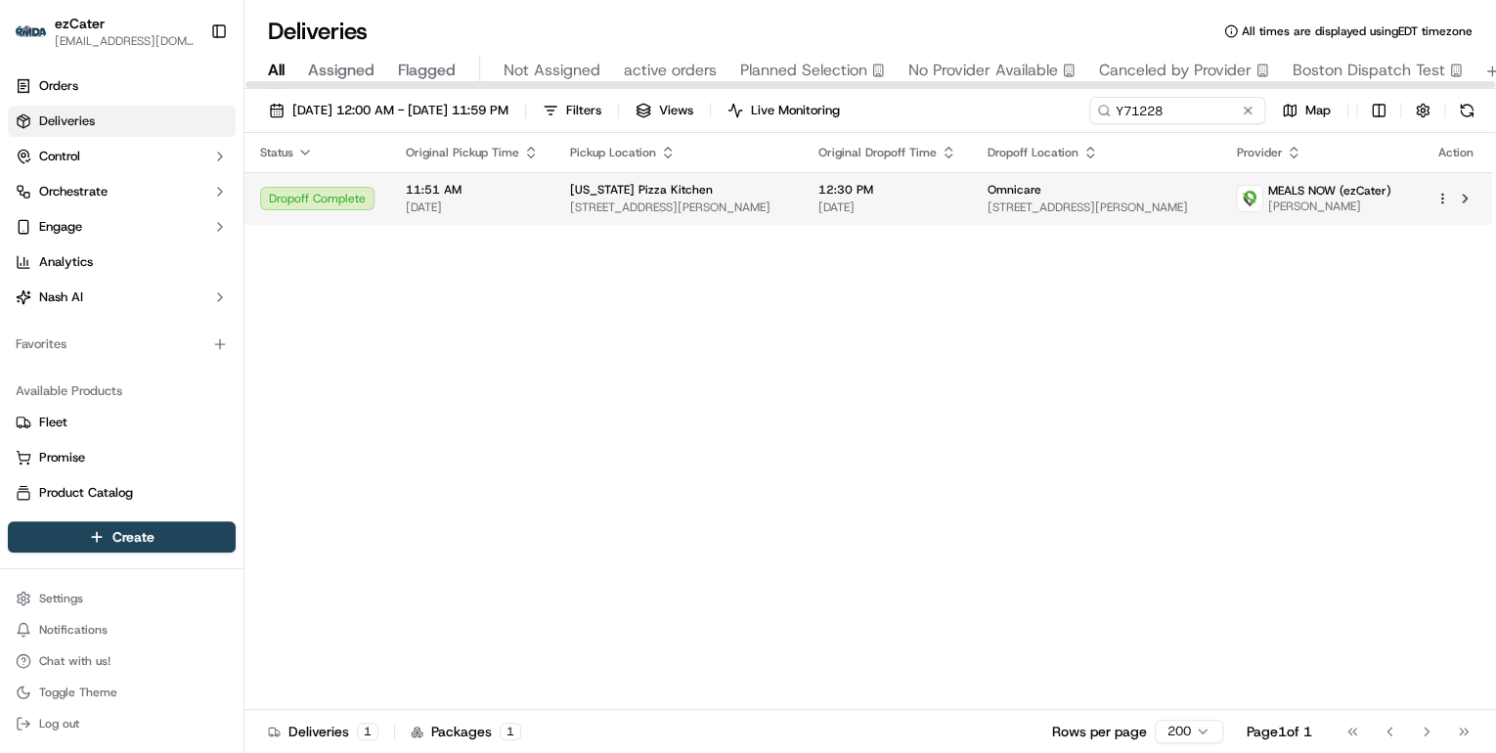
click at [506, 196] on span "11:51 AM" at bounding box center [472, 190] width 133 height 16
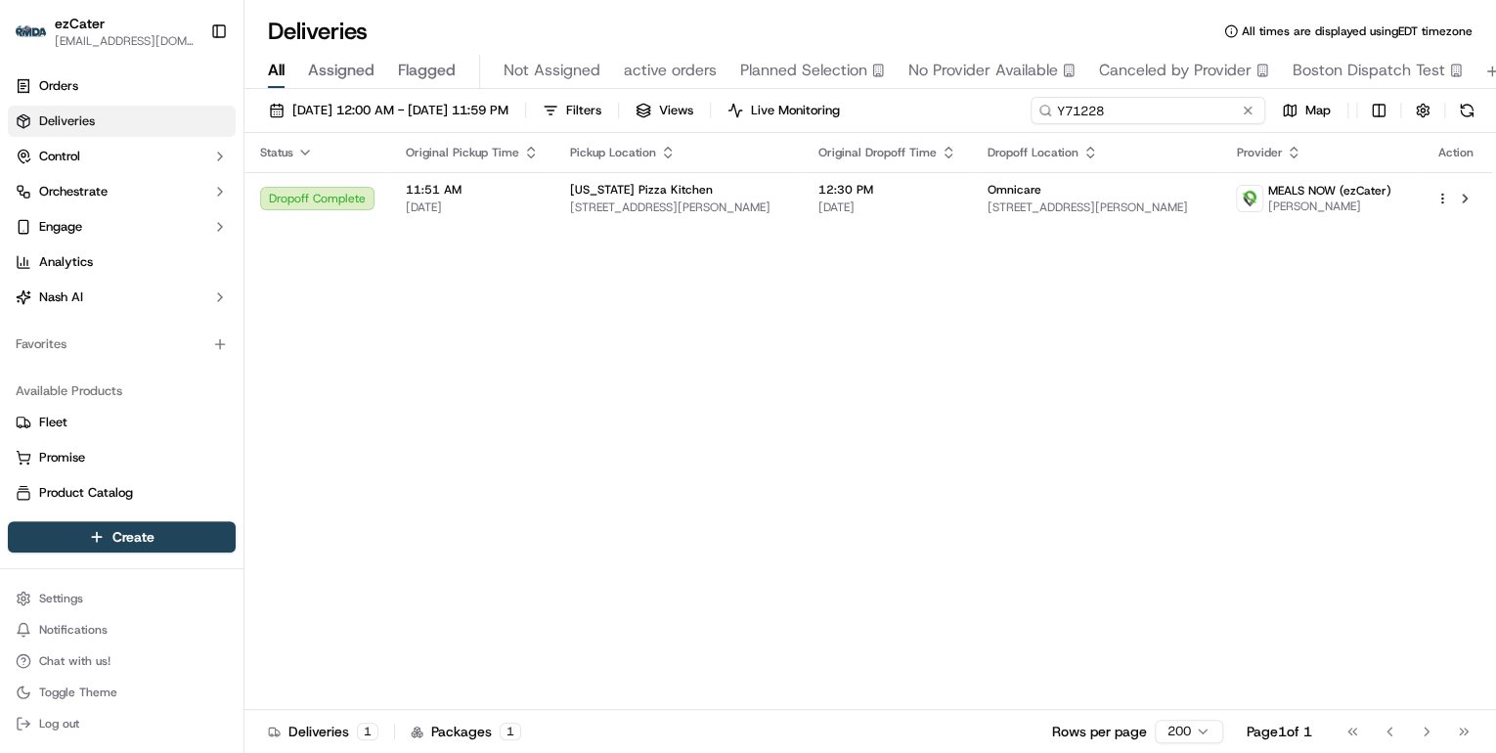
drag, startPoint x: 1190, startPoint y: 110, endPoint x: 609, endPoint y: 134, distance: 581.4
click at [653, 121] on div "[DATE] 12:00 AM - [DATE] 11:59 PM Filters Views Live Monitoring Y71228 Map" at bounding box center [870, 115] width 1252 height 36
paste input "95Z081"
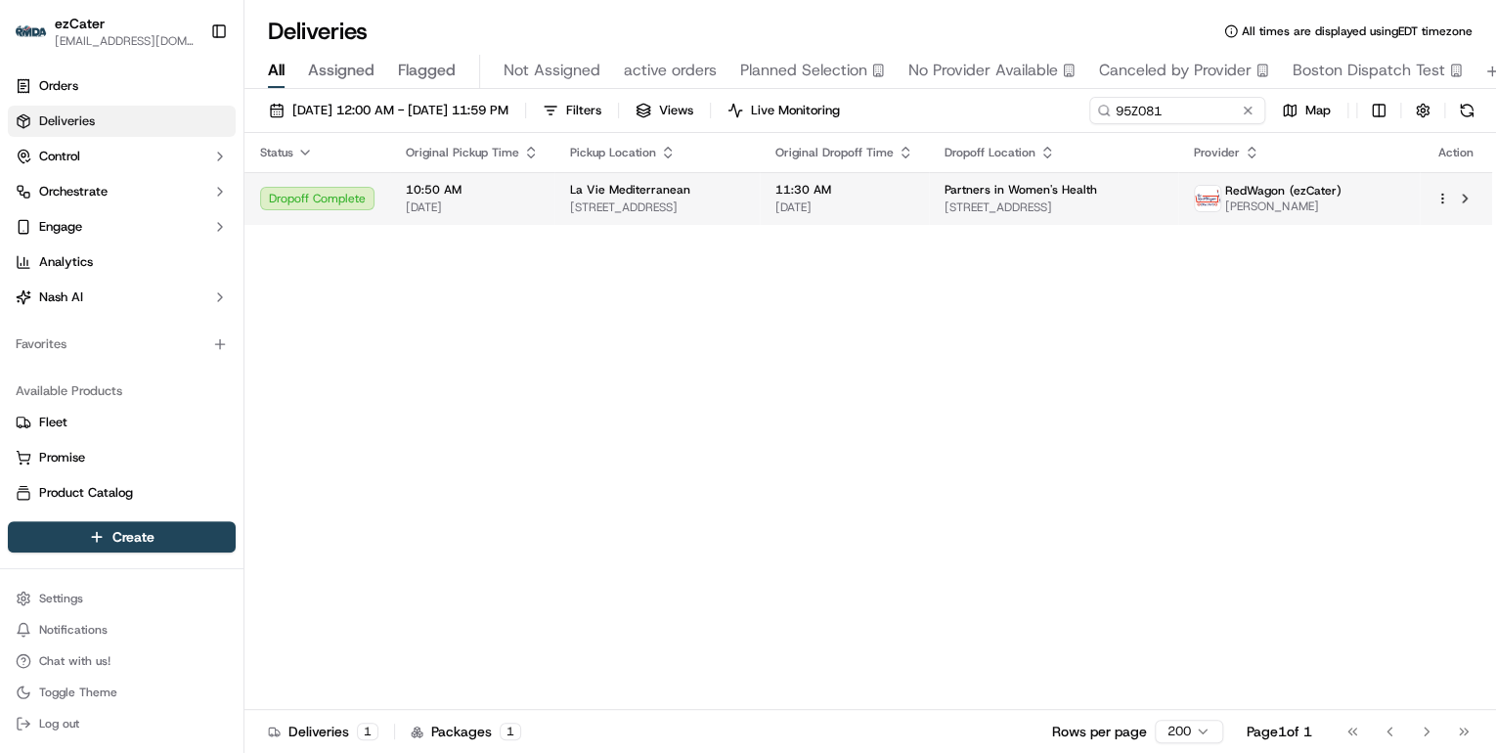
click at [624, 207] on span "[STREET_ADDRESS]" at bounding box center [657, 208] width 174 height 16
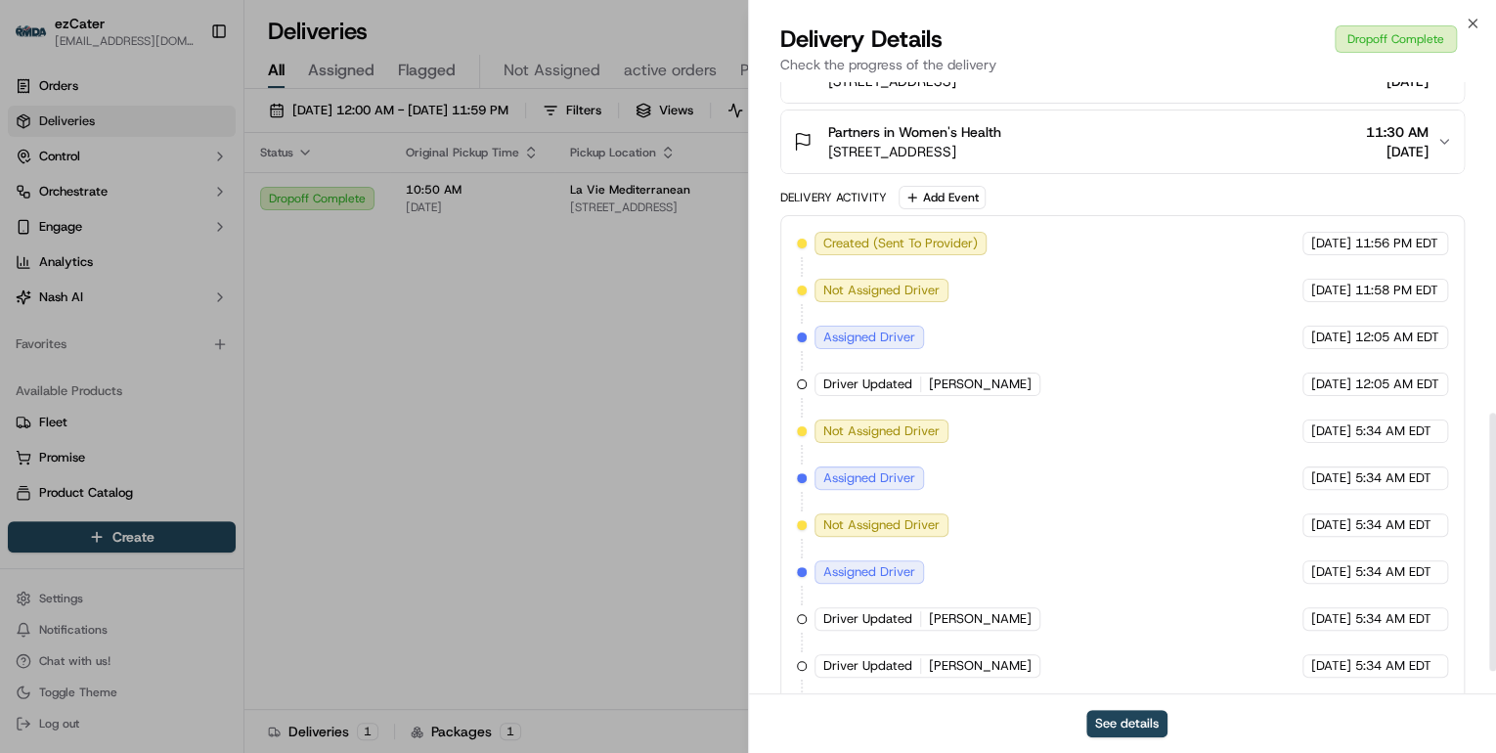
scroll to position [834, 0]
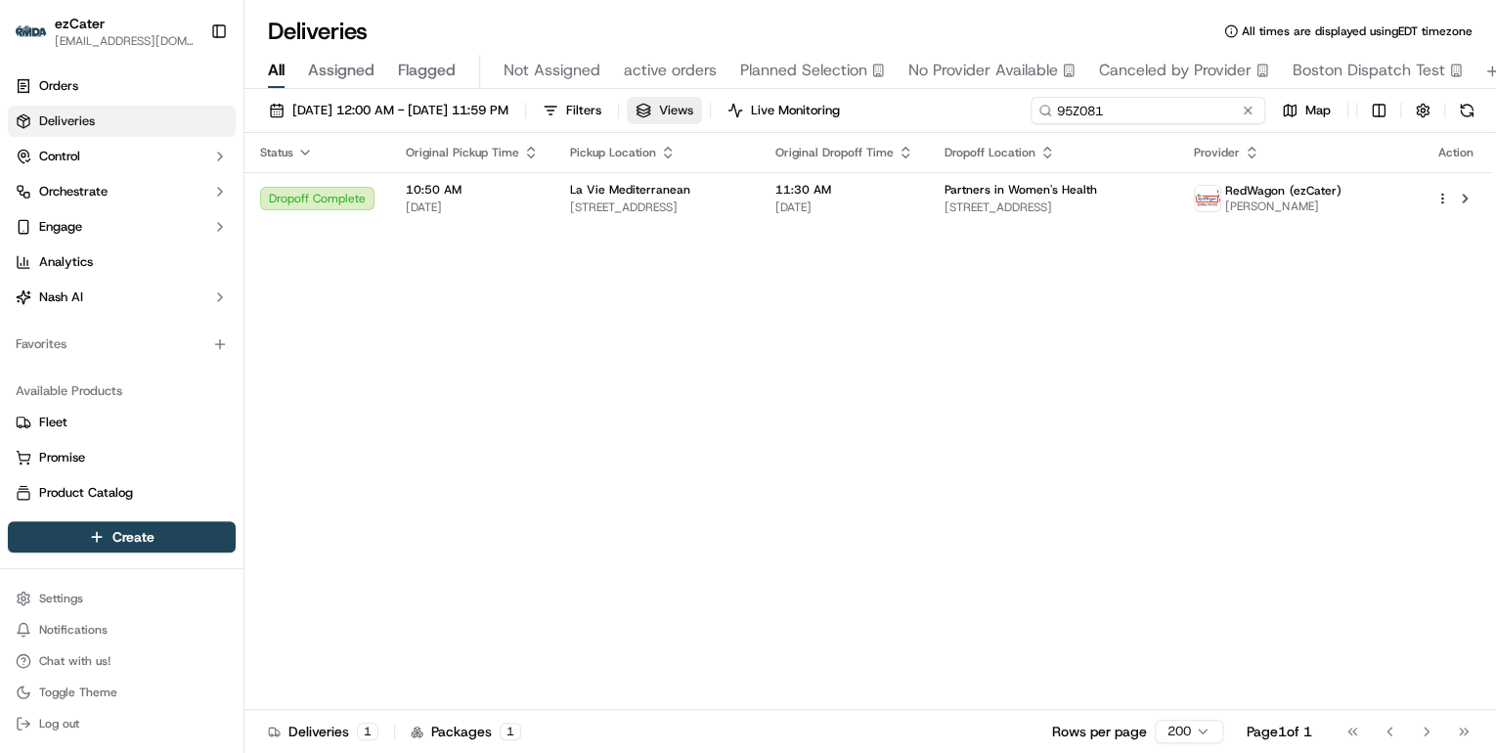
drag, startPoint x: 1168, startPoint y: 108, endPoint x: 732, endPoint y: 109, distance: 436.2
click at [733, 109] on div "[DATE] 12:00 AM - [DATE] 11:59 PM Filters Views Live Monitoring 95Z081 Map" at bounding box center [870, 115] width 1252 height 36
paste input "YJ9JV7"
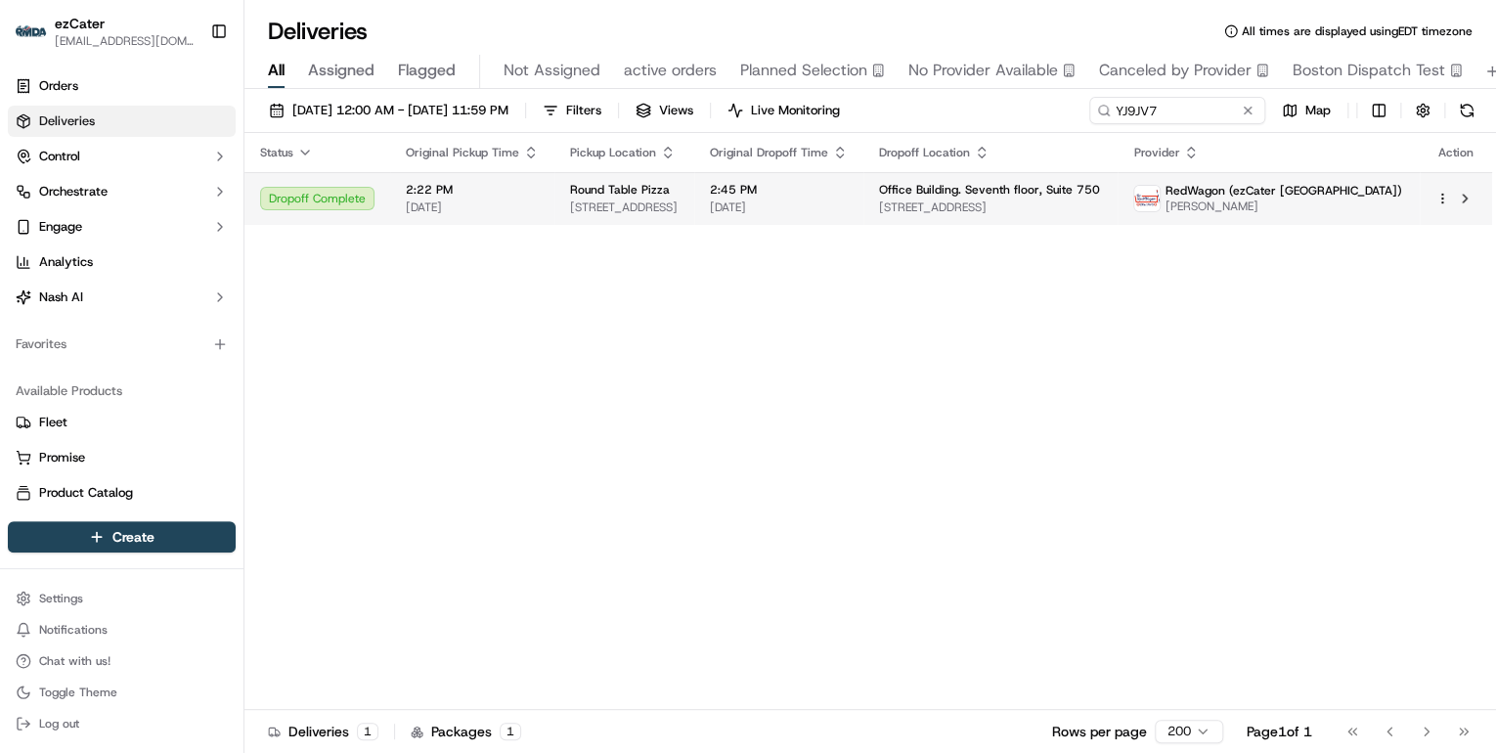
click at [676, 215] on td "Round Table Pizza [STREET_ADDRESS]" at bounding box center [625, 198] width 140 height 53
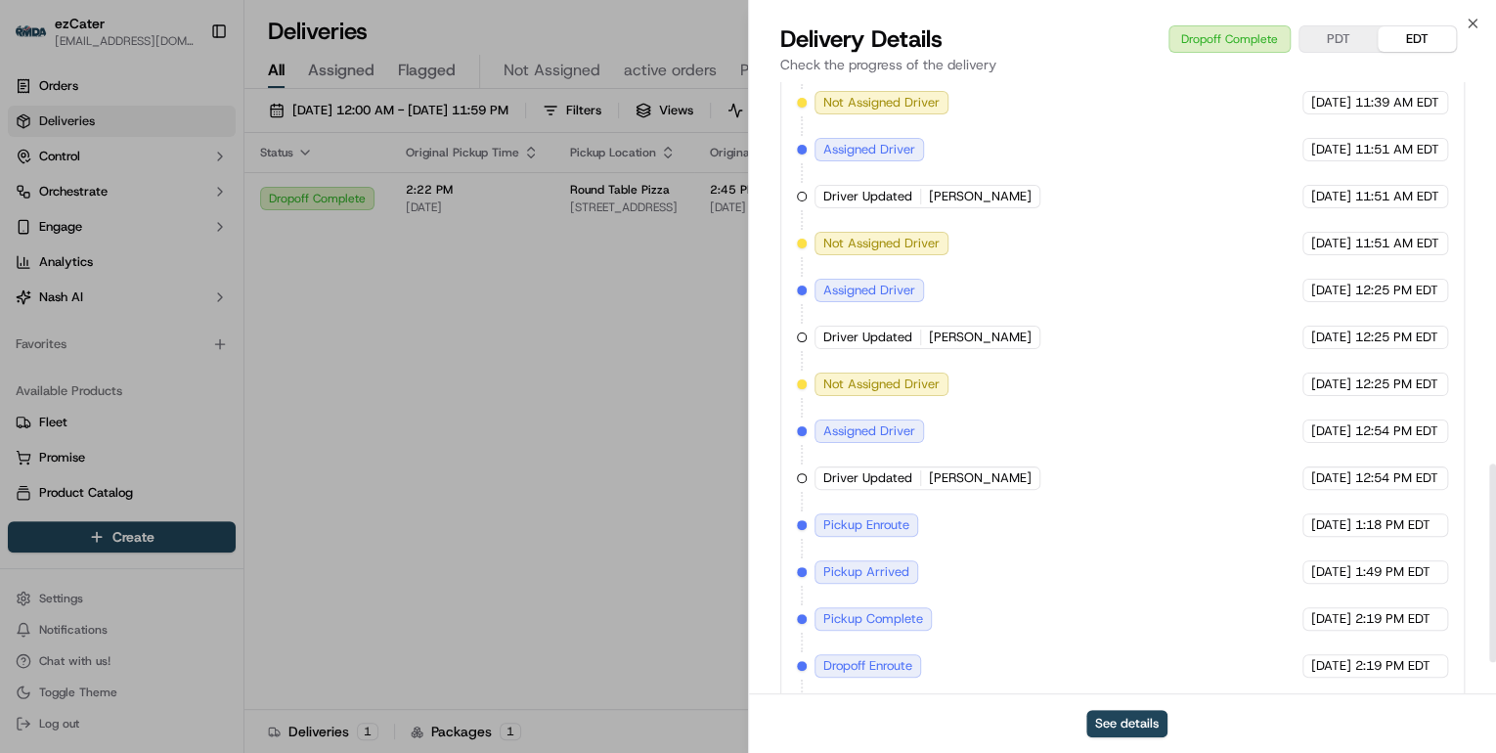
scroll to position [1268, 0]
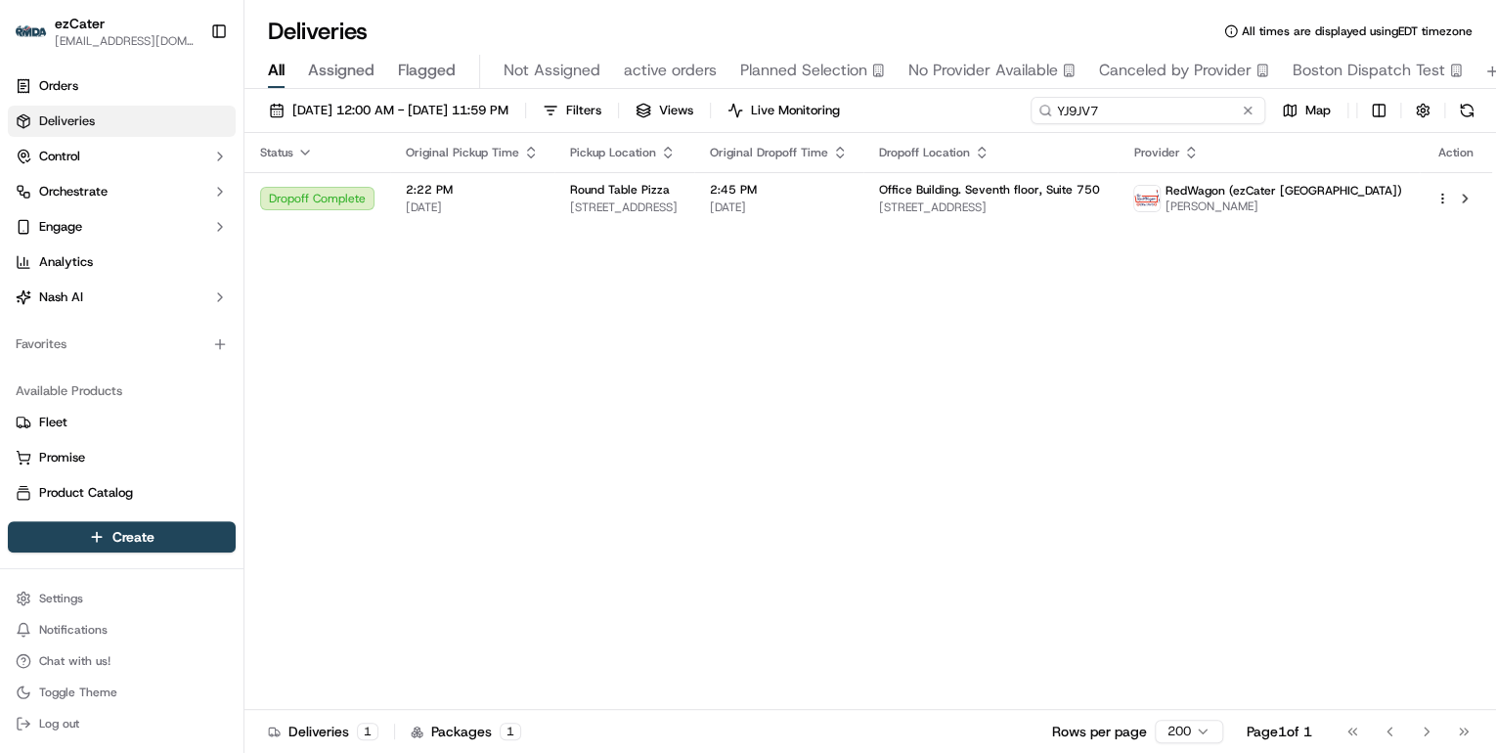
drag, startPoint x: 1162, startPoint y: 105, endPoint x: 638, endPoint y: 129, distance: 524.8
click at [641, 128] on div "[DATE] 12:00 AM - [DATE] 11:59 PM Filters Views Live Monitoring YJ9JV7 Map" at bounding box center [870, 115] width 1252 height 36
paste input "Z8KRWF"
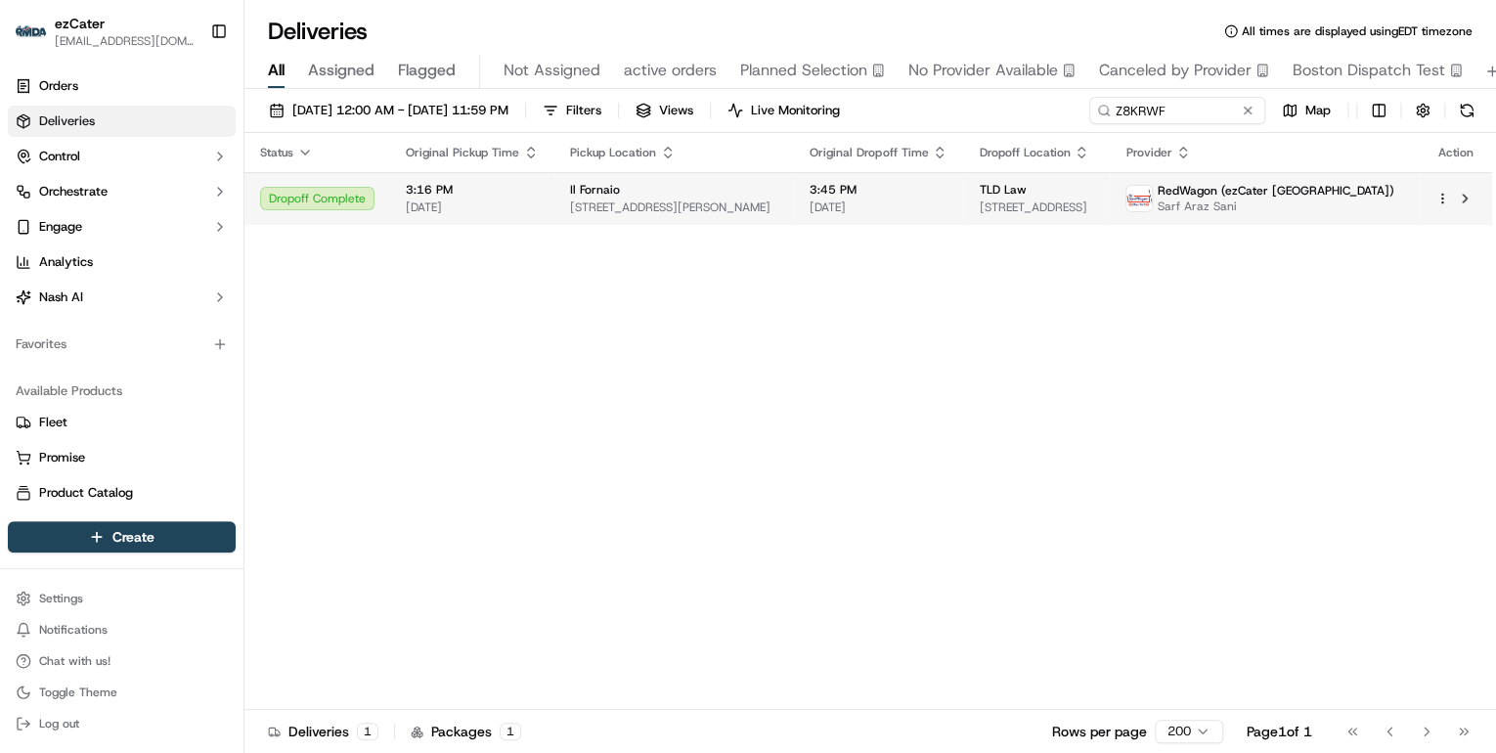
click at [621, 211] on span "[STREET_ADDRESS][PERSON_NAME]" at bounding box center [674, 208] width 208 height 16
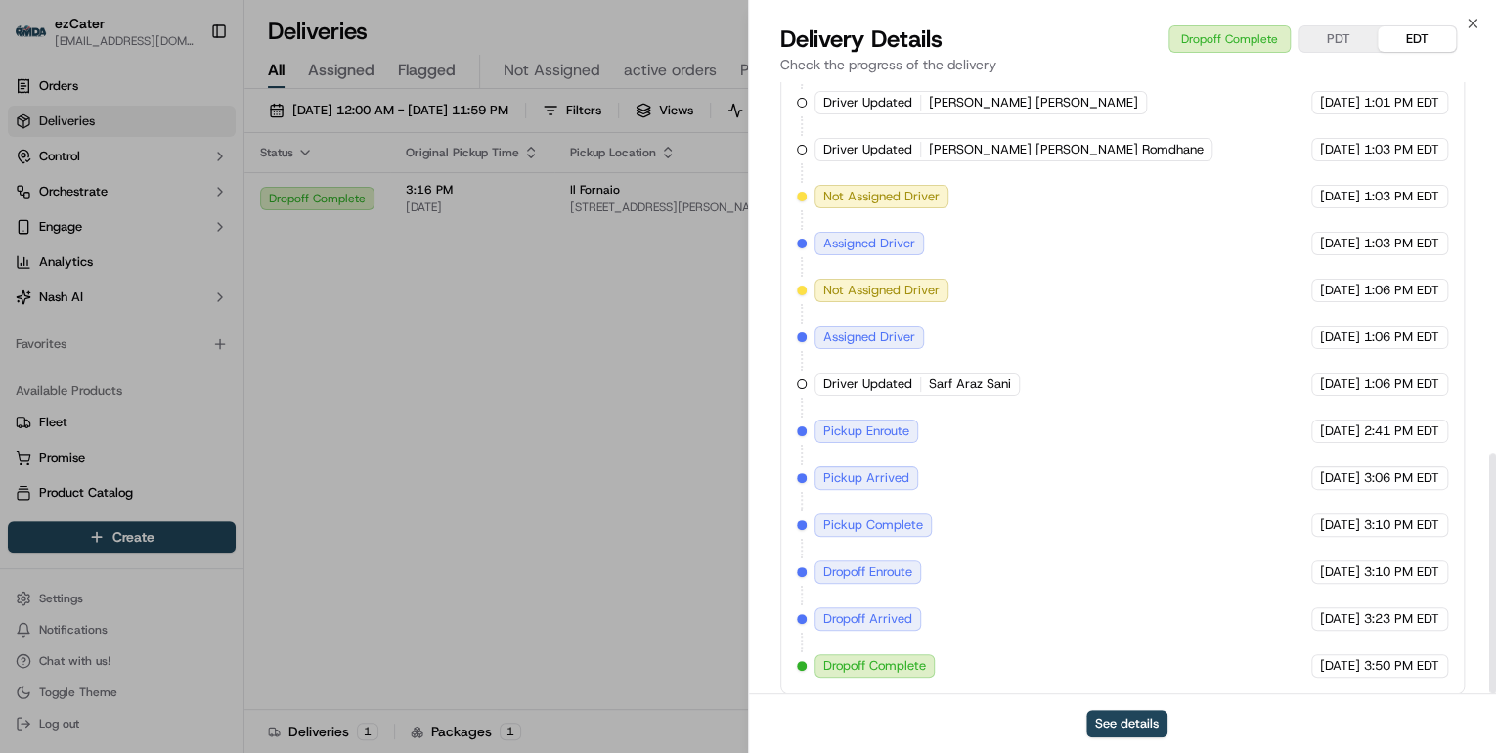
scroll to position [943, 0]
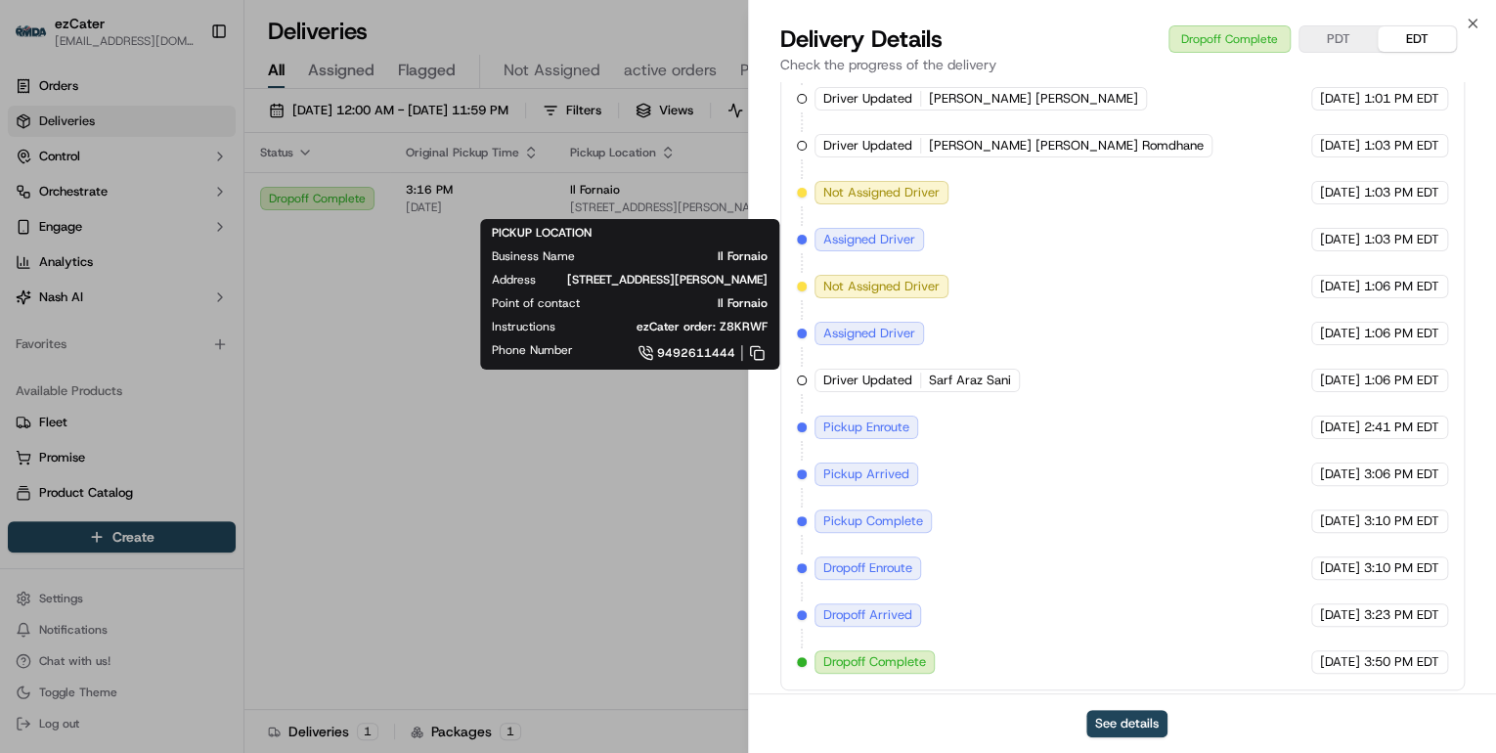
drag, startPoint x: 567, startPoint y: 476, endPoint x: 573, endPoint y: 464, distance: 14.0
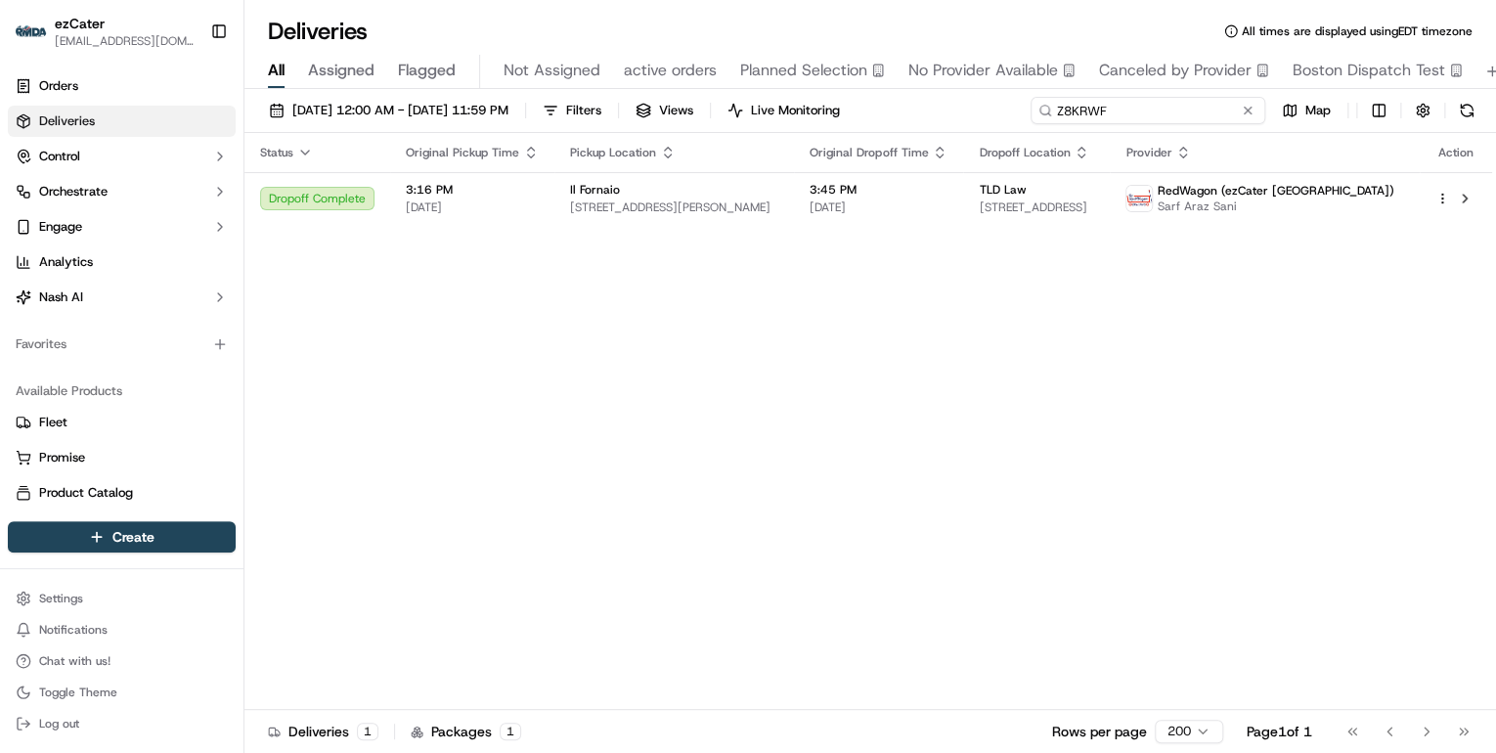
drag, startPoint x: 1170, startPoint y: 116, endPoint x: 563, endPoint y: 146, distance: 607.0
click at [563, 147] on div "[DATE] 12:00 AM - [DATE] 11:59 PM Filters Views Live Monitoring Z8KRWF Map Stat…" at bounding box center [870, 423] width 1252 height 668
paste input "110PT8"
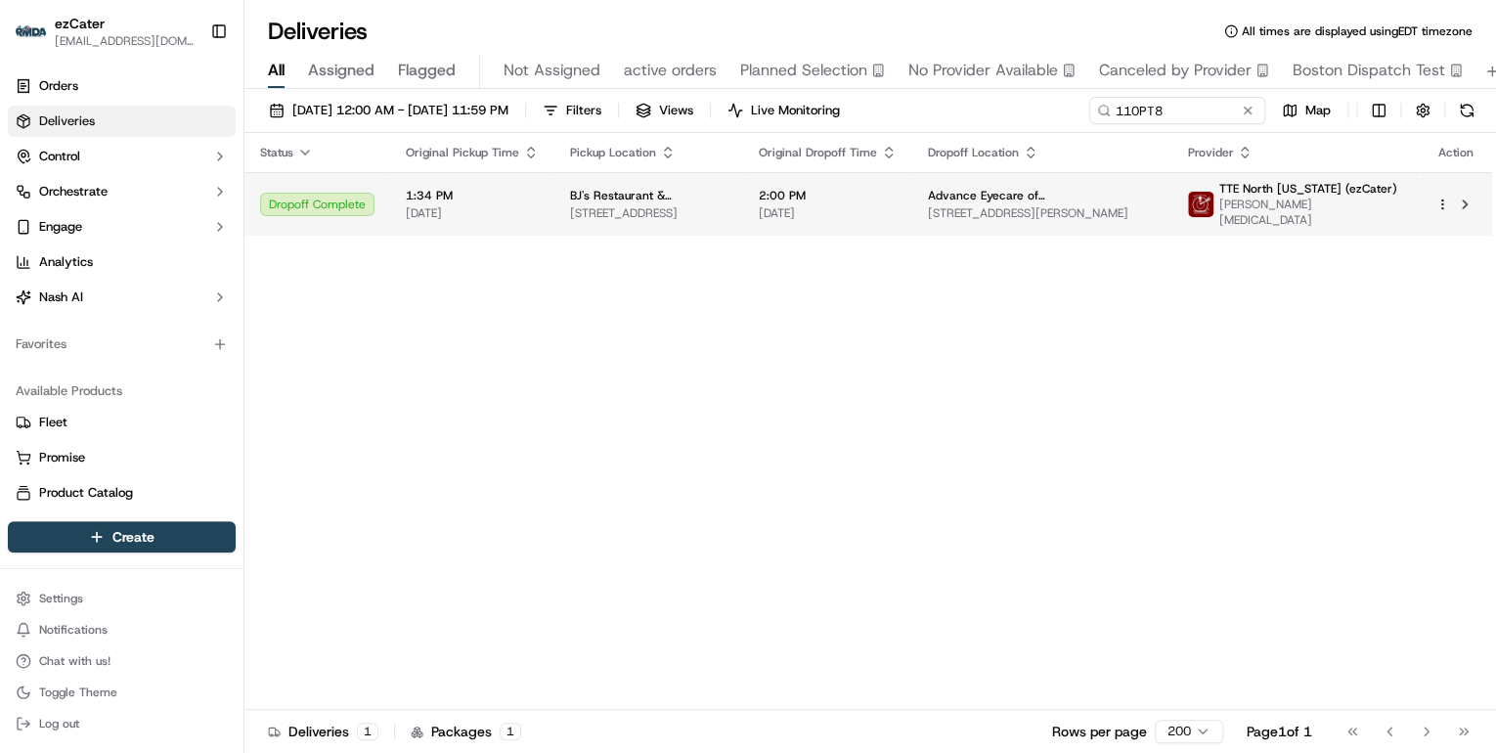
click at [594, 208] on span "[STREET_ADDRESS]" at bounding box center [648, 213] width 157 height 16
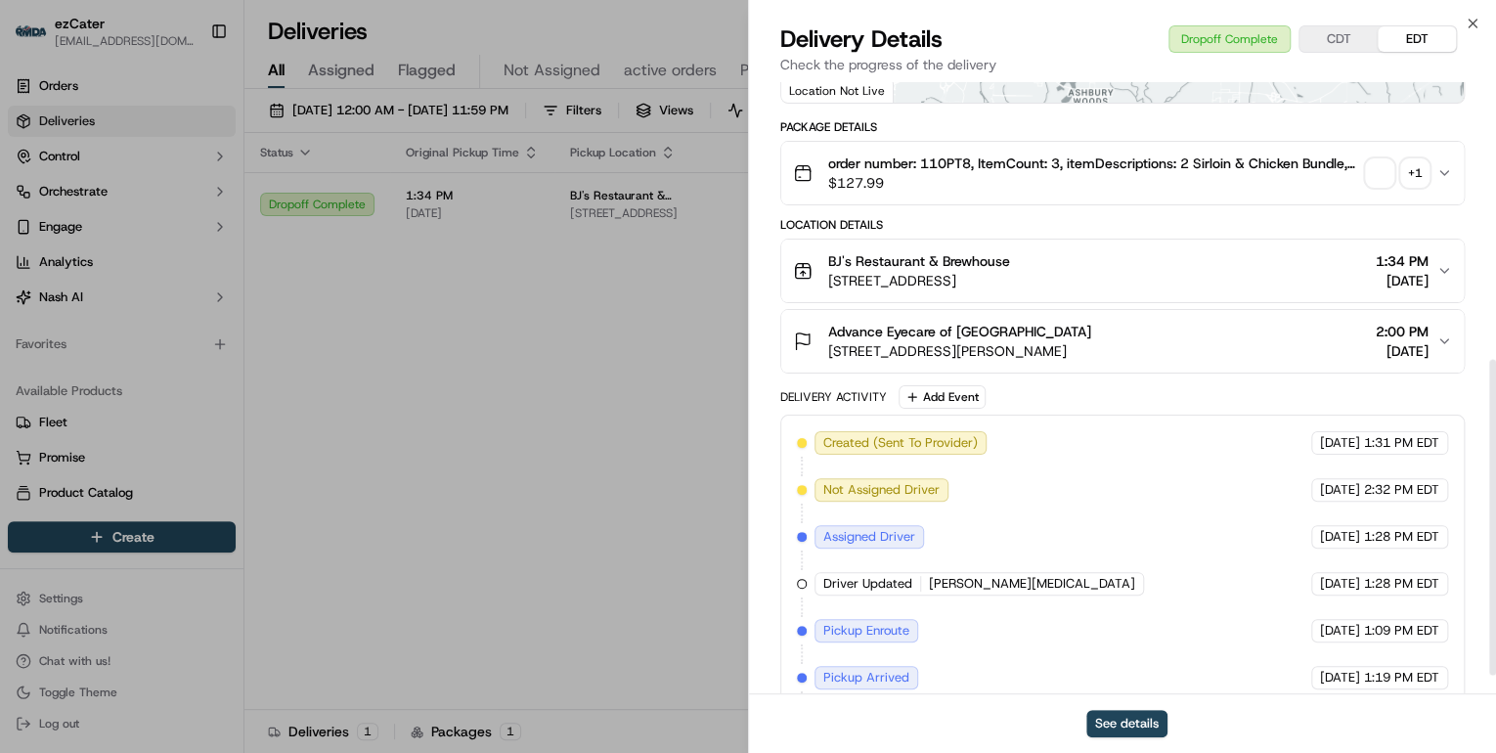
scroll to position [571, 0]
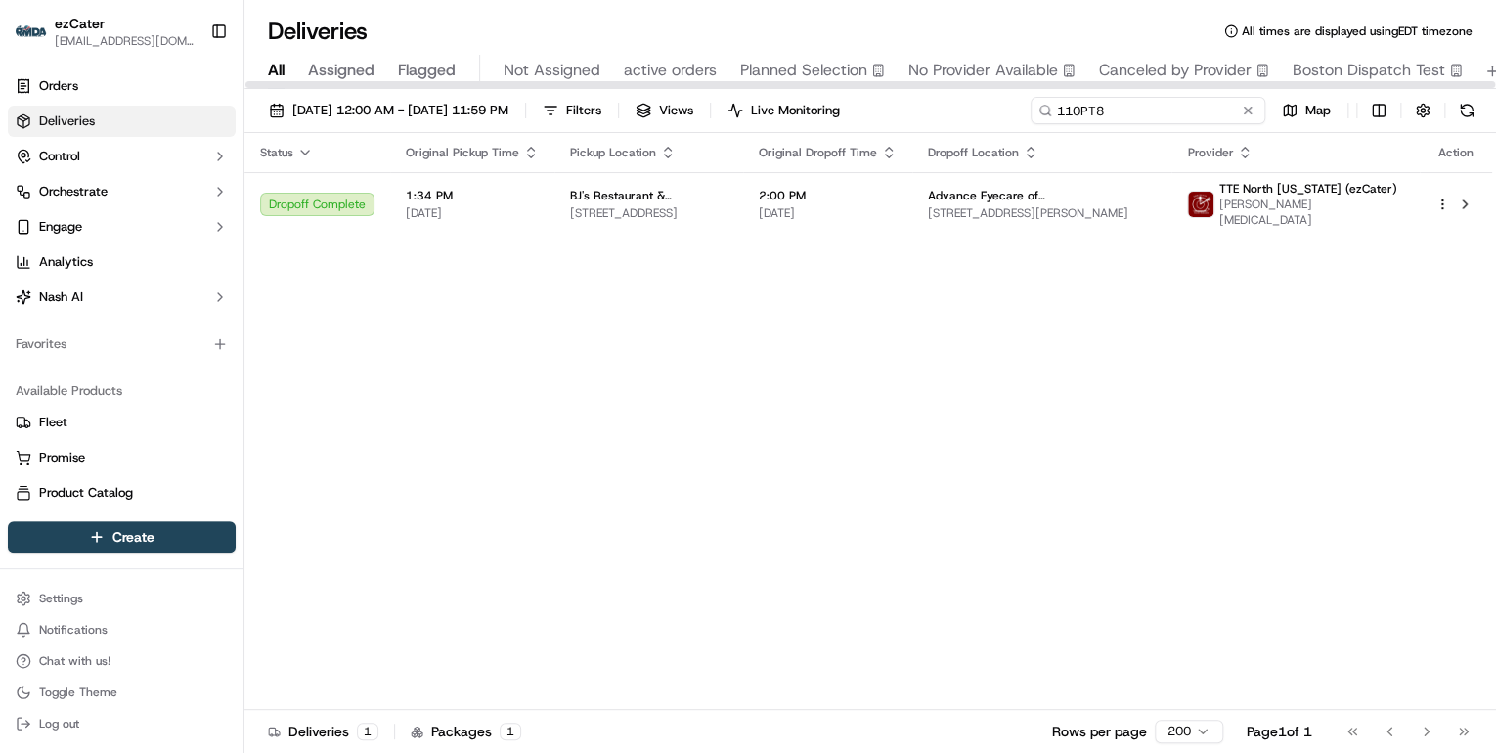
drag, startPoint x: 1170, startPoint y: 117, endPoint x: 553, endPoint y: 137, distance: 617.4
click at [573, 126] on div "[DATE] 12:00 AM - [DATE] 11:59 PM Filters Views Live Monitoring 110PT8 Map" at bounding box center [870, 115] width 1252 height 36
paste input "T85JQA"
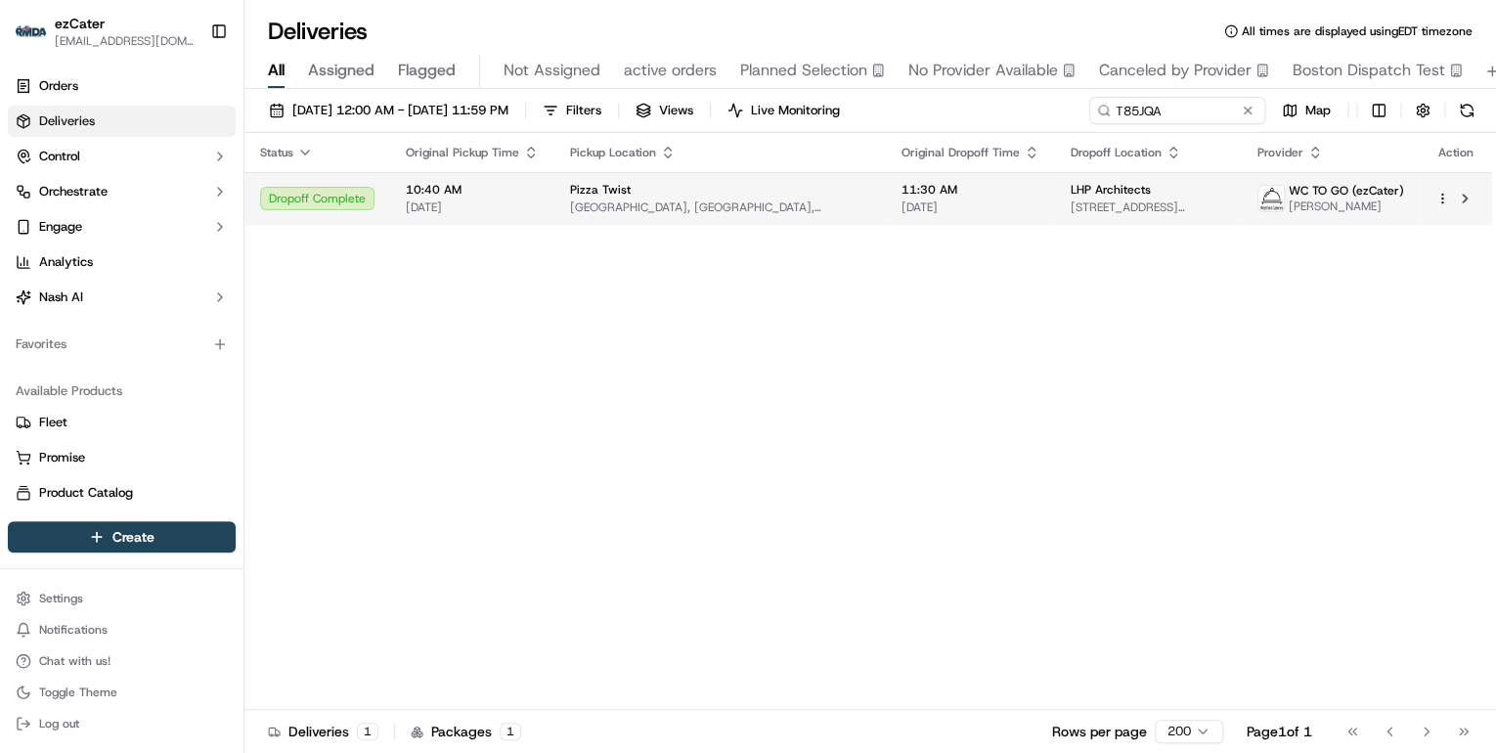
click at [637, 207] on span "[GEOGRAPHIC_DATA], [GEOGRAPHIC_DATA], [GEOGRAPHIC_DATA]" at bounding box center [720, 208] width 300 height 16
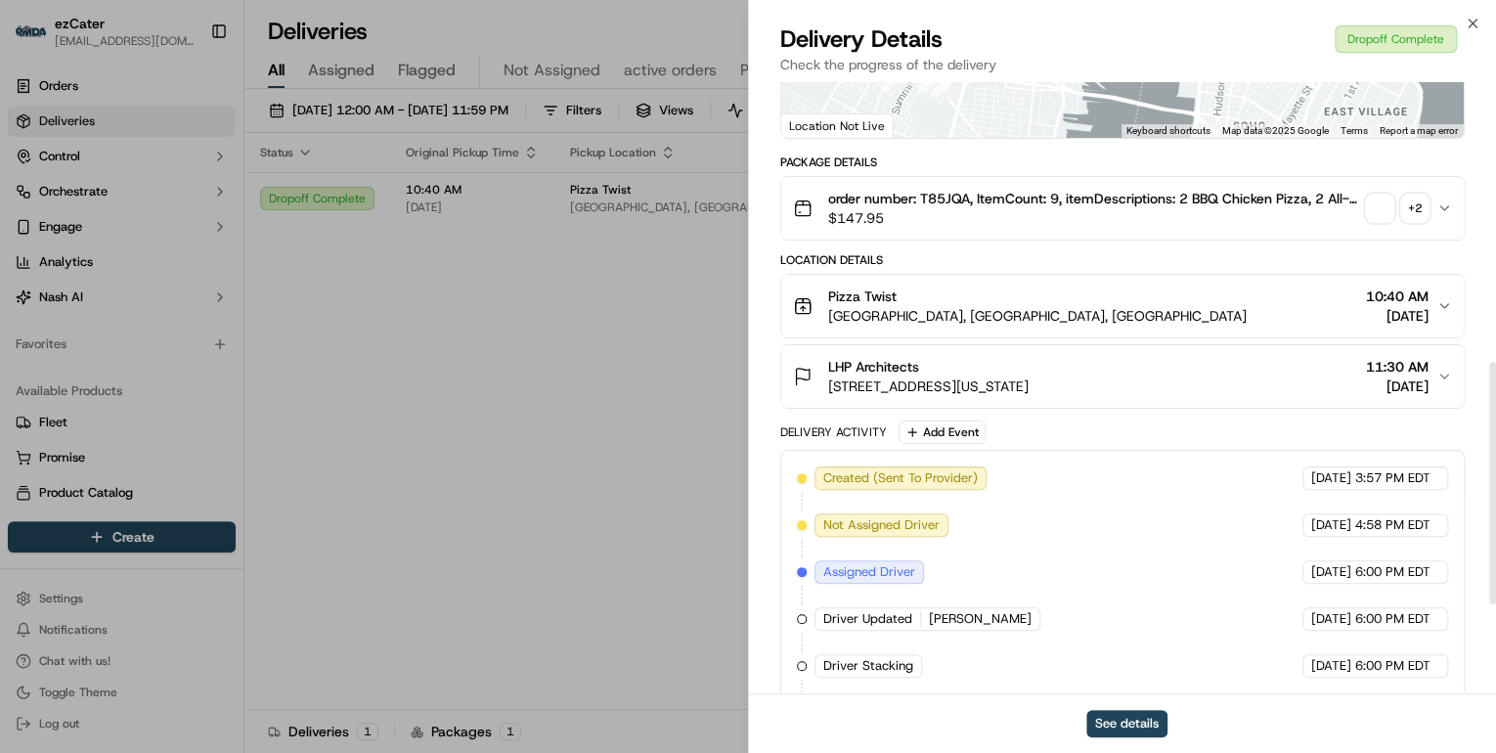
scroll to position [927, 0]
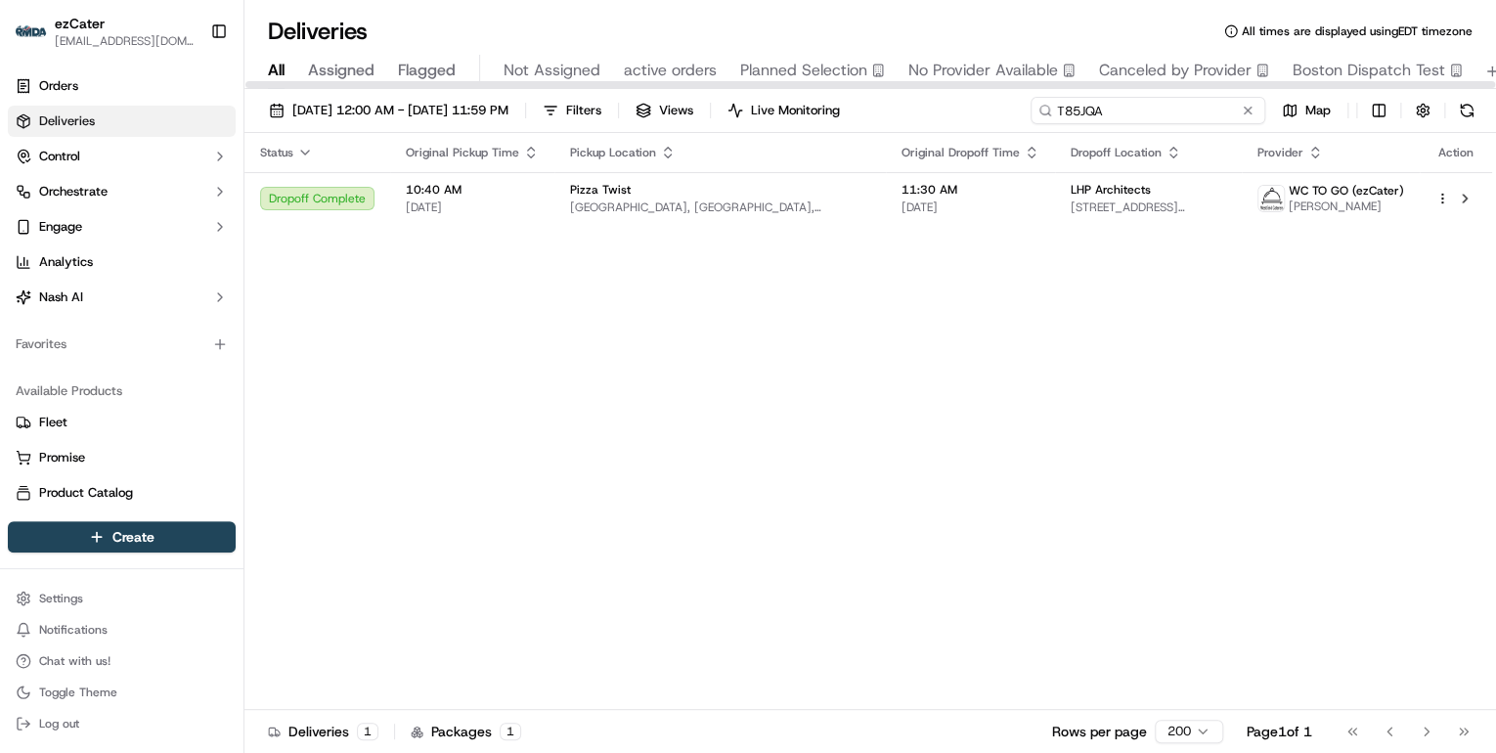
drag, startPoint x: 1169, startPoint y: 106, endPoint x: 633, endPoint y: 131, distance: 536.5
click at [642, 129] on div "[DATE] 12:00 AM - [DATE] 11:59 PM Filters Views Live Monitoring T85JQA Map" at bounding box center [870, 115] width 1252 height 36
paste input "8MZ88U"
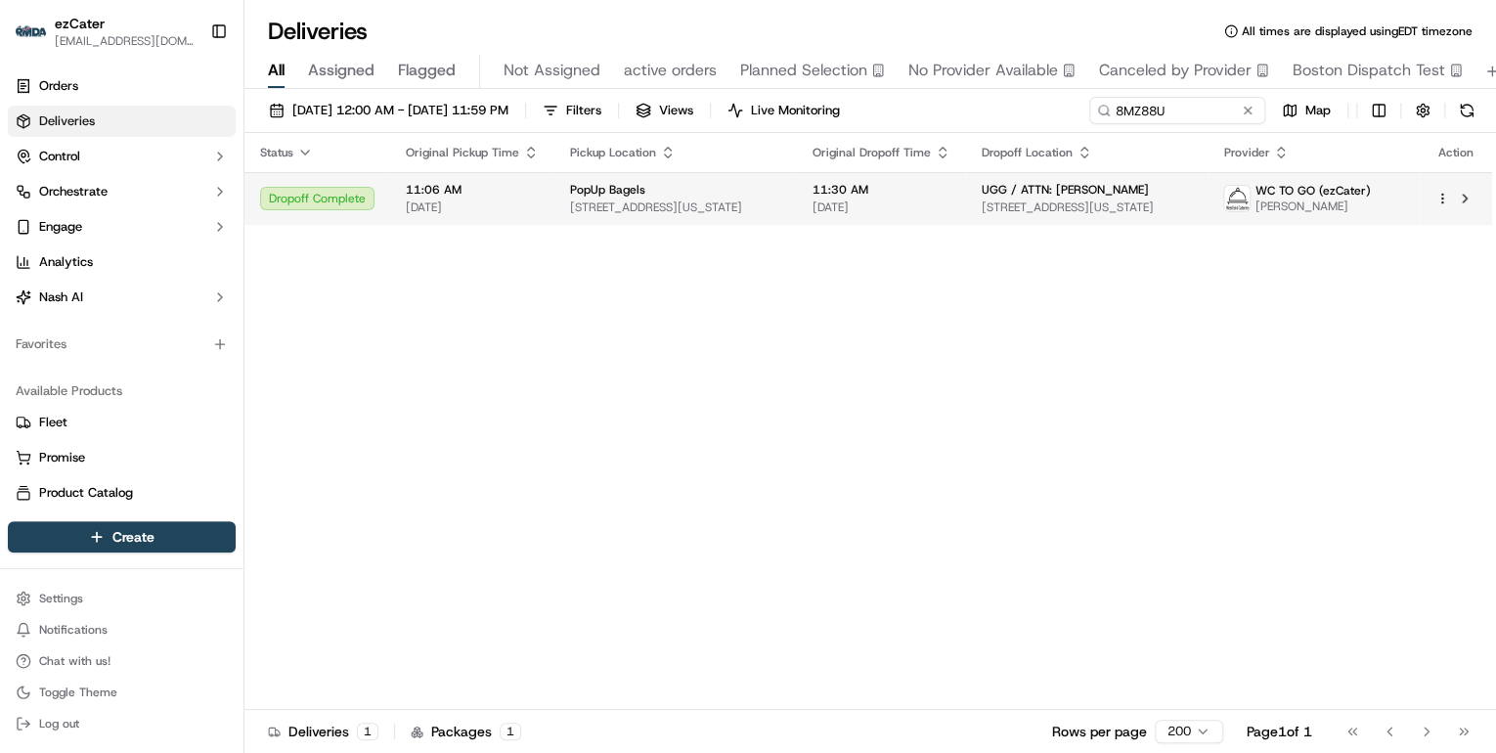
click at [608, 207] on span "[STREET_ADDRESS][US_STATE]" at bounding box center [675, 208] width 211 height 16
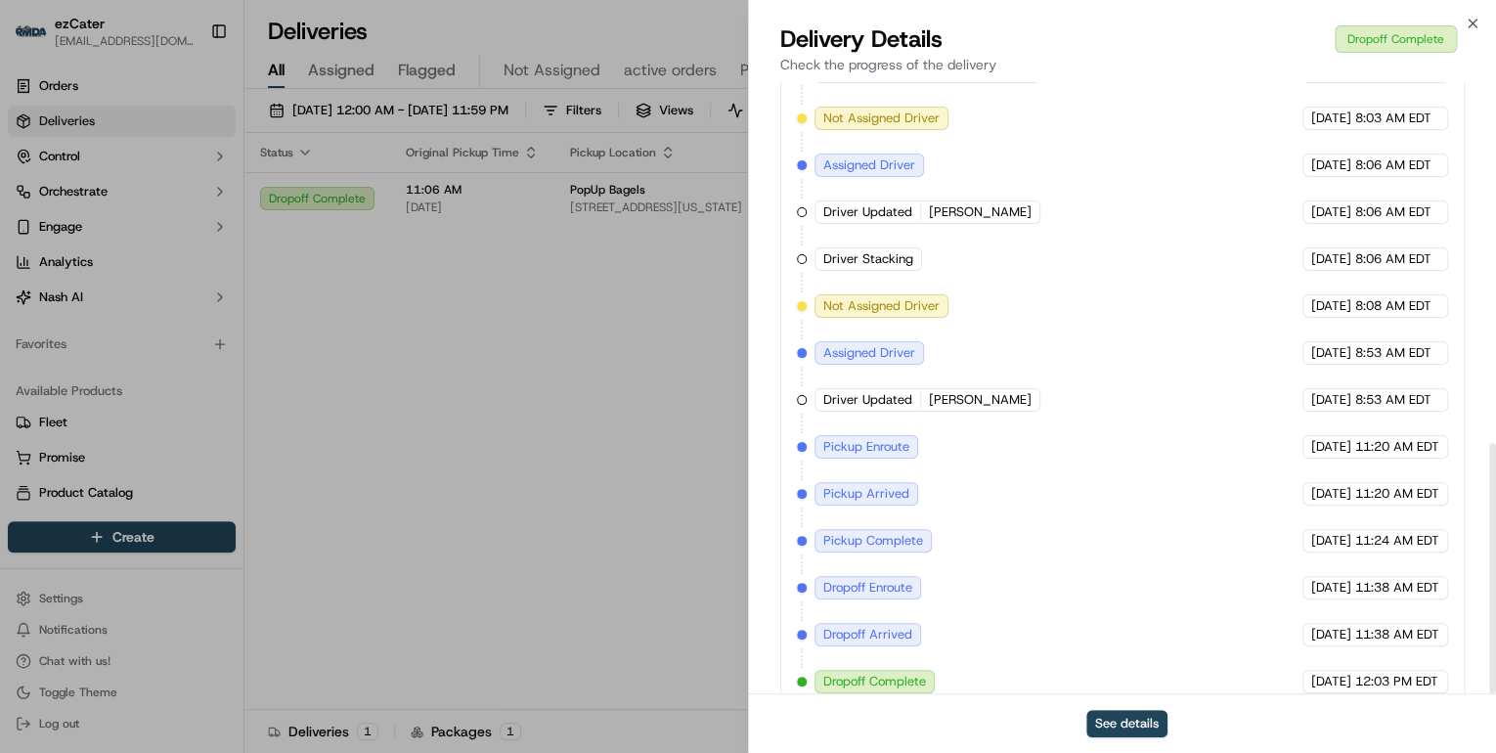
scroll to position [880, 0]
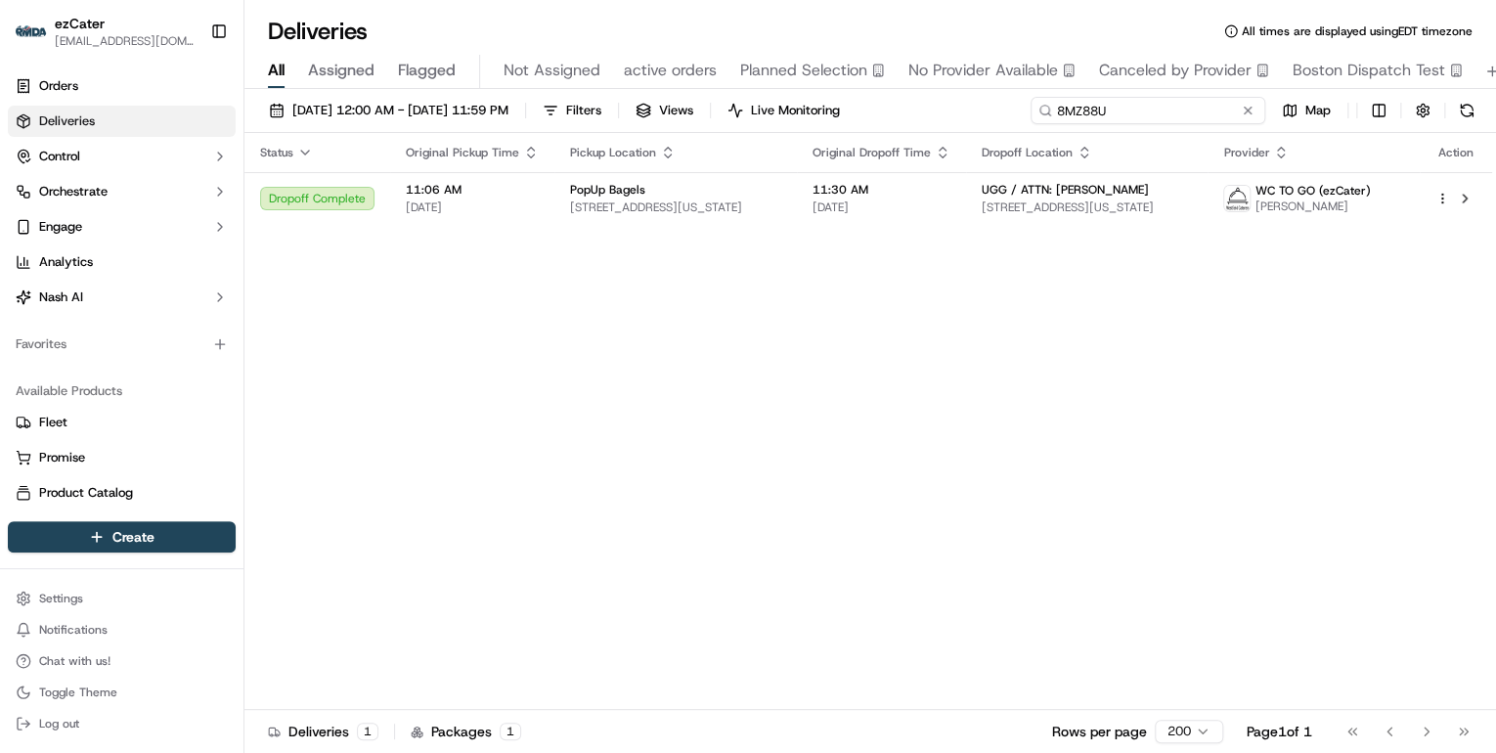
drag, startPoint x: 1187, startPoint y: 118, endPoint x: 589, endPoint y: 111, distance: 598.5
click at [589, 111] on div "[DATE] 12:00 AM - [DATE] 11:59 PM Filters Views Live Monitoring 8MZ88U Map" at bounding box center [870, 115] width 1252 height 36
paste input "4VZK0T"
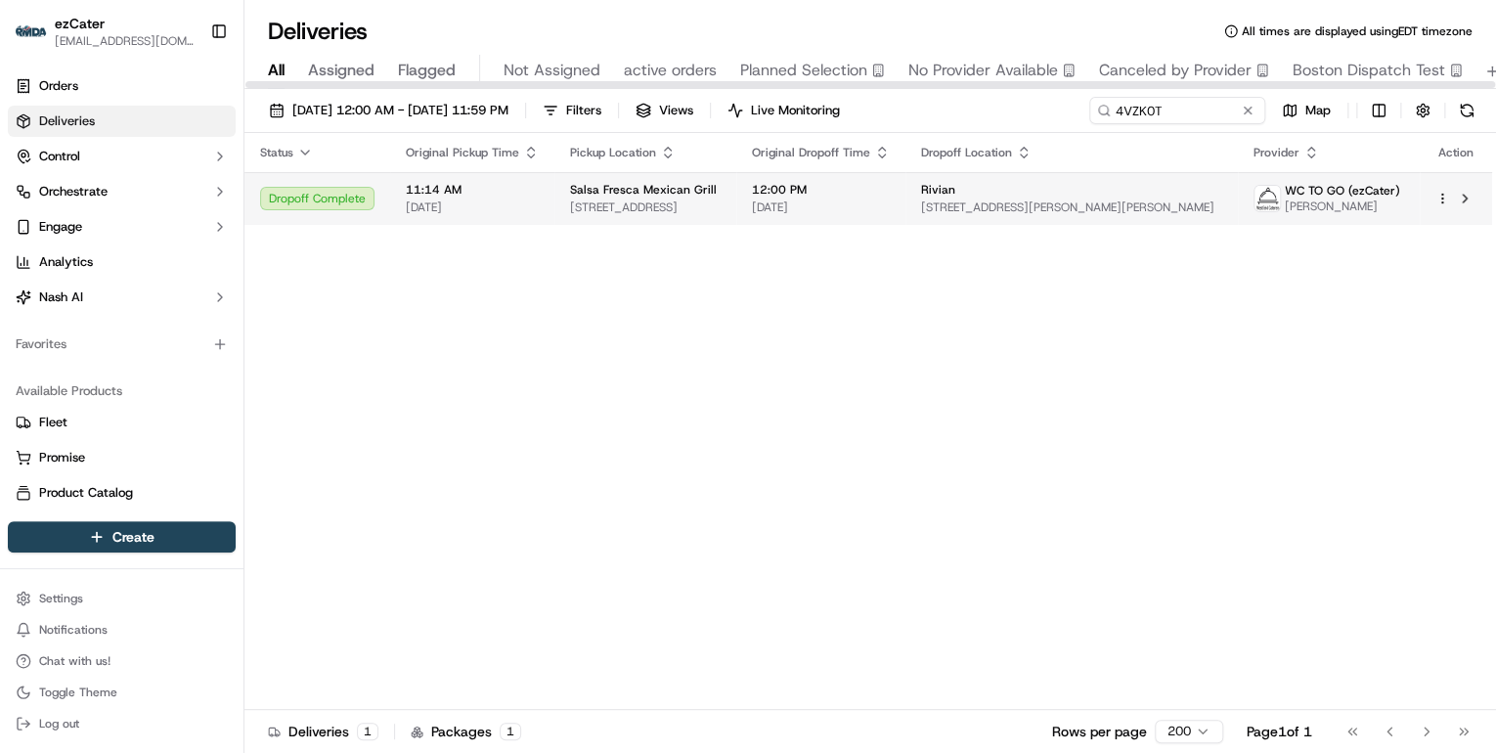
click at [657, 200] on span "[STREET_ADDRESS]" at bounding box center [645, 208] width 151 height 16
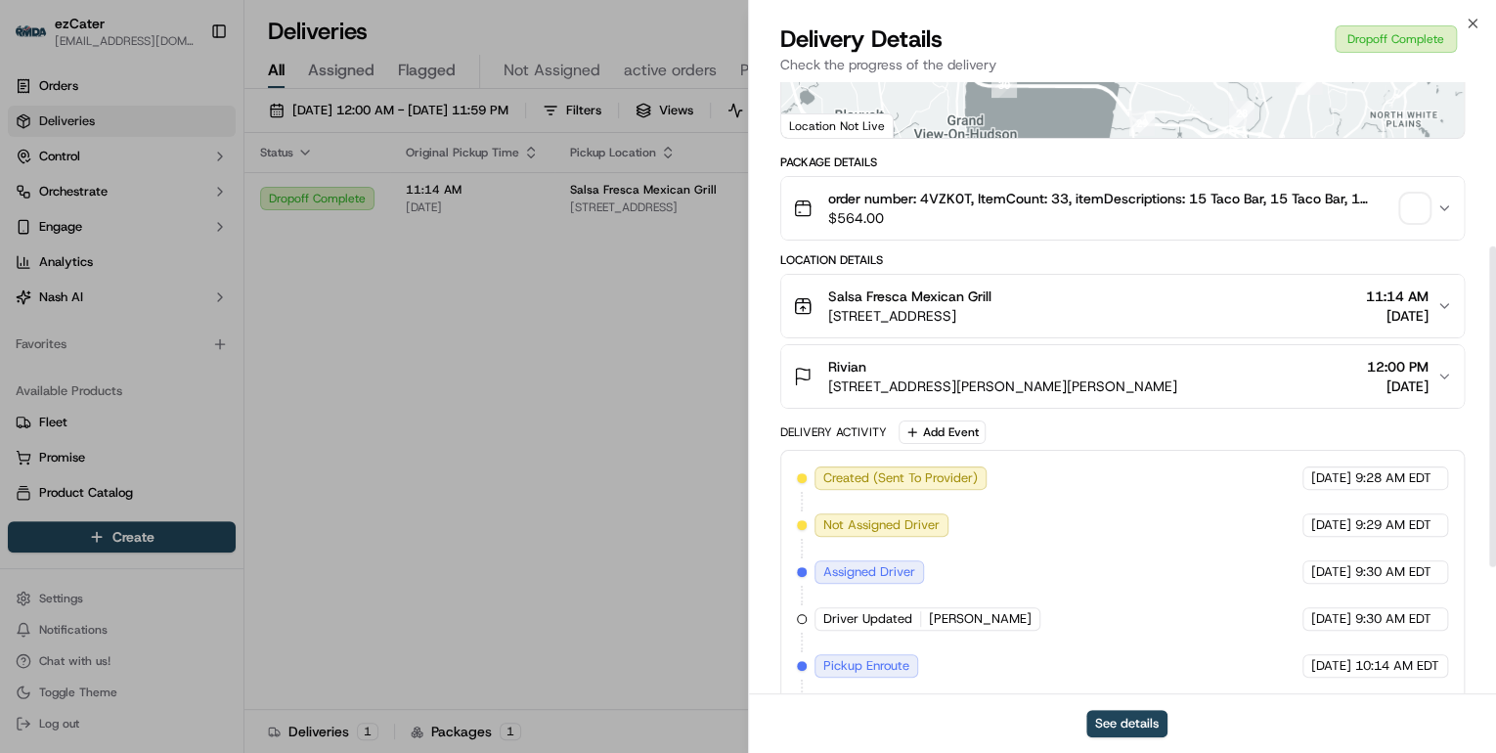
scroll to position [555, 0]
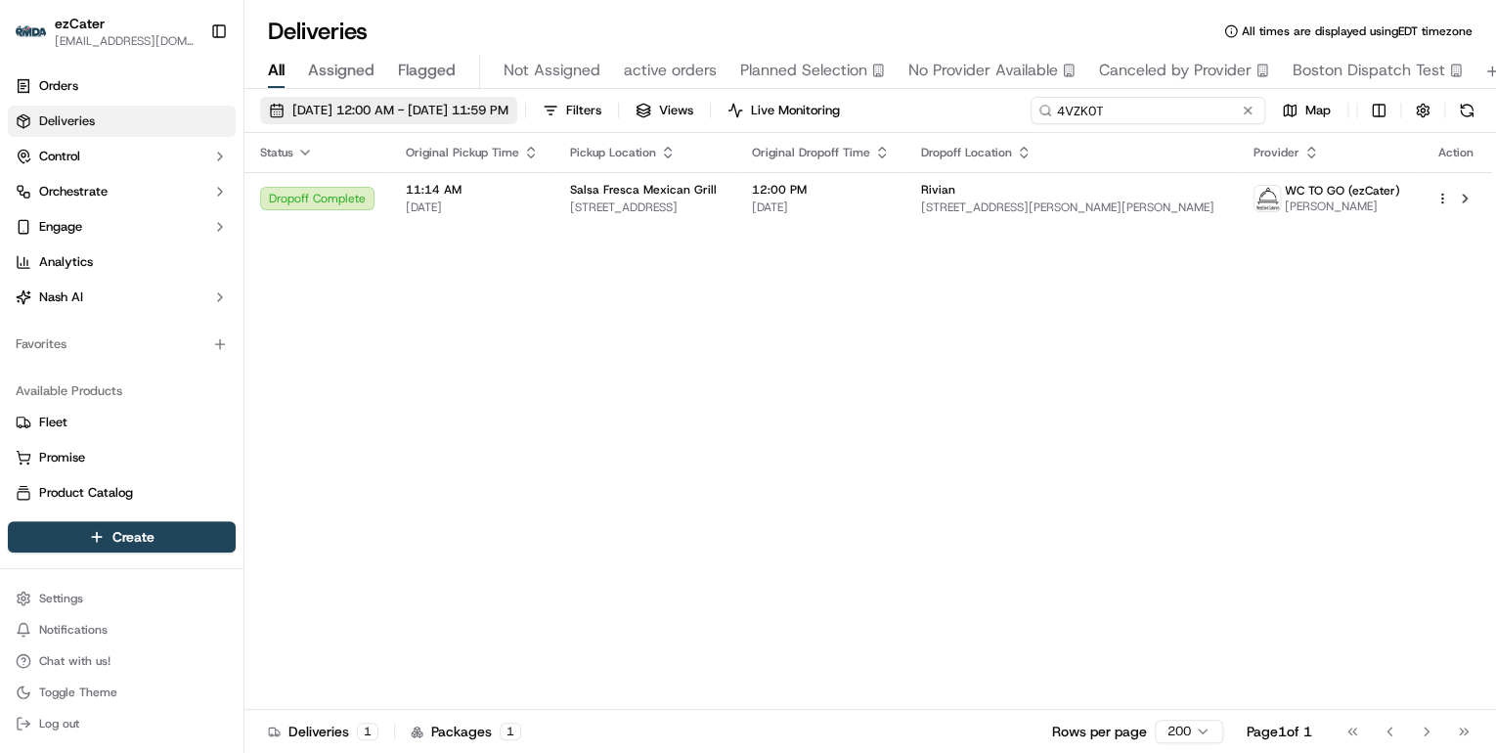
drag, startPoint x: 1173, startPoint y: 105, endPoint x: 471, endPoint y: 118, distance: 701.3
click at [491, 116] on div "[DATE] 12:00 AM - [DATE] 11:59 PM Filters Views Live Monitoring 4VZK0T Map" at bounding box center [870, 115] width 1252 height 36
paste input "MQ06C2"
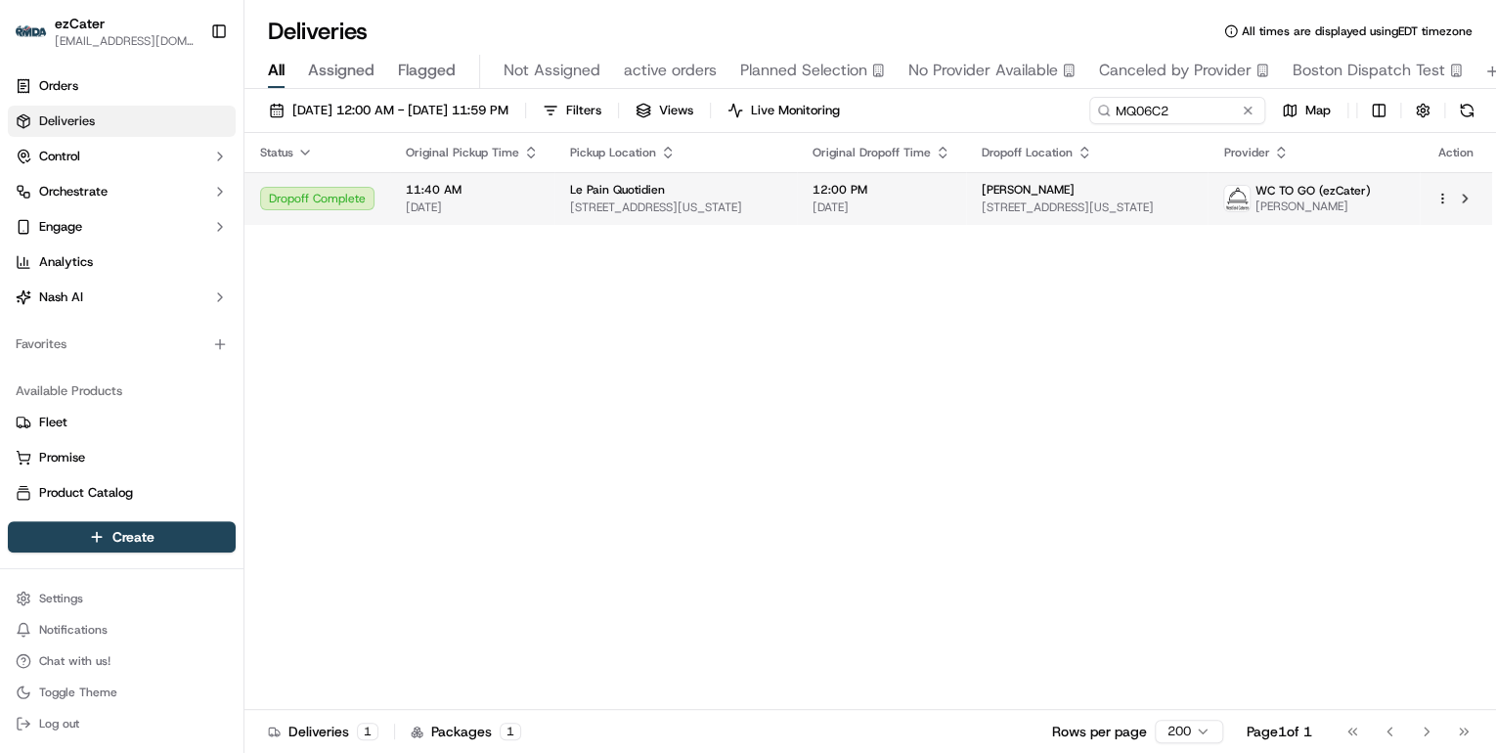
click at [481, 203] on span "[DATE]" at bounding box center [472, 208] width 133 height 16
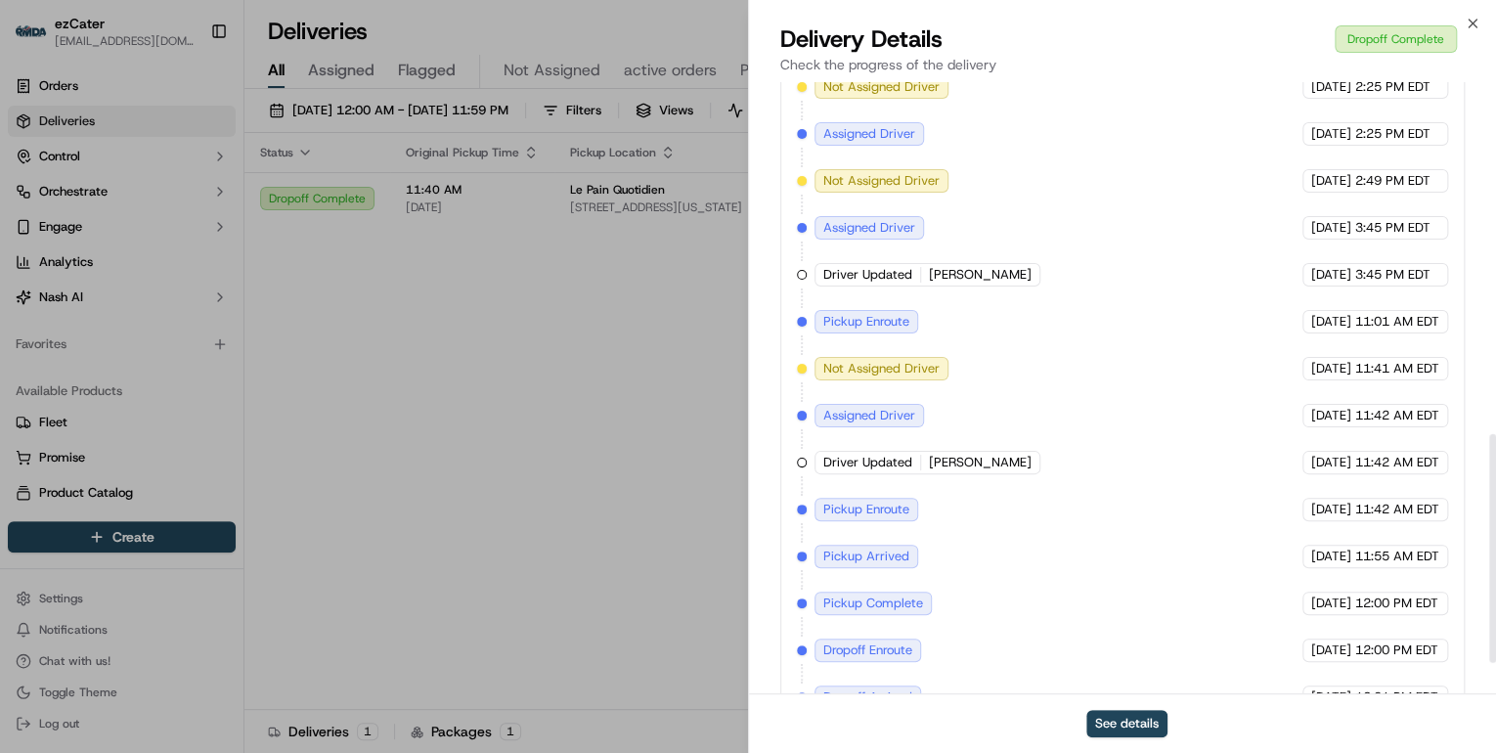
scroll to position [1021, 0]
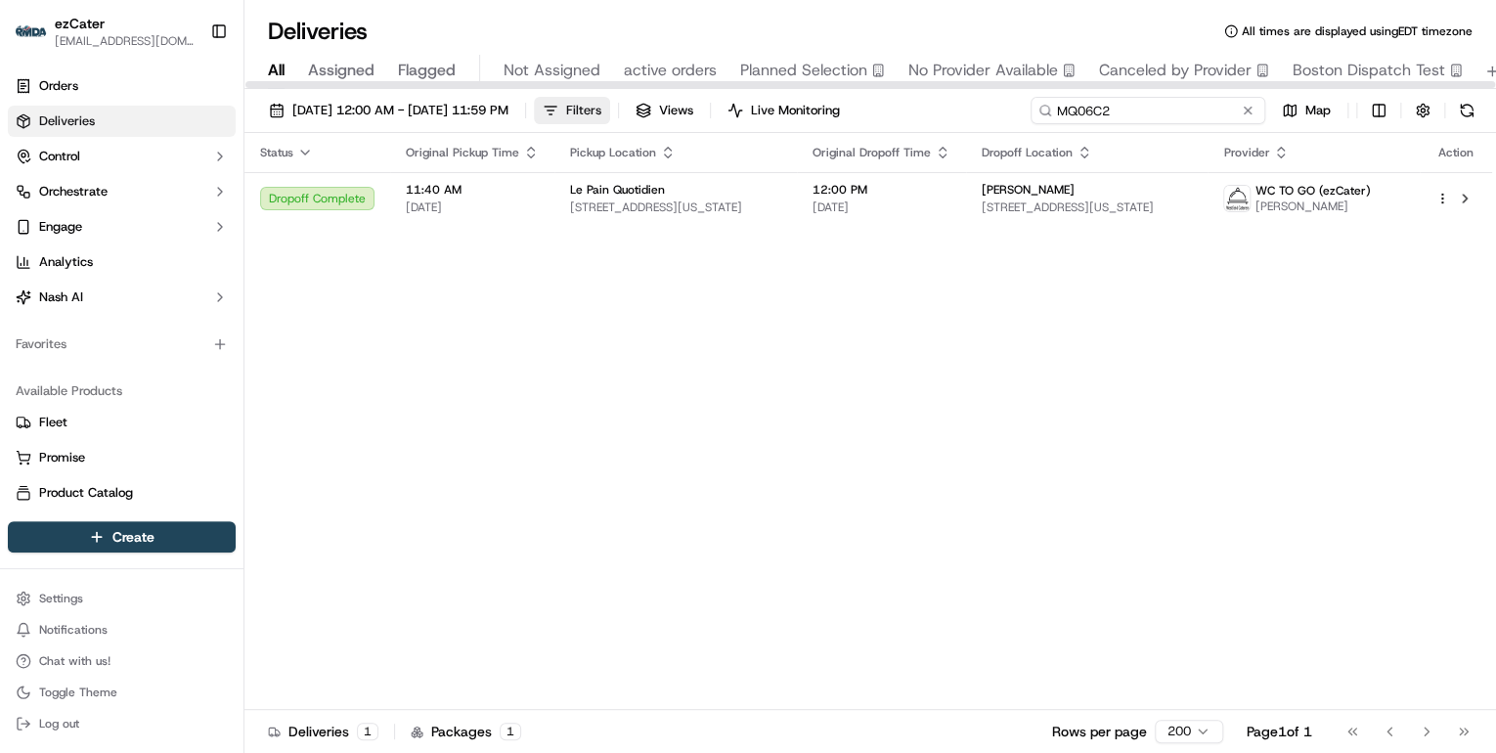
drag, startPoint x: 1177, startPoint y: 112, endPoint x: 645, endPoint y: 101, distance: 532.1
click at [645, 101] on div "[DATE] 12:00 AM - [DATE] 11:59 PM Filters Views Live Monitoring MQ06C2 Map" at bounding box center [870, 115] width 1252 height 36
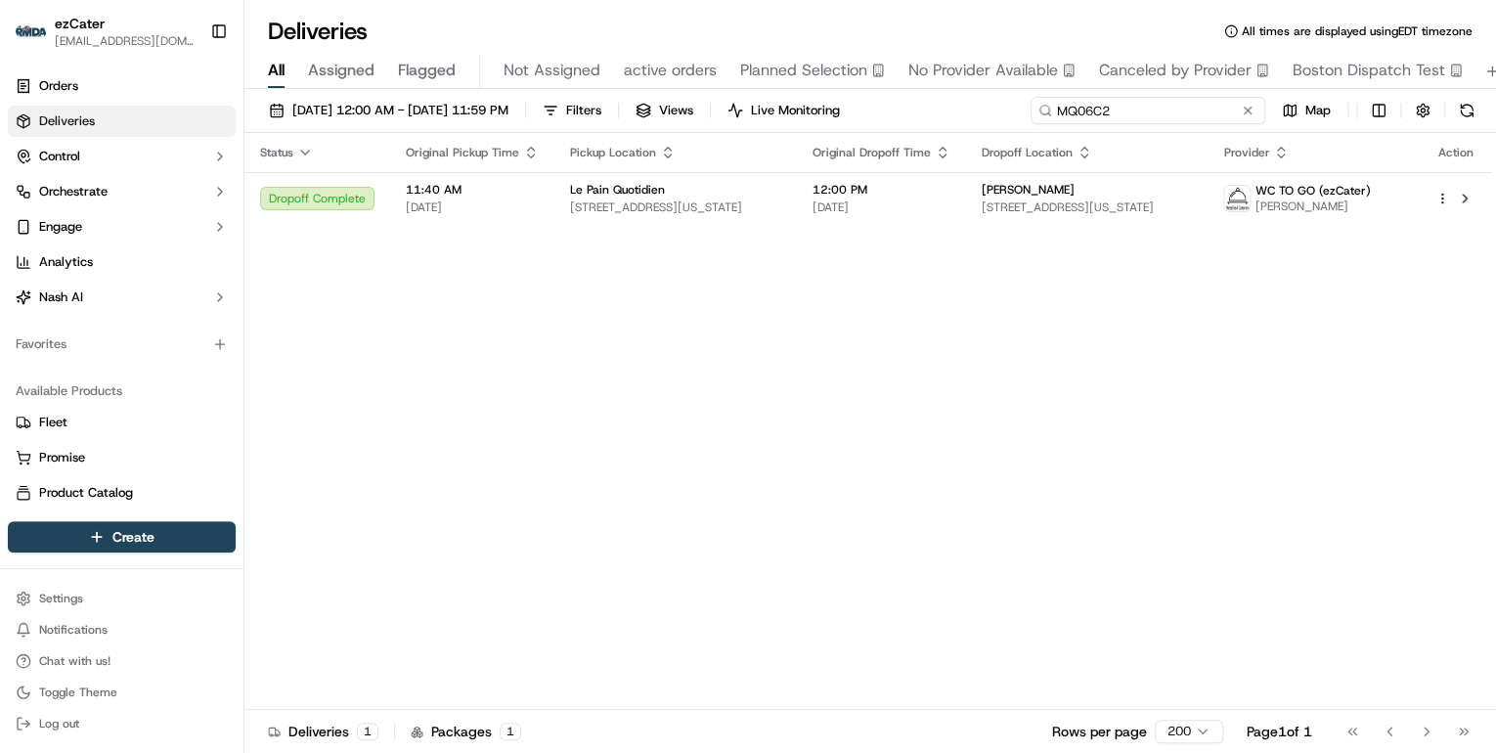
paste input "HP9948"
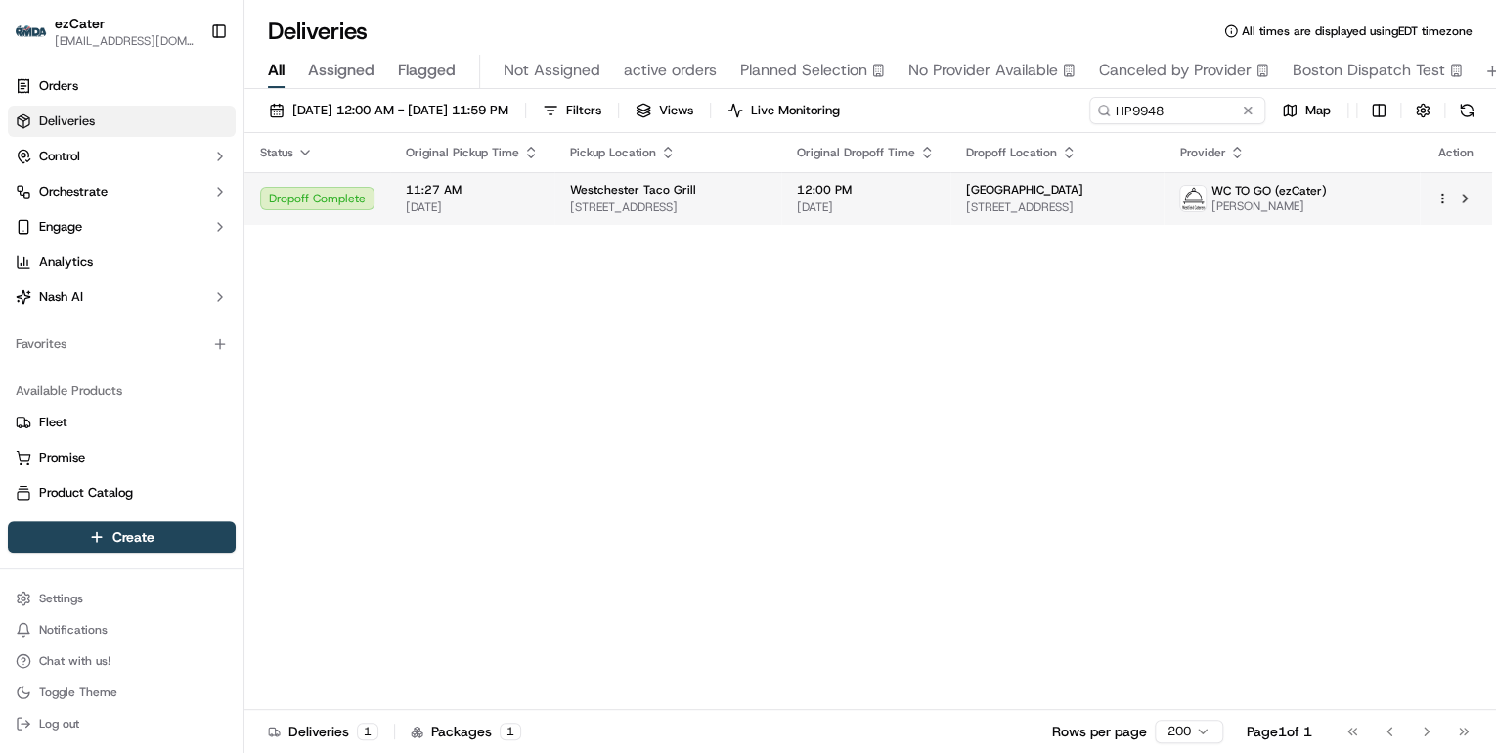
click at [570, 207] on span "[STREET_ADDRESS]" at bounding box center [668, 208] width 196 height 16
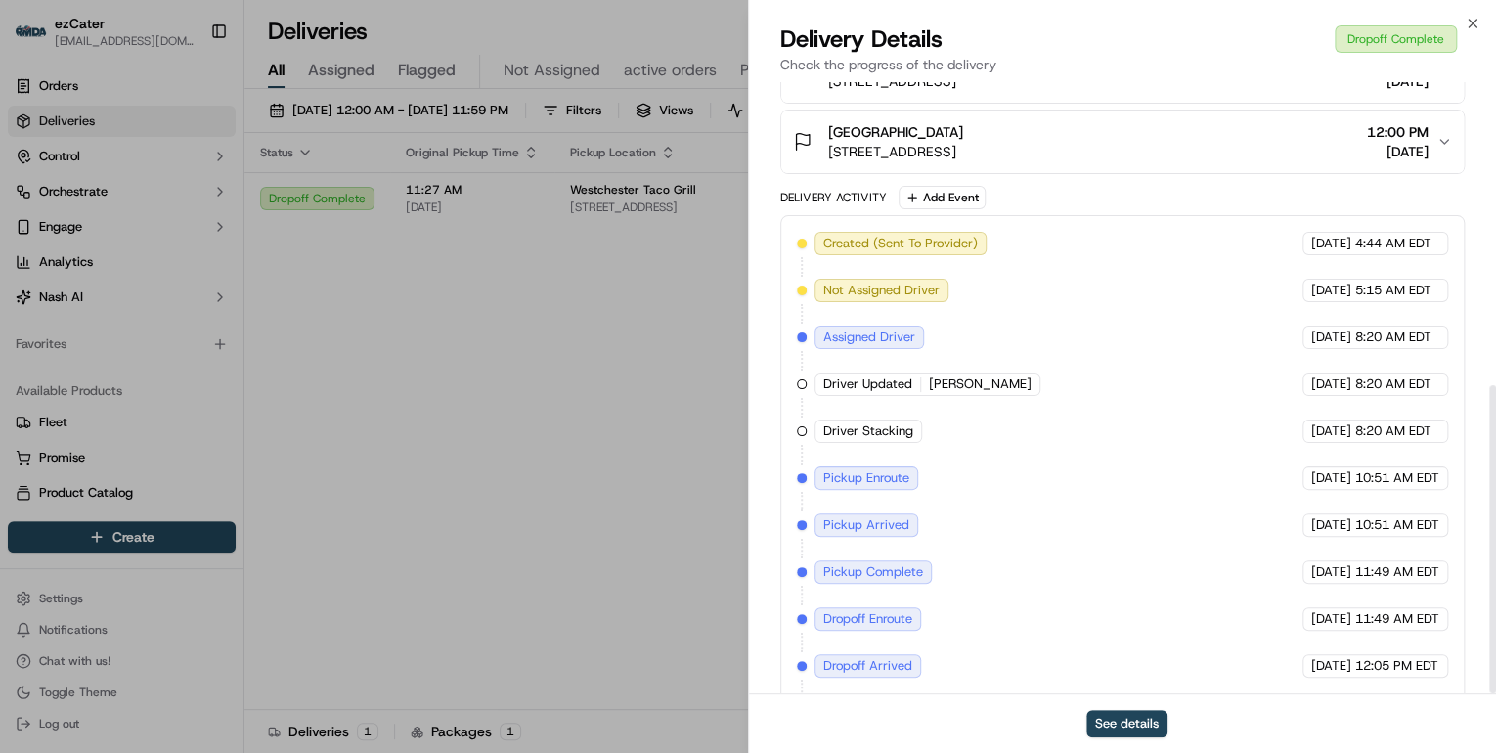
scroll to position [601, 0]
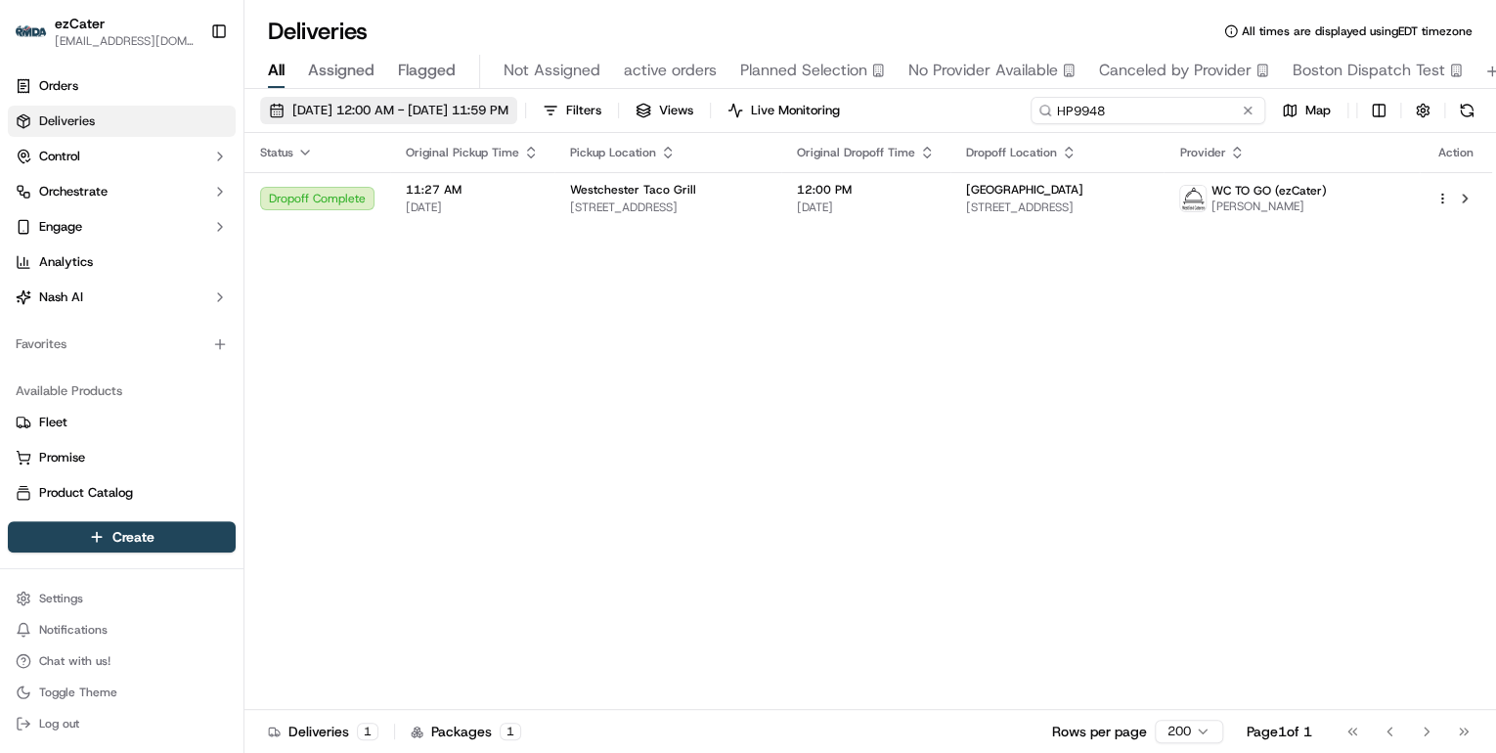
drag, startPoint x: 1173, startPoint y: 106, endPoint x: 554, endPoint y: 109, distance: 619.1
click at [559, 109] on div "[DATE] 12:00 AM - [DATE] 11:59 PM Filters Views Live Monitoring HP9948 Map" at bounding box center [870, 115] width 1252 height 36
paste input "K4GZ2A"
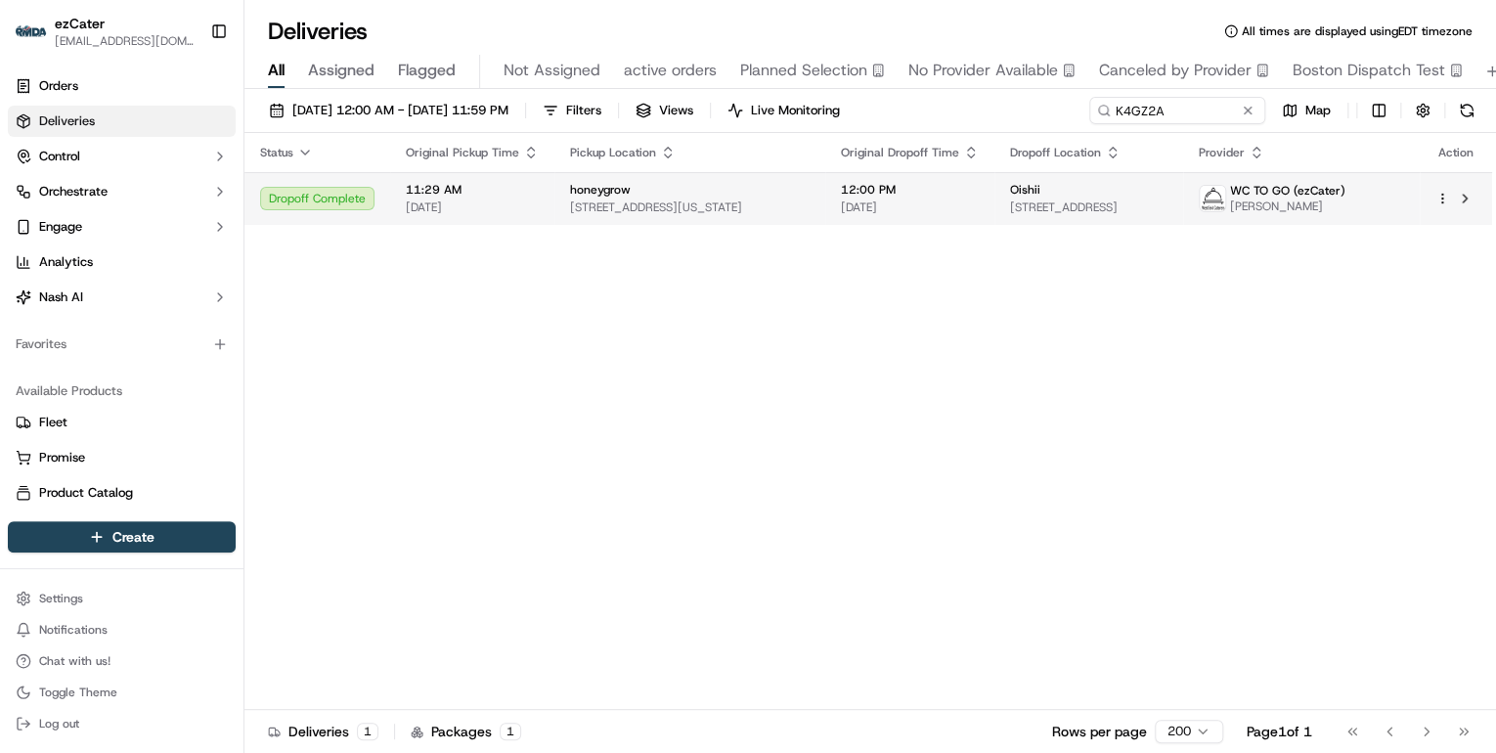
click at [661, 213] on span "[STREET_ADDRESS][US_STATE]" at bounding box center [690, 208] width 240 height 16
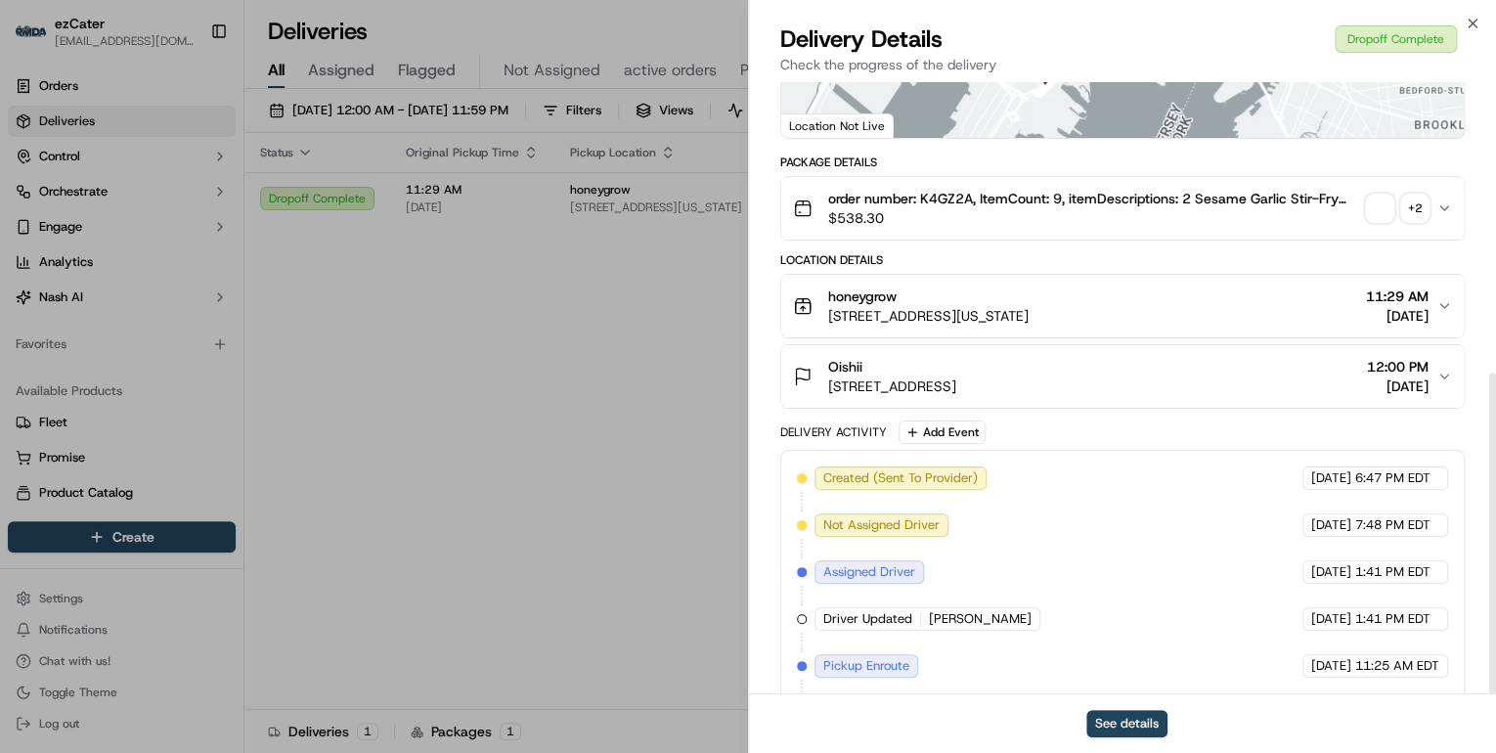
scroll to position [555, 0]
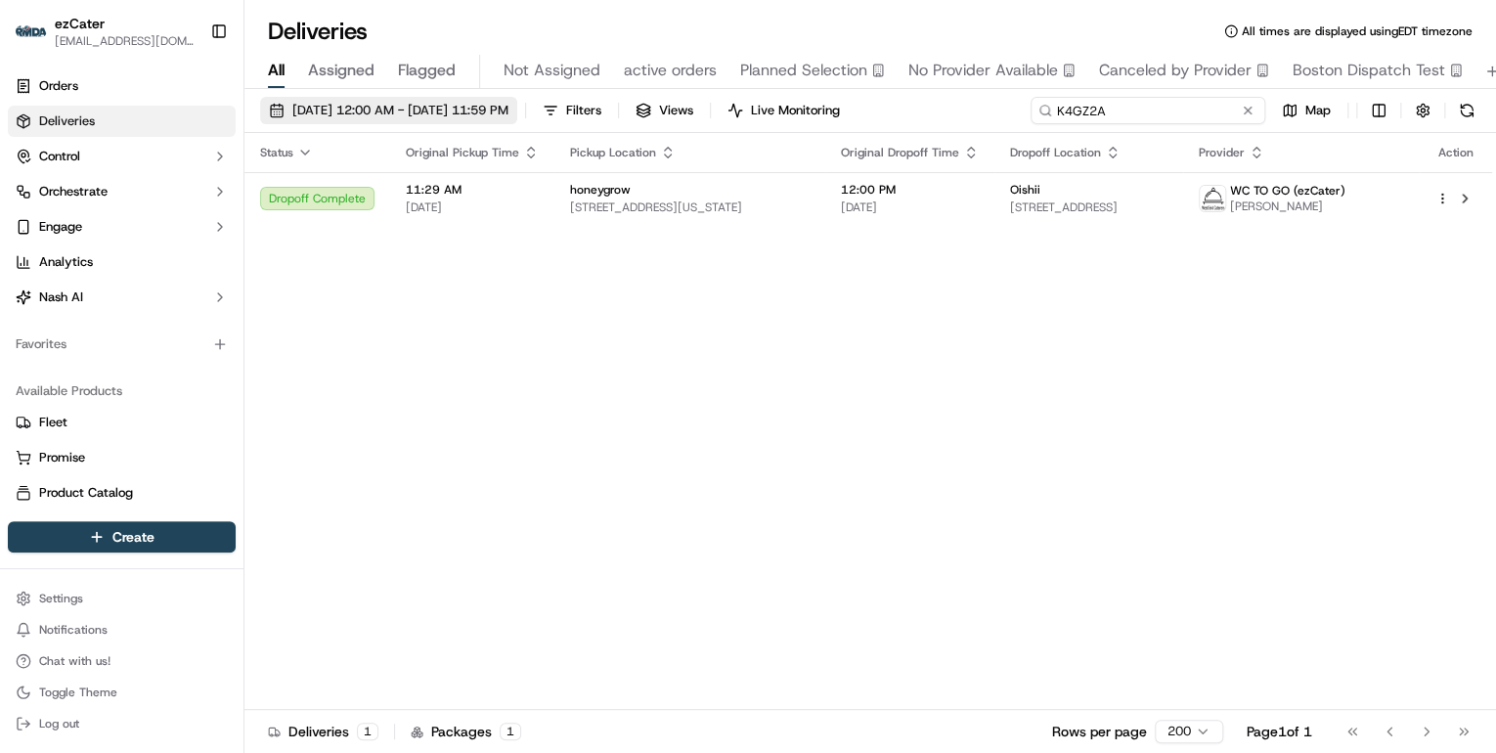
drag, startPoint x: 1177, startPoint y: 115, endPoint x: 555, endPoint y: 121, distance: 622.0
click at [558, 121] on div "[DATE] 12:00 AM - [DATE] 11:59 PM Filters Views Live Monitoring K4GZ2A Map" at bounding box center [870, 115] width 1252 height 36
paste input "MUTQAX"
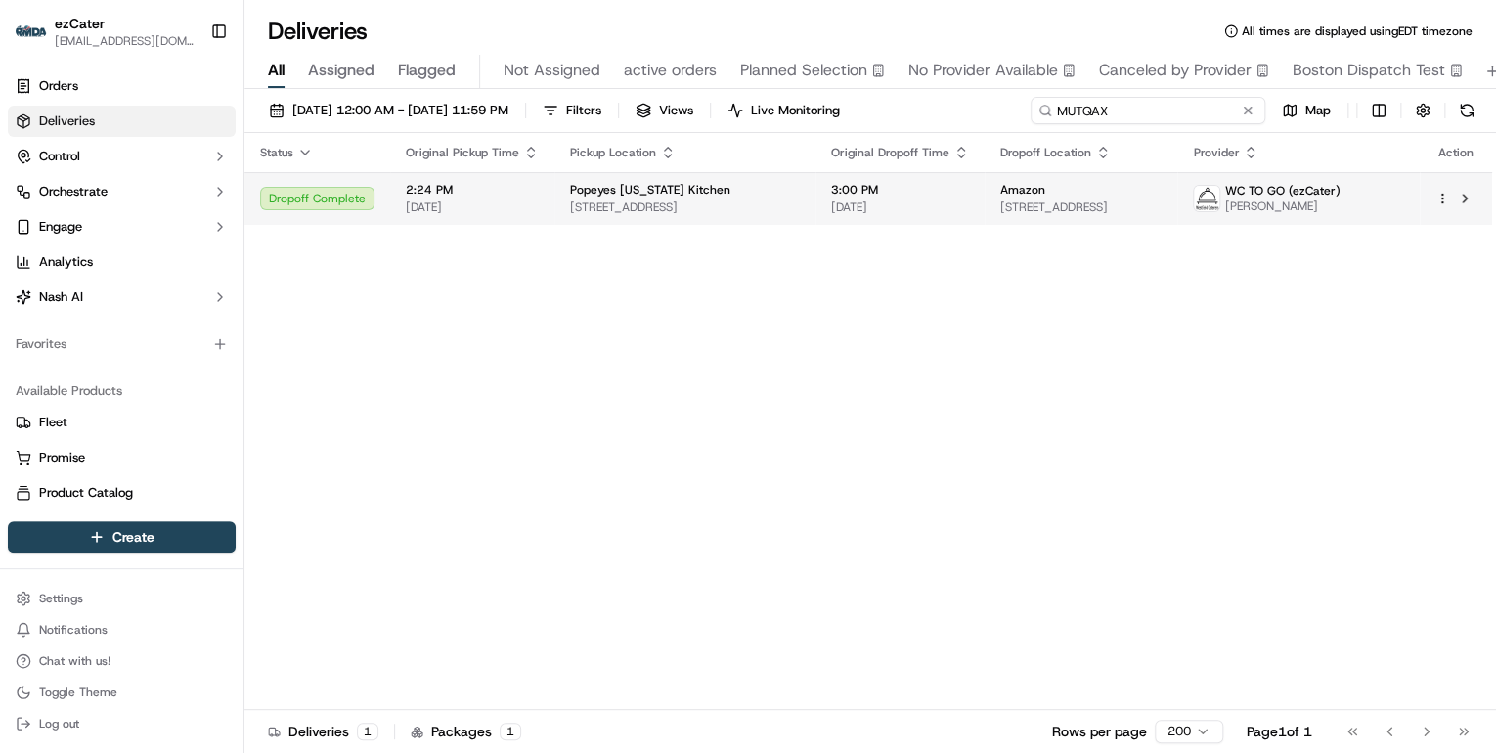
type input "MUTQAX"
click at [557, 213] on td "Popeyes [US_STATE] Kitchen [STREET_ADDRESS]" at bounding box center [685, 198] width 261 height 53
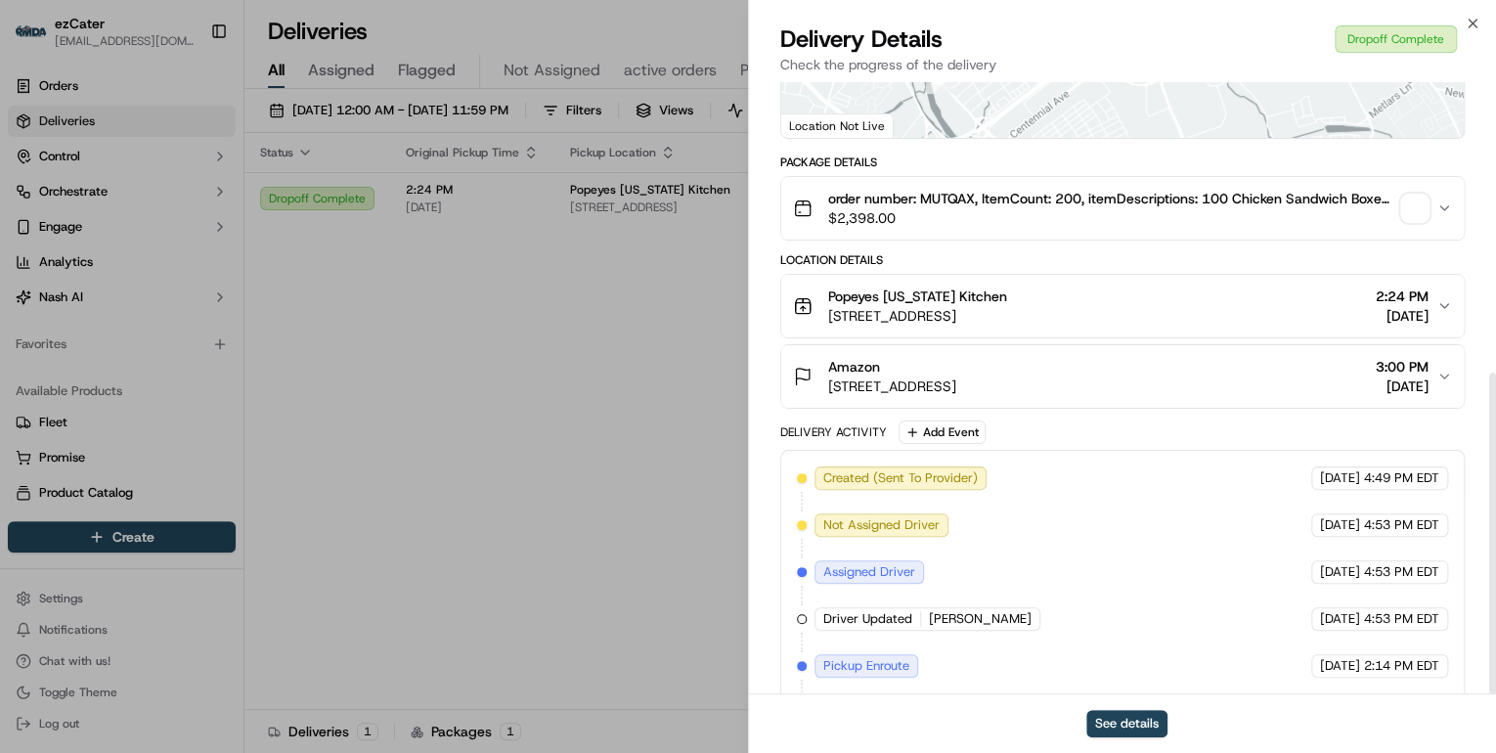
scroll to position [555, 0]
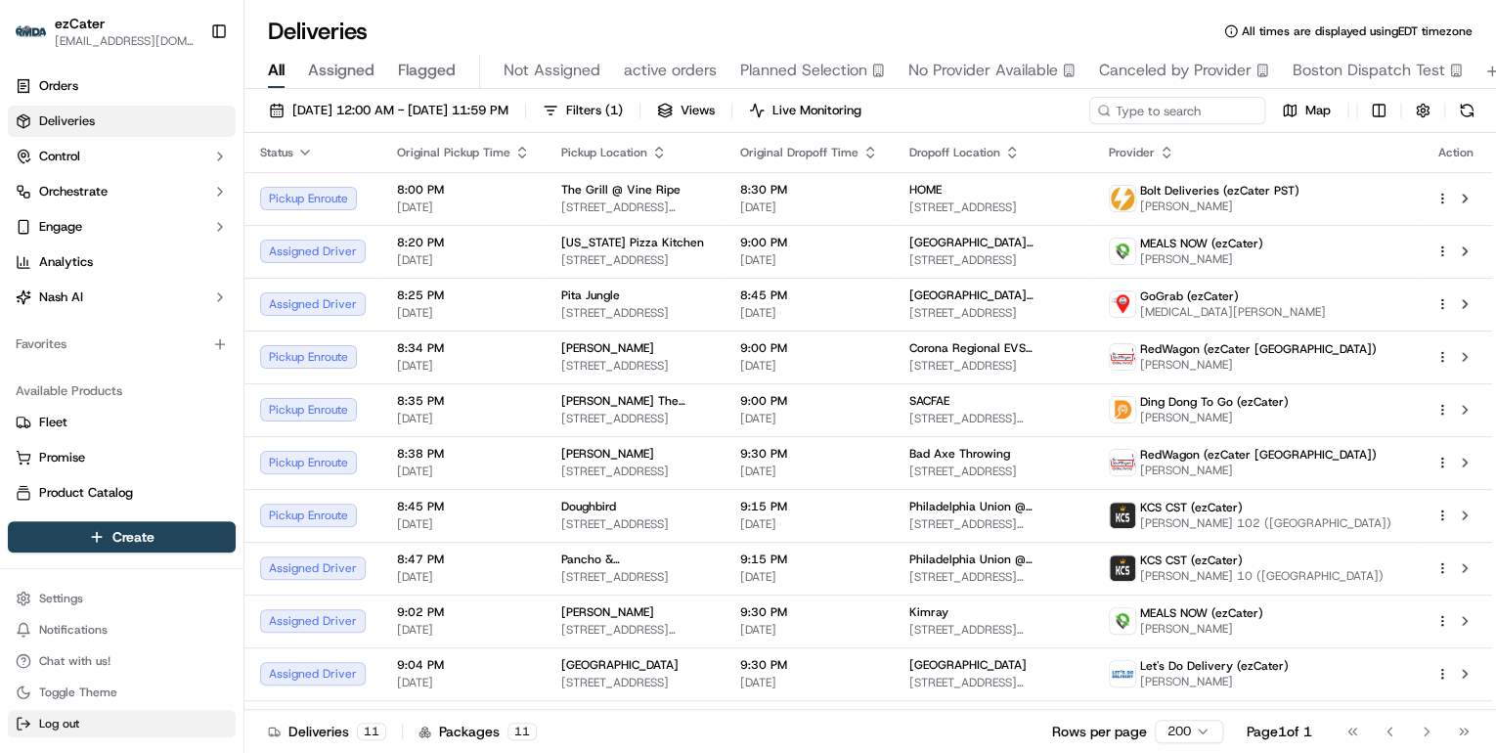
click at [98, 732] on button "Log out" at bounding box center [122, 723] width 228 height 27
